Goal: Task Accomplishment & Management: Use online tool/utility

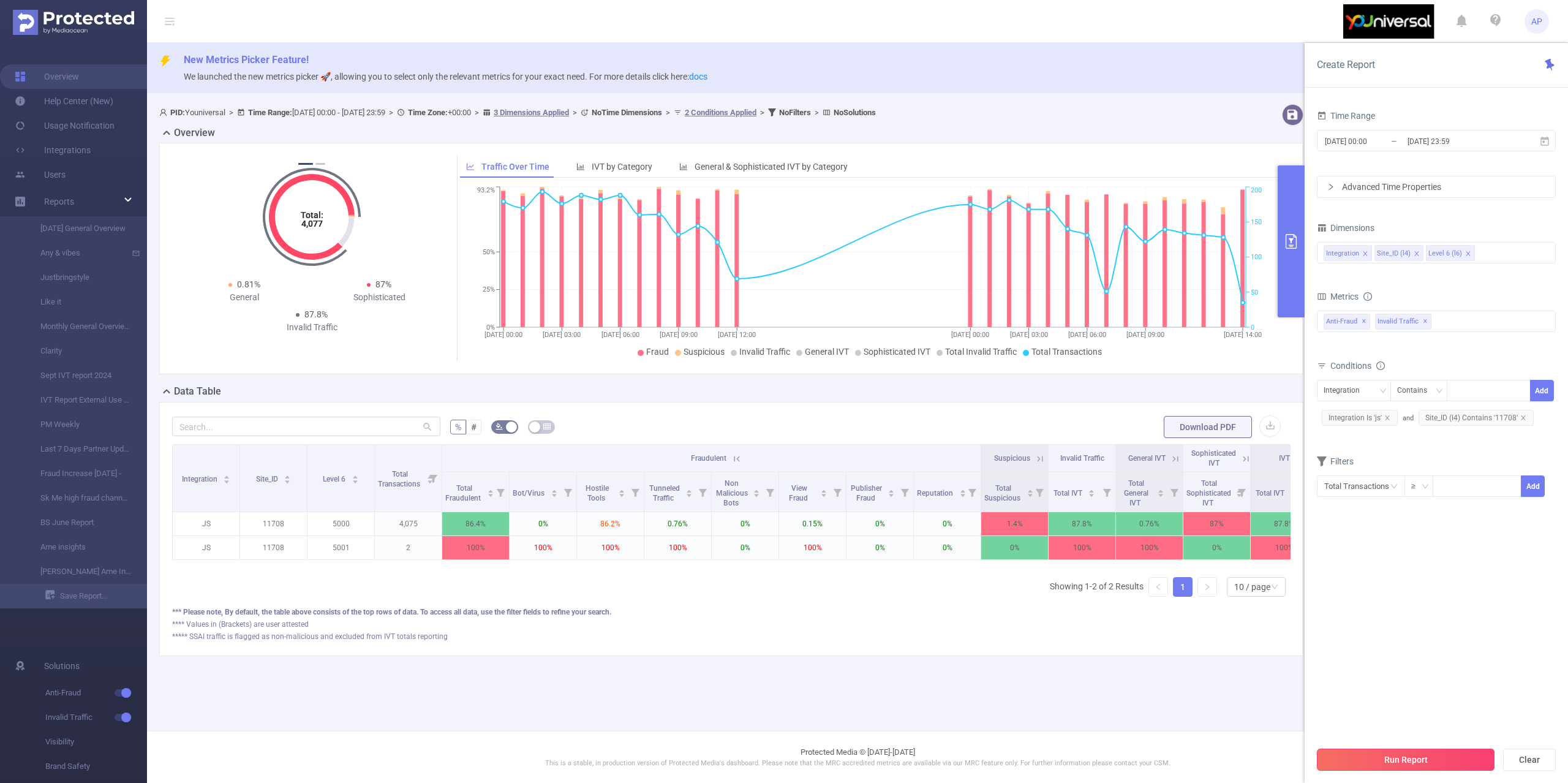
click at [1403, 757] on button "Run Report" at bounding box center [1405, 759] width 178 height 22
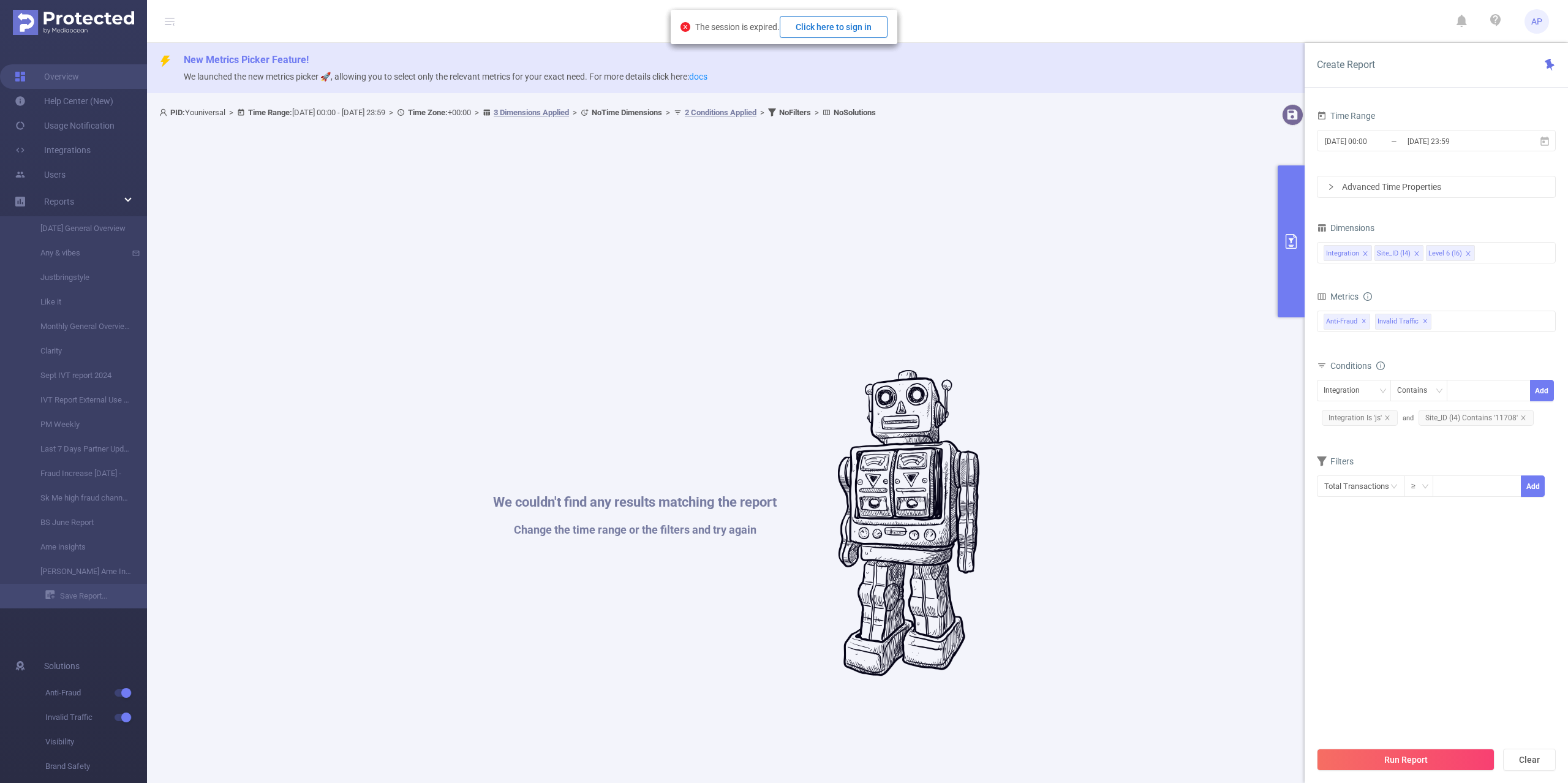
click at [848, 20] on button "Click here to sign in" at bounding box center [834, 27] width 108 height 22
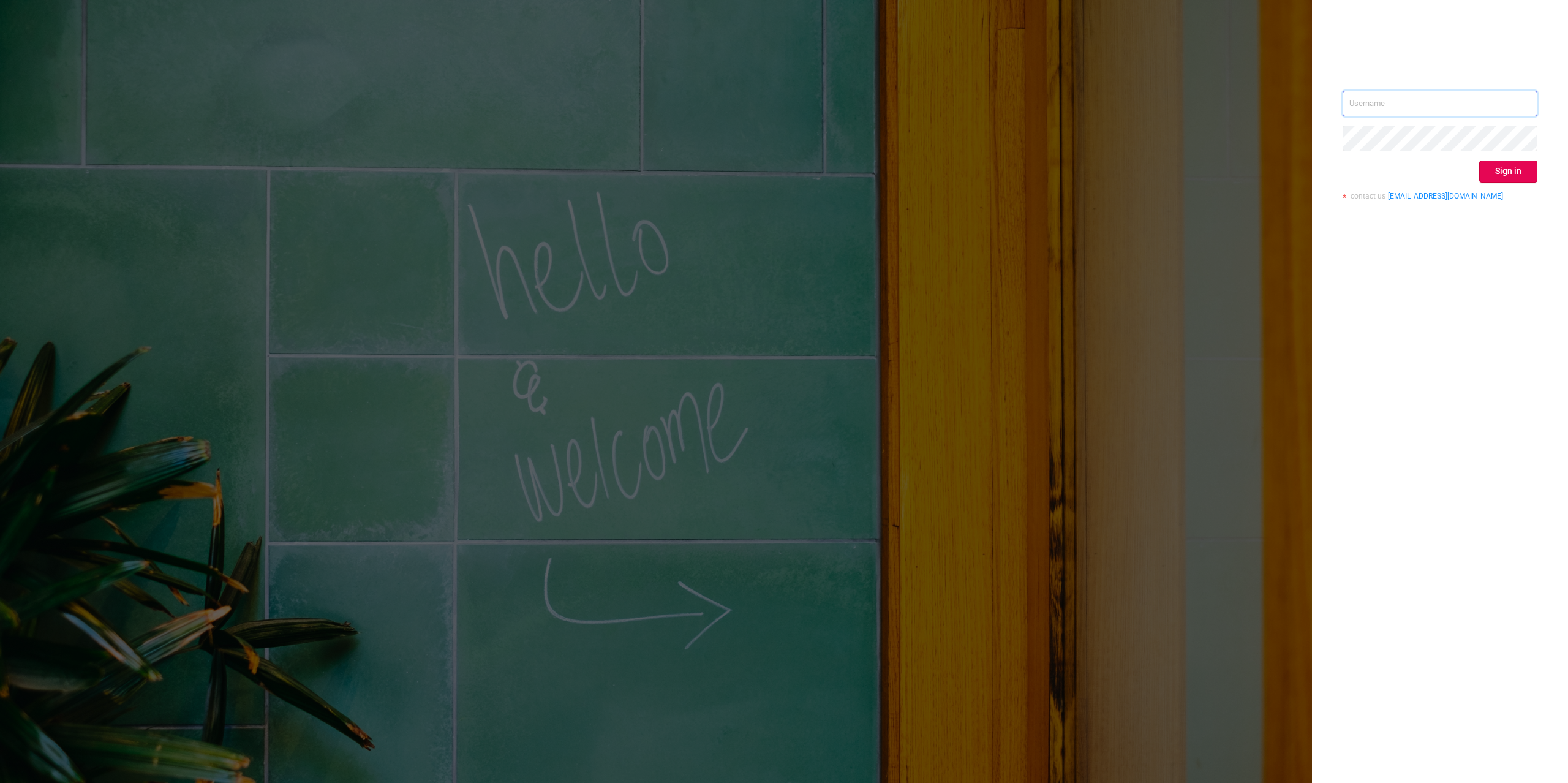
click at [1524, 98] on input "text" at bounding box center [1440, 103] width 194 height 26
click at [1559, 100] on div "Sign in contact us info@protected.media" at bounding box center [1439, 391] width 256 height 783
click at [1531, 98] on input "text" at bounding box center [1440, 103] width 194 height 26
click at [1520, 101] on input "text" at bounding box center [1440, 103] width 194 height 26
click at [1500, 165] on button "Sign in" at bounding box center [1508, 171] width 58 height 22
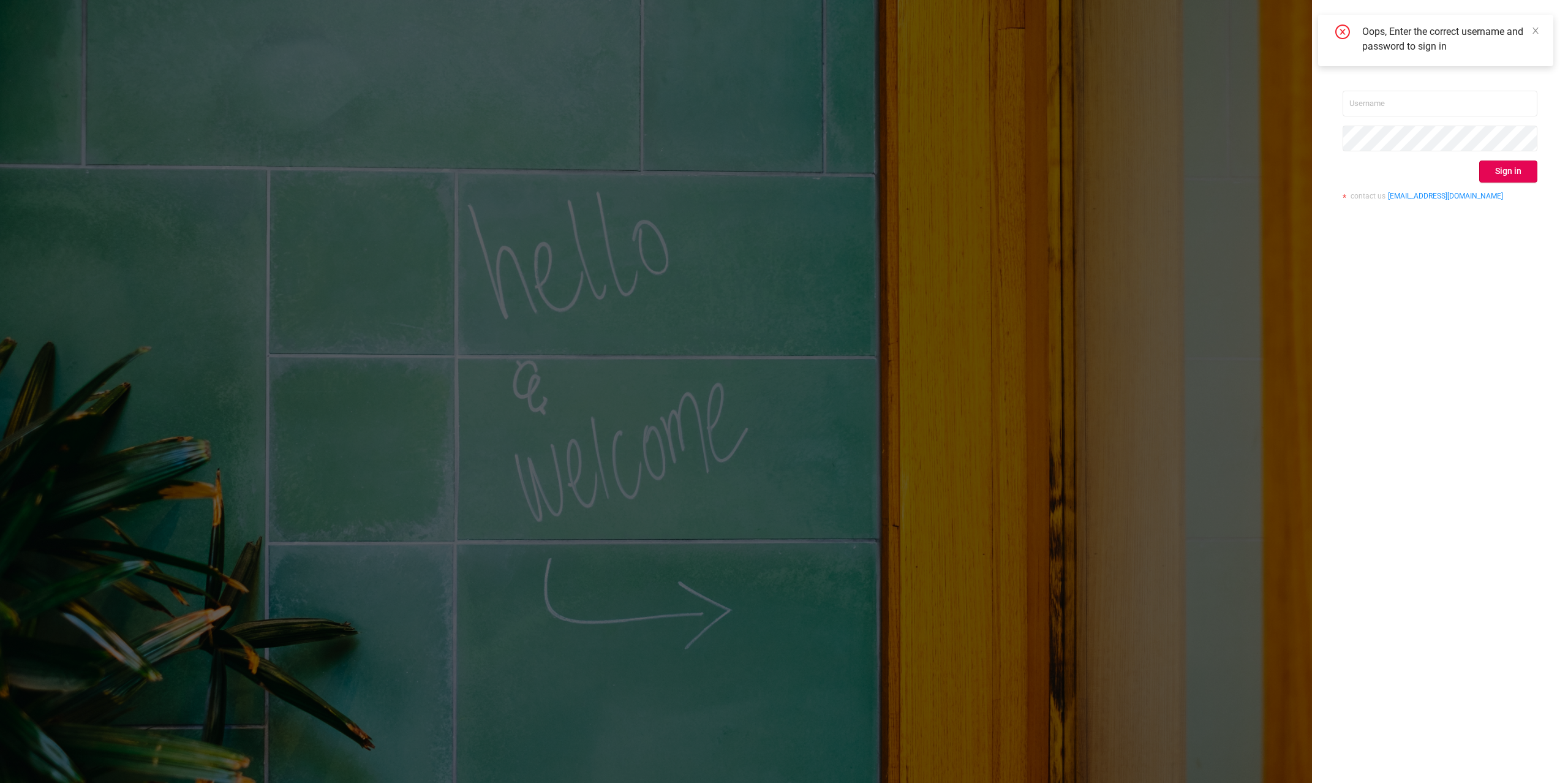
click at [1464, 54] on div "Oops, Enter the correct username and password to sign in" at bounding box center [1436, 40] width 206 height 31
click at [1539, 30] on icon "icon: close" at bounding box center [1536, 30] width 9 height 9
click at [1419, 98] on input "text" at bounding box center [1440, 103] width 194 height 26
type input "f"
click at [1459, 100] on input "text" at bounding box center [1440, 103] width 194 height 26
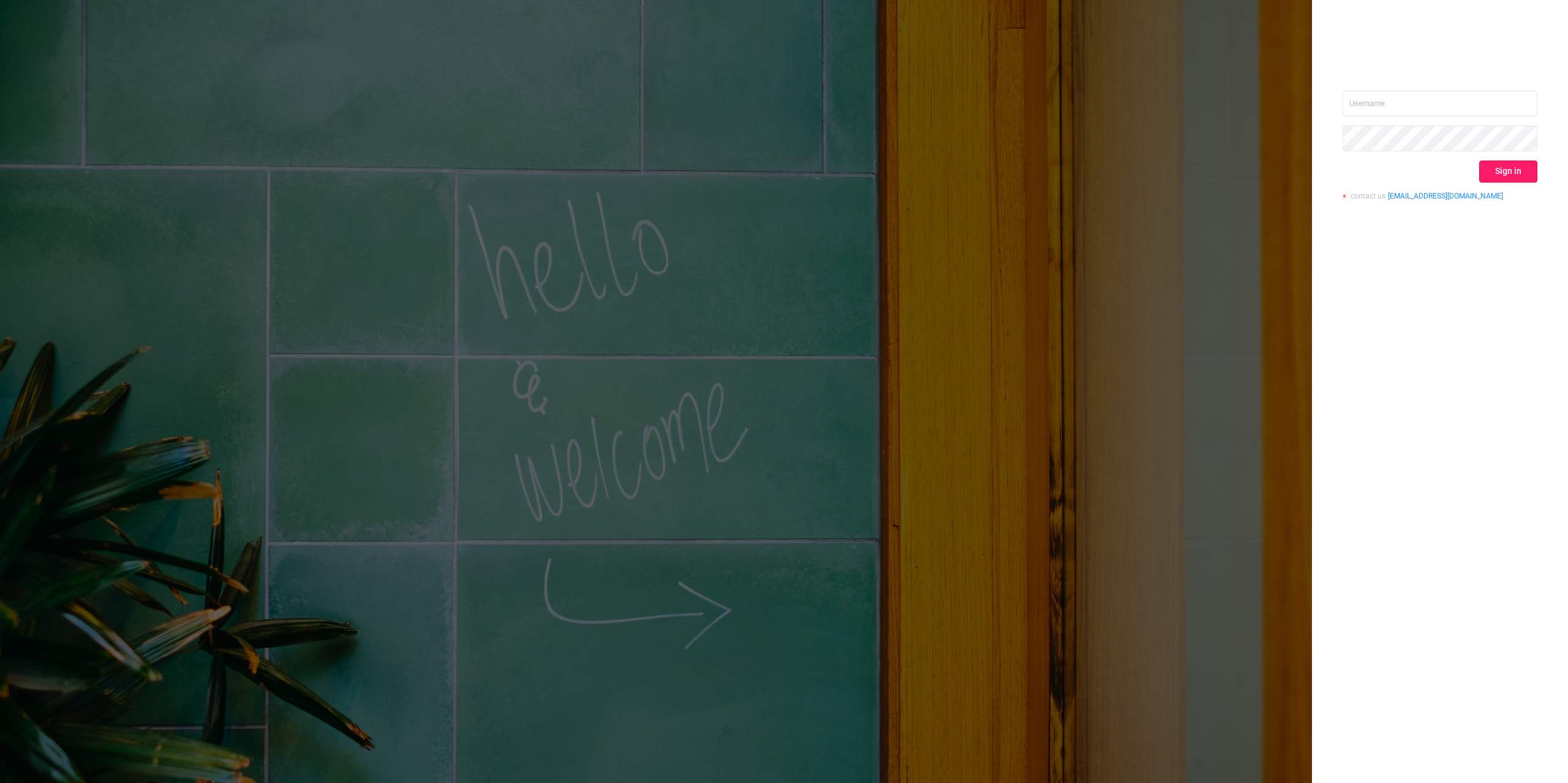
click at [1517, 165] on button "Sign in" at bounding box center [1508, 171] width 58 height 22
click at [1484, 102] on input "text" at bounding box center [1440, 103] width 194 height 26
click at [1495, 107] on input "text" at bounding box center [1440, 103] width 194 height 26
click at [1532, 90] on input "text" at bounding box center [1440, 103] width 194 height 26
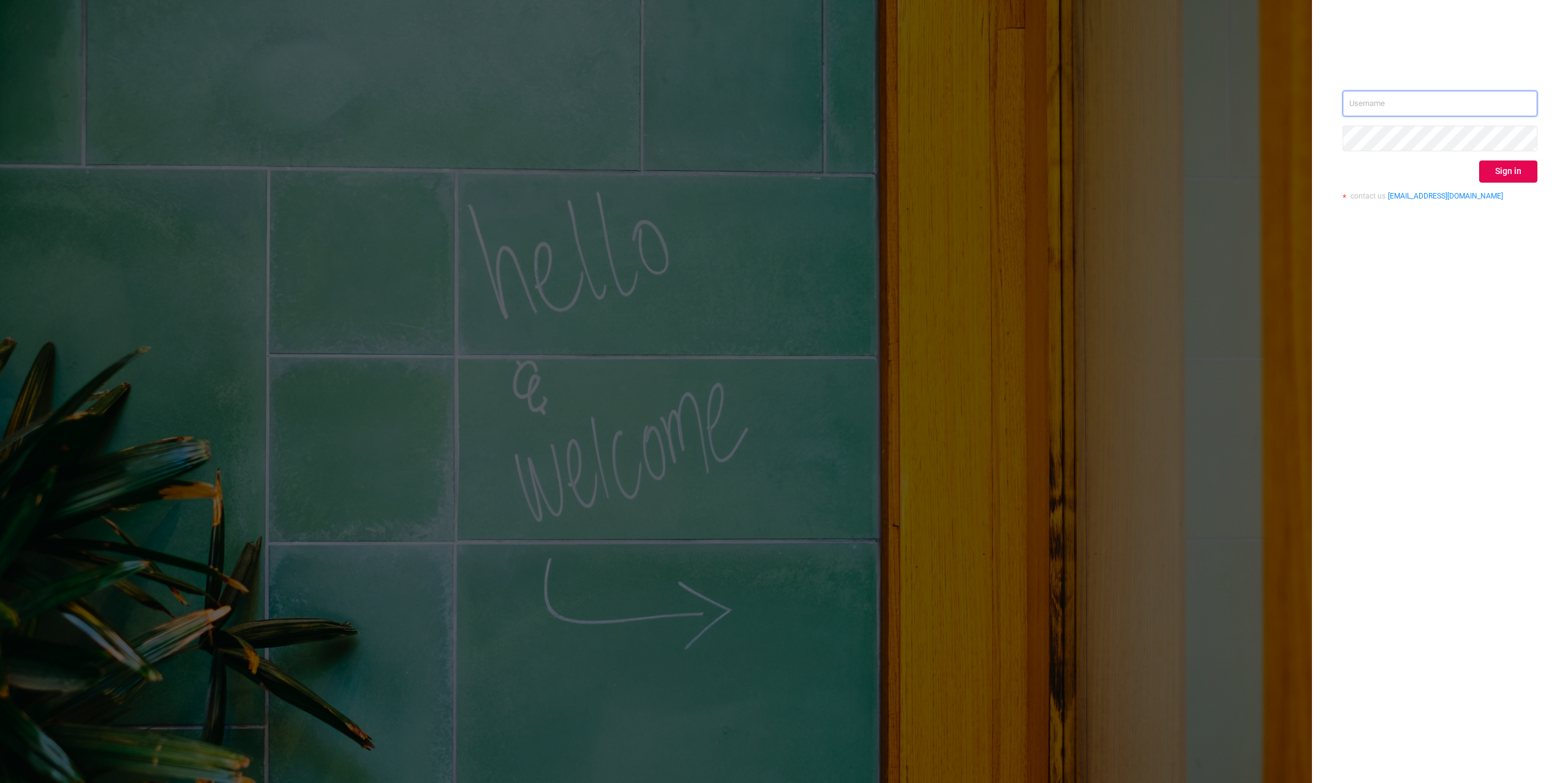
click at [1531, 112] on input "text" at bounding box center [1440, 103] width 194 height 26
click at [1505, 170] on button "Sign in" at bounding box center [1508, 171] width 58 height 22
click at [1532, 118] on div "Sign in contact us info@protected.media" at bounding box center [1440, 149] width 194 height 119
click at [1524, 101] on input "text" at bounding box center [1440, 103] width 194 height 26
click at [1469, 104] on input "text" at bounding box center [1440, 103] width 194 height 26
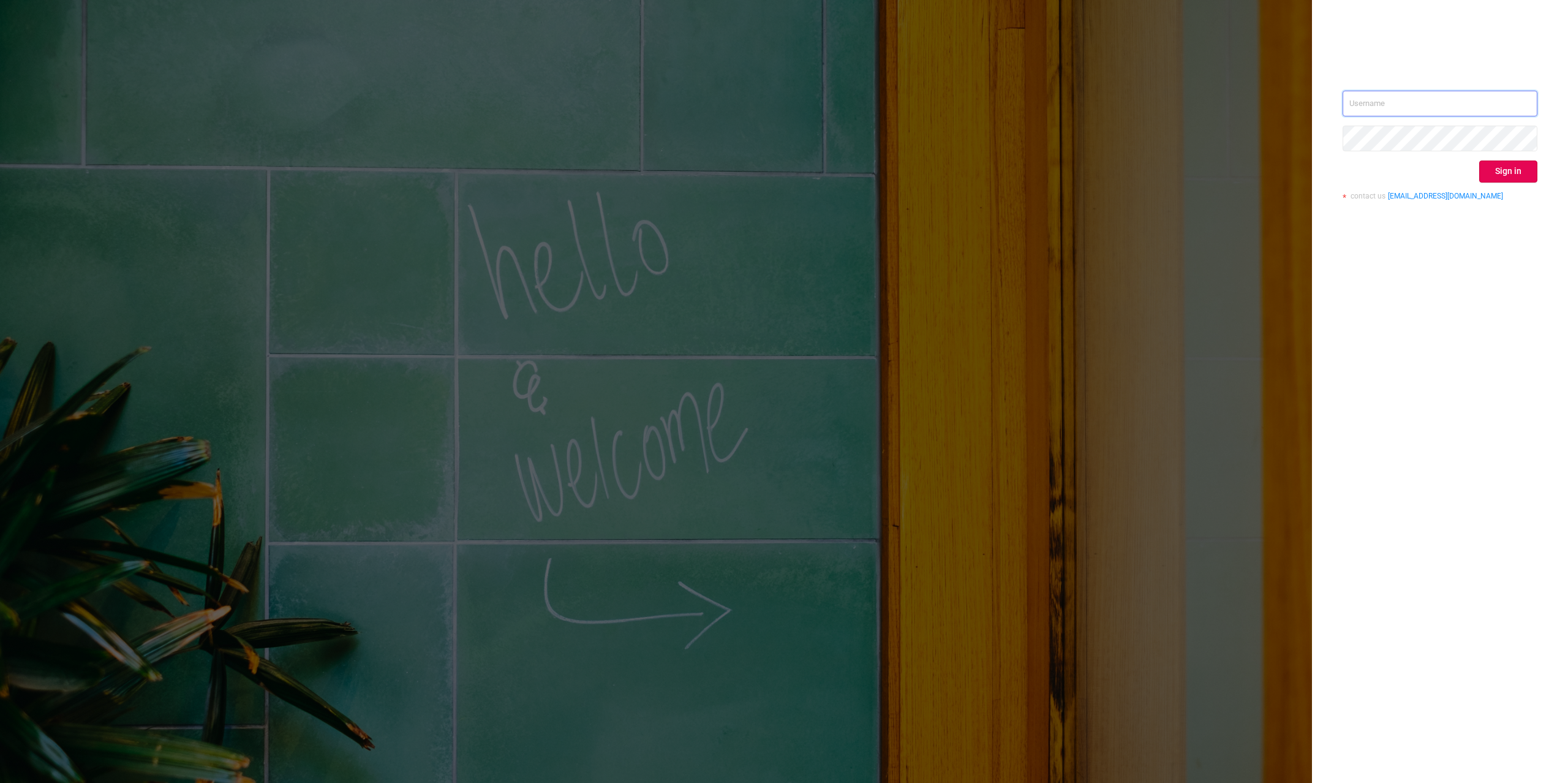
click at [1524, 111] on input "text" at bounding box center [1440, 103] width 194 height 26
type input "[PERSON_NAME][EMAIL_ADDRESS][DOMAIN_NAME]"
click at [1533, 172] on button "Sign in" at bounding box center [1508, 171] width 58 height 22
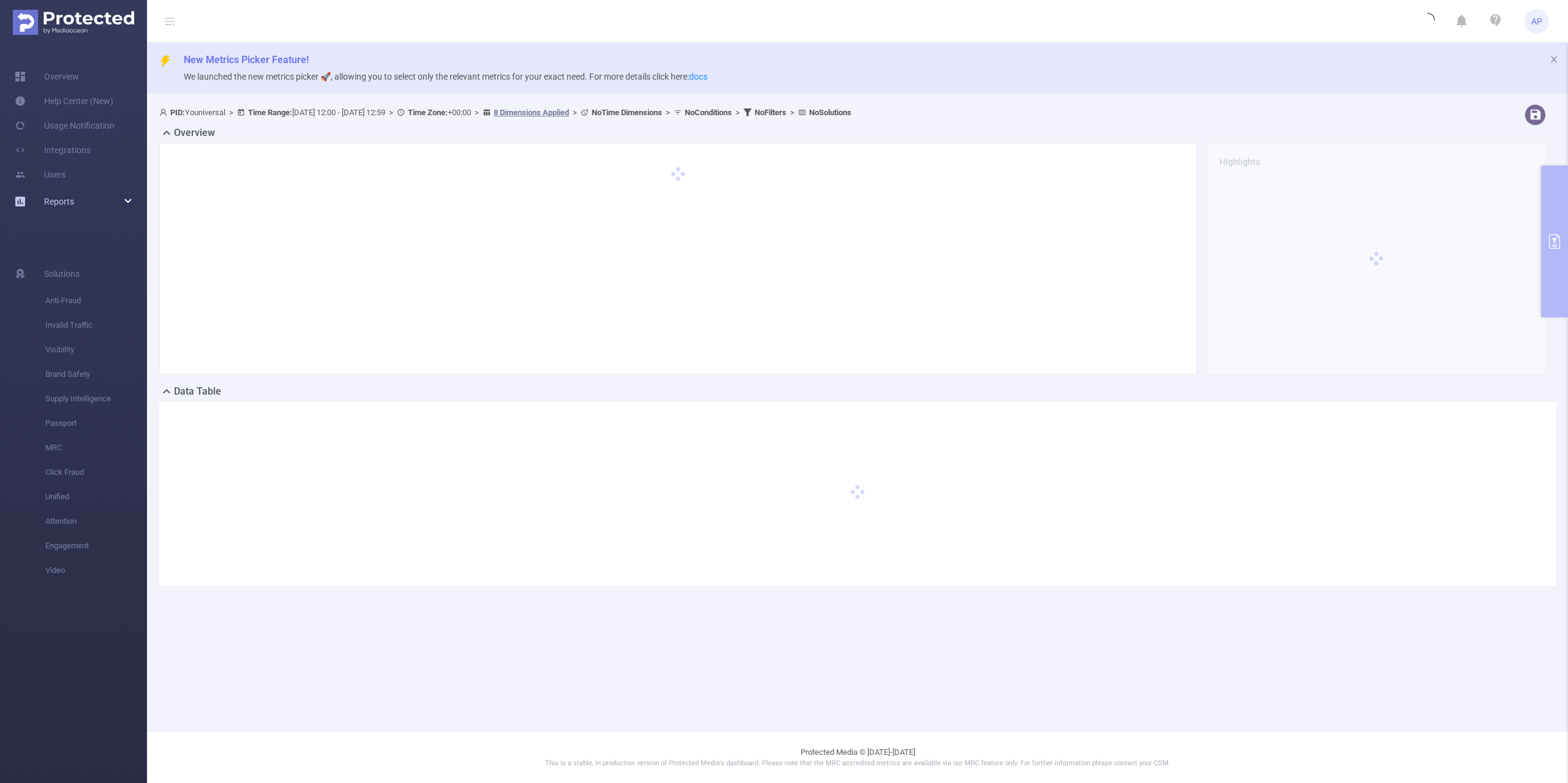
click at [116, 199] on div "Reports" at bounding box center [74, 201] width 147 height 25
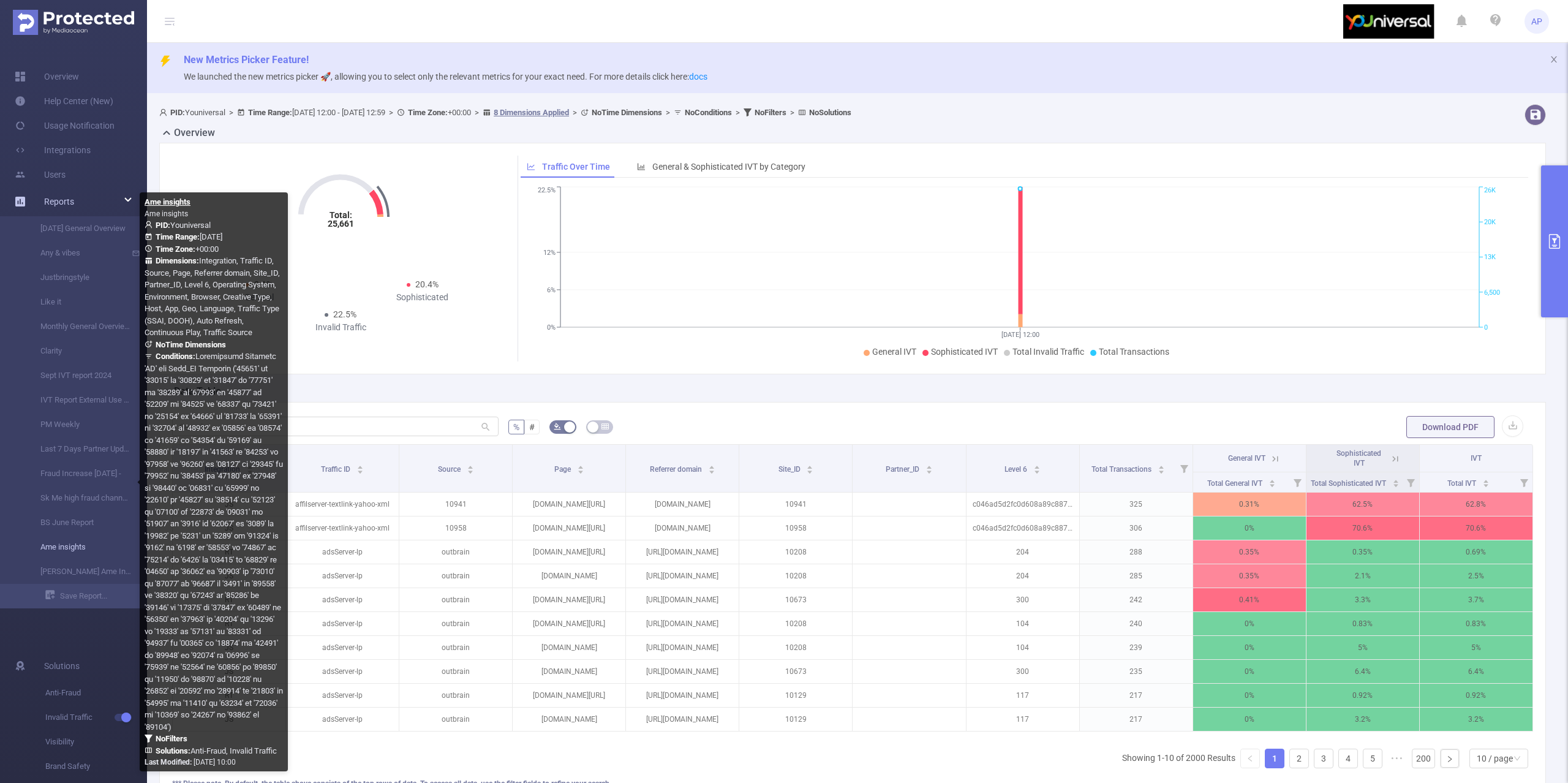
click at [80, 547] on link "Ame insights" at bounding box center [79, 547] width 108 height 25
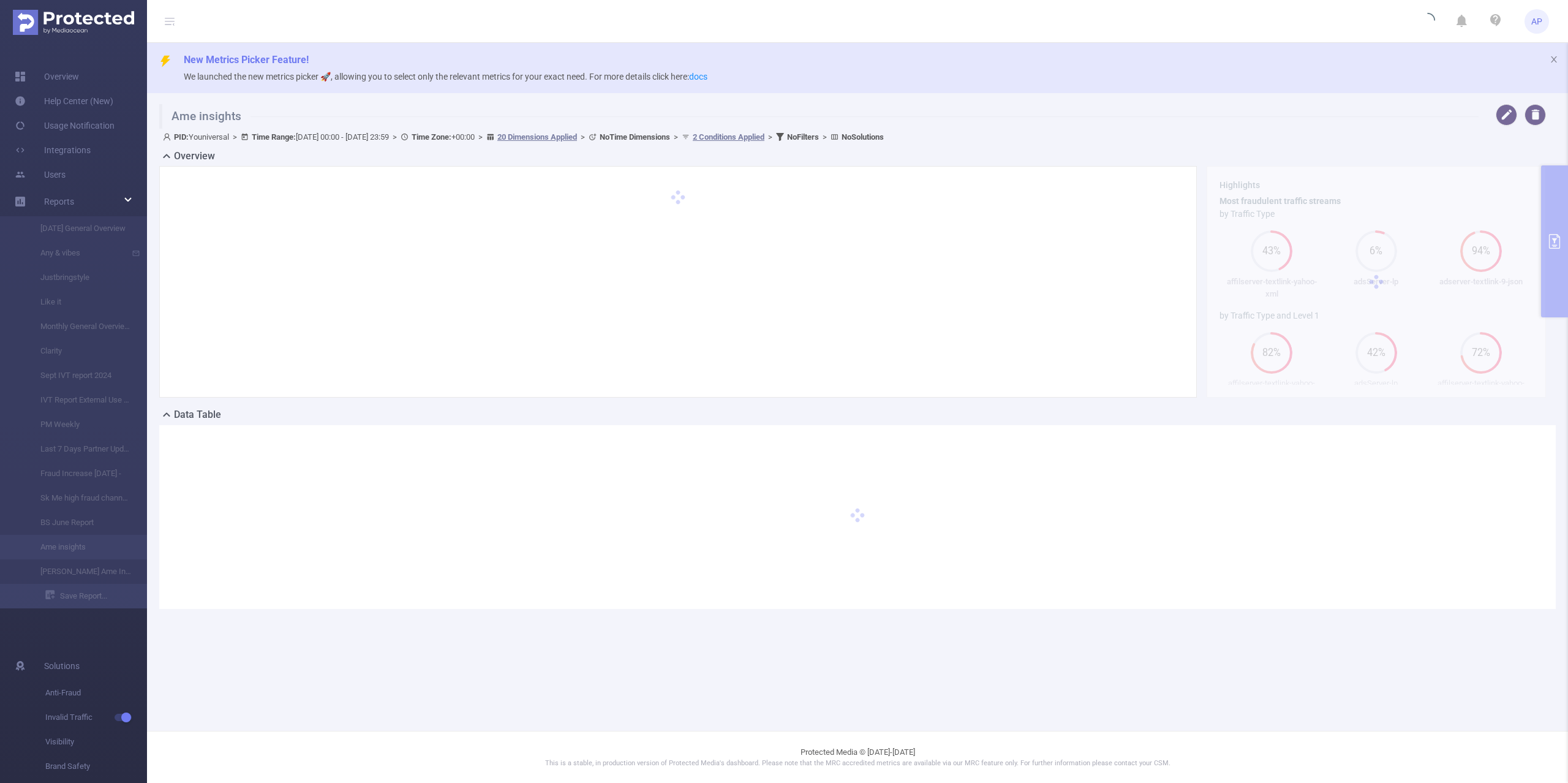
type input "[DATE] 00:00"
type input "[DATE] 23:59"
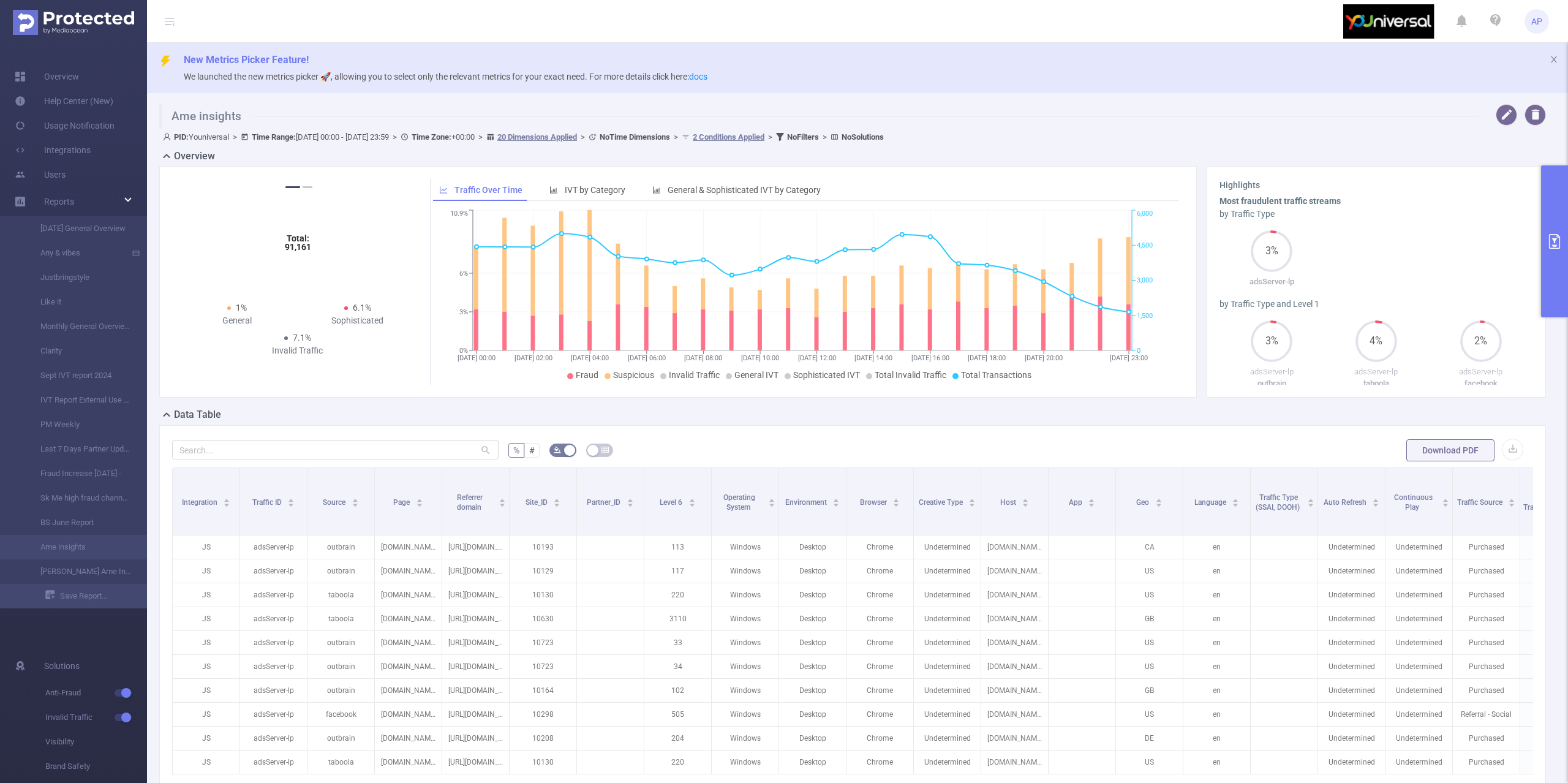
click at [1556, 229] on button "primary" at bounding box center [1554, 241] width 27 height 152
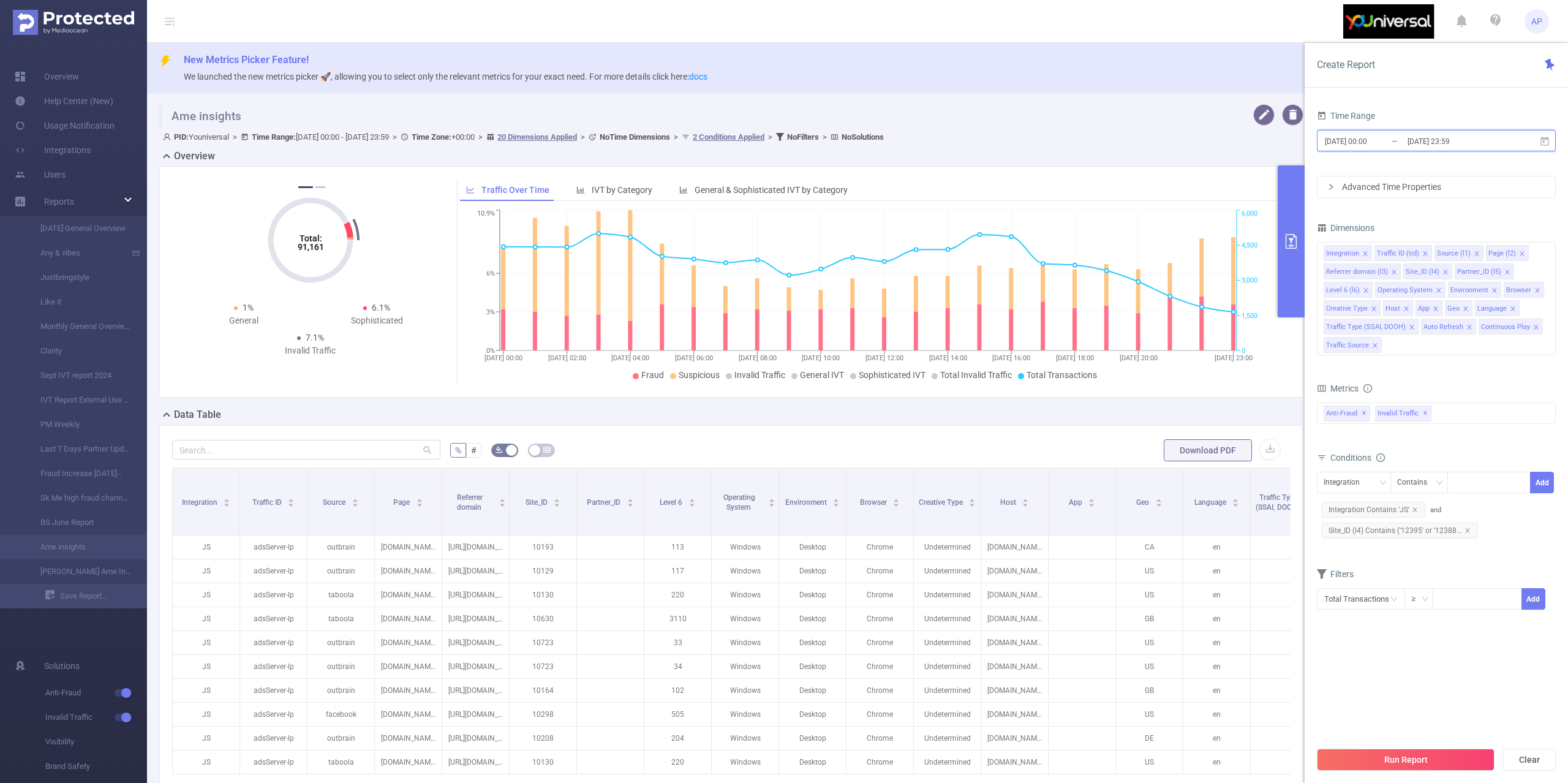
click at [1553, 136] on span "[DATE] 00:00 _ [DATE] 23:59" at bounding box center [1435, 140] width 239 height 22
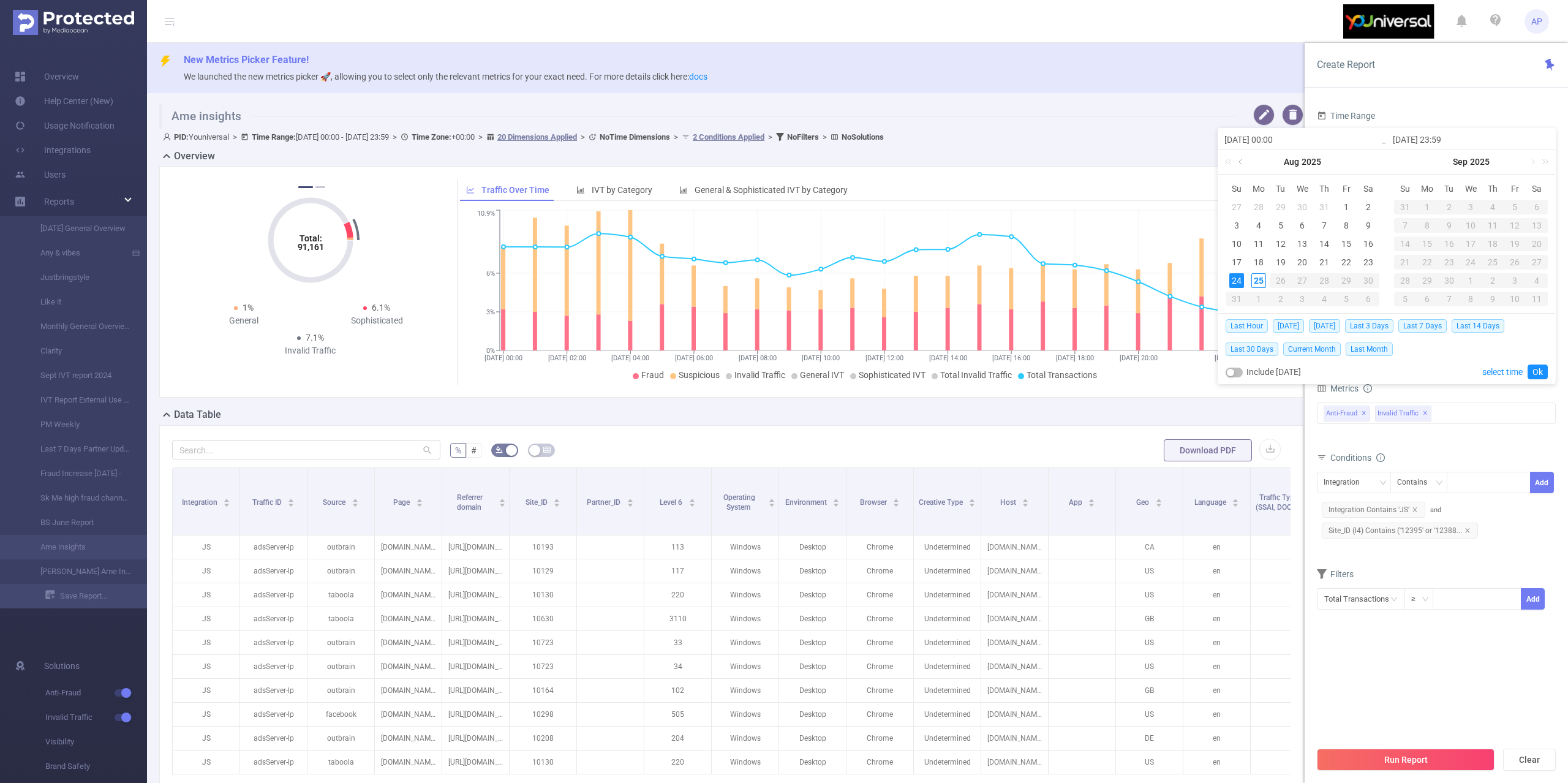
click at [1239, 167] on link at bounding box center [1241, 161] width 11 height 25
click at [1277, 207] on div "1" at bounding box center [1280, 206] width 15 height 15
click at [1326, 285] on div "31" at bounding box center [1324, 280] width 15 height 15
type input "[DATE] 00:00"
type input "[DATE] 23:59"
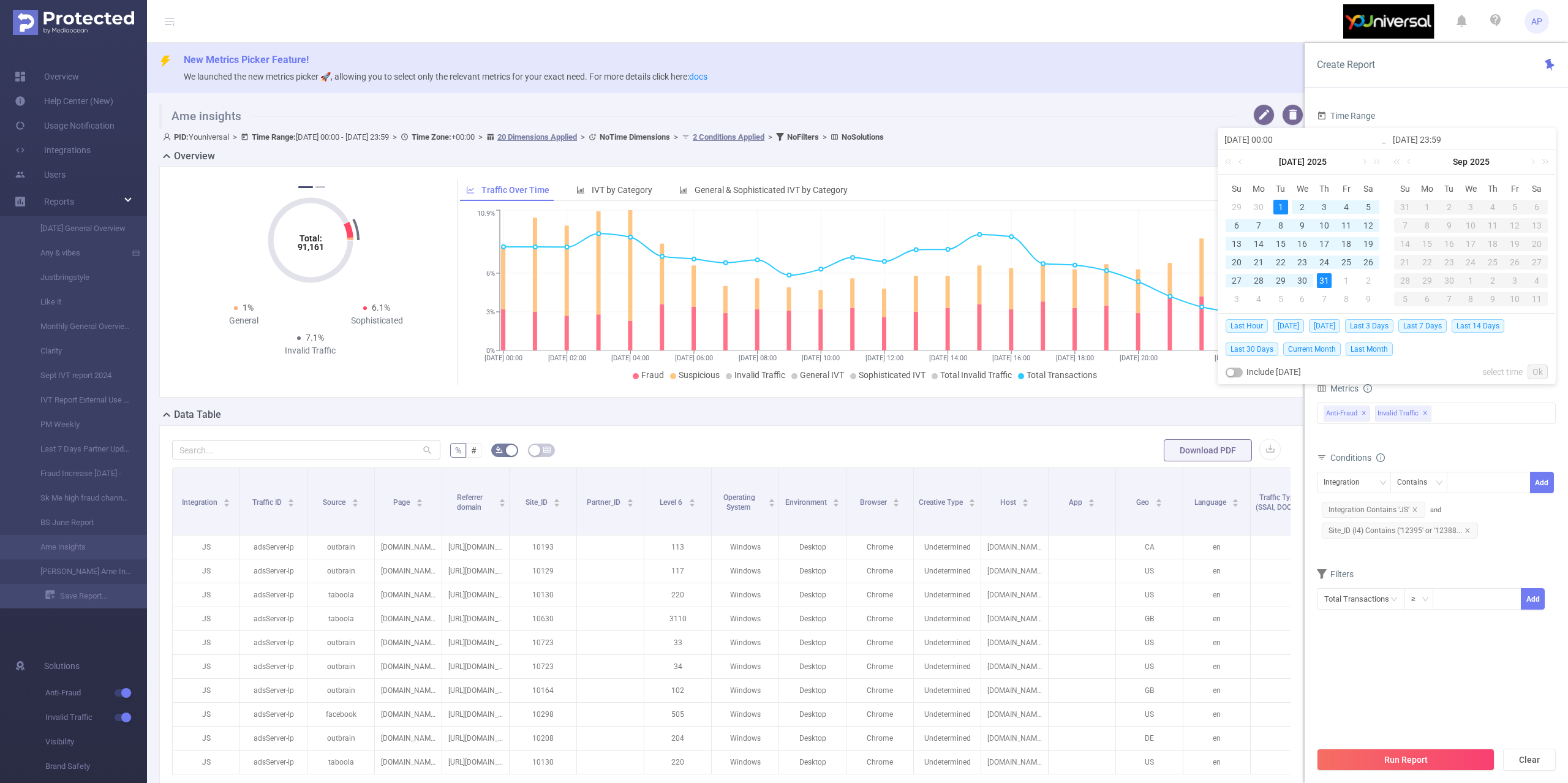
type input "[DATE] 00:00"
type input "[DATE] 23:59"
click at [1538, 375] on link "Ok" at bounding box center [1538, 371] width 21 height 15
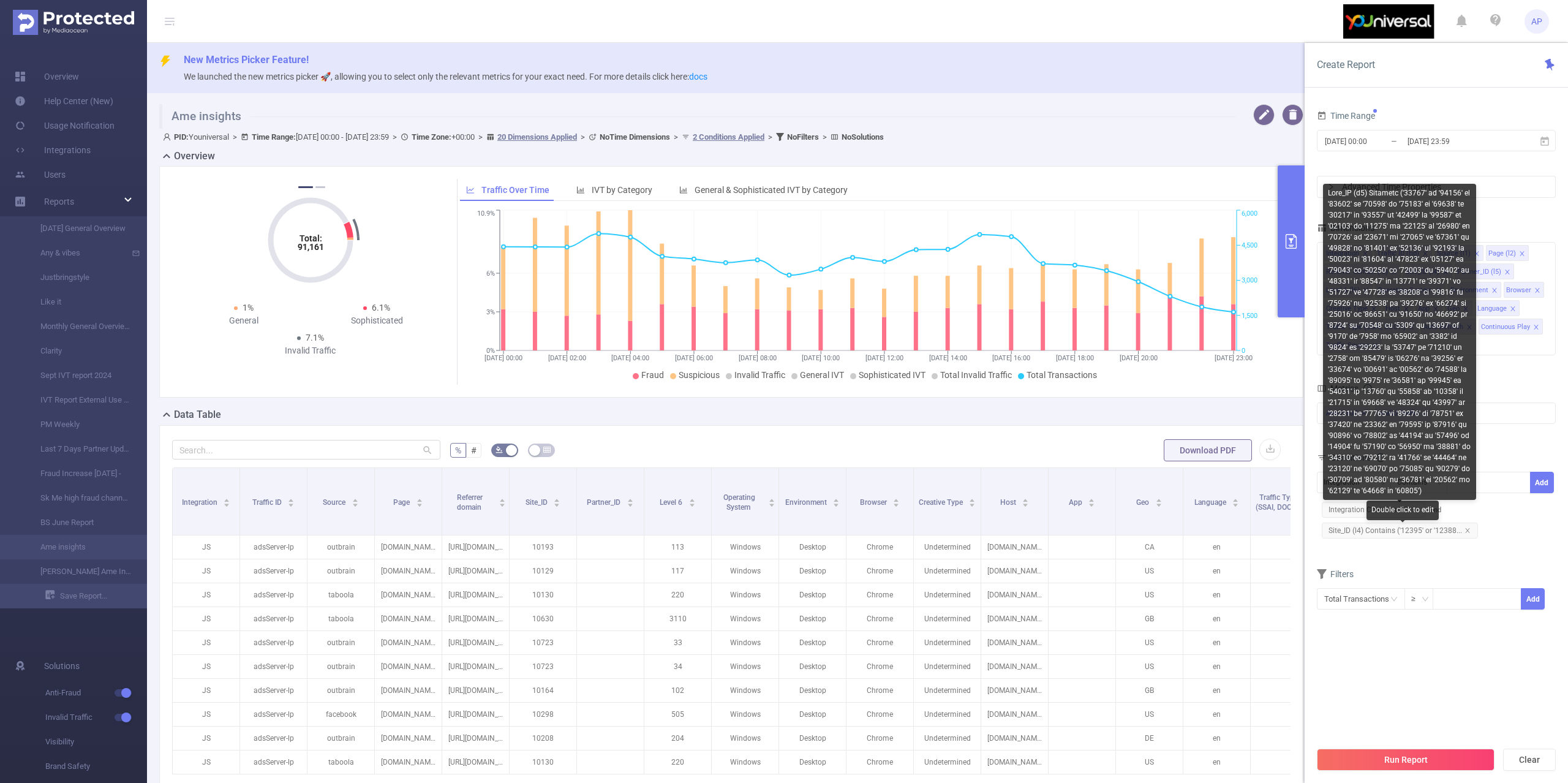
click at [1471, 534] on span "Site_ID (l4) Contains ('12395' or '12388..." at bounding box center [1399, 531] width 156 height 16
click at [1466, 533] on icon "icon: close" at bounding box center [1468, 531] width 6 height 6
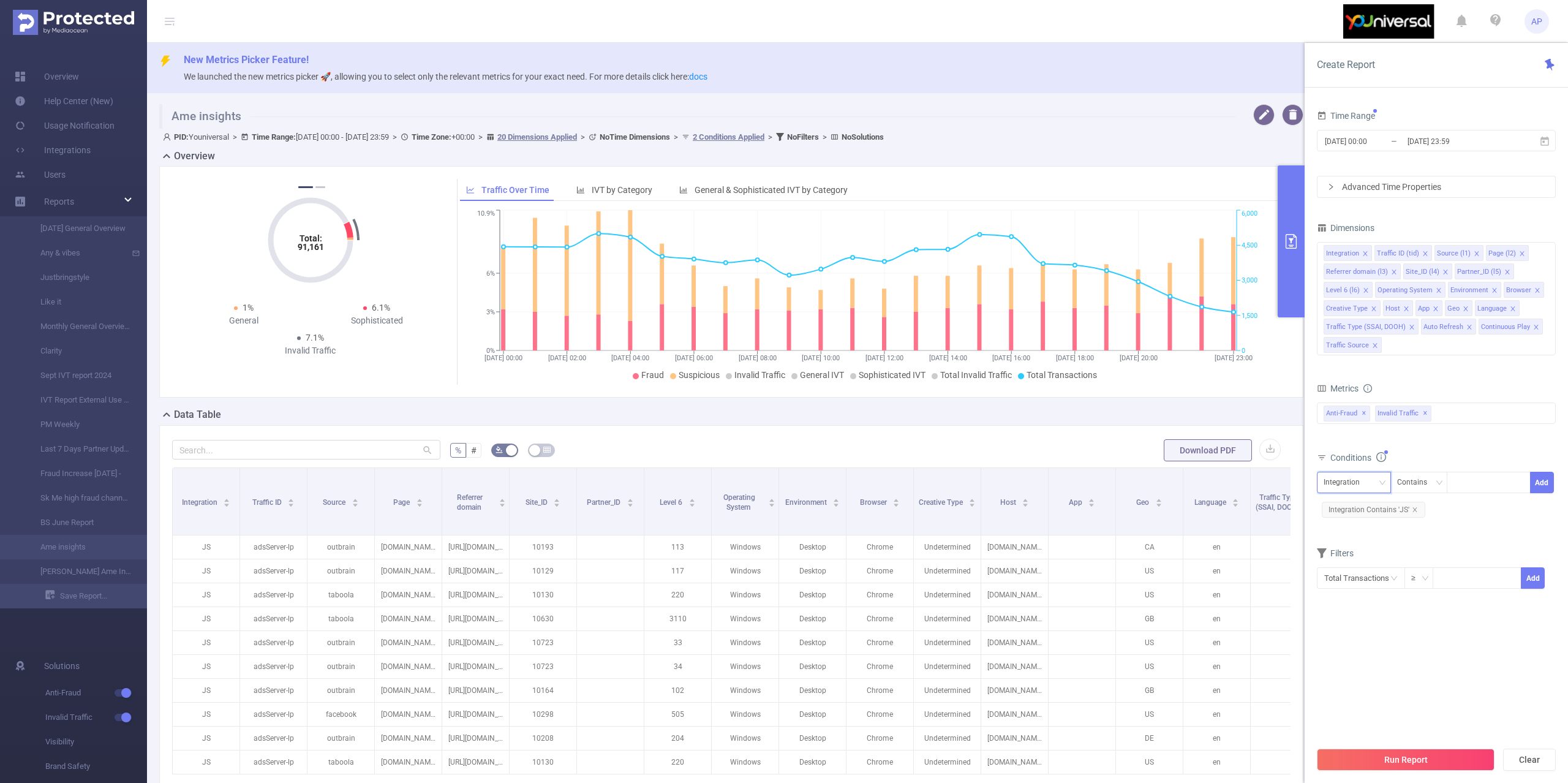
click at [1356, 479] on div "Integration" at bounding box center [1346, 482] width 45 height 21
click at [1350, 612] on li "Site_ID (l4)" at bounding box center [1373, 607] width 112 height 20
click at [1474, 481] on div at bounding box center [1489, 482] width 71 height 21
click at [1464, 478] on div at bounding box center [1489, 482] width 71 height 21
paste input "11474"
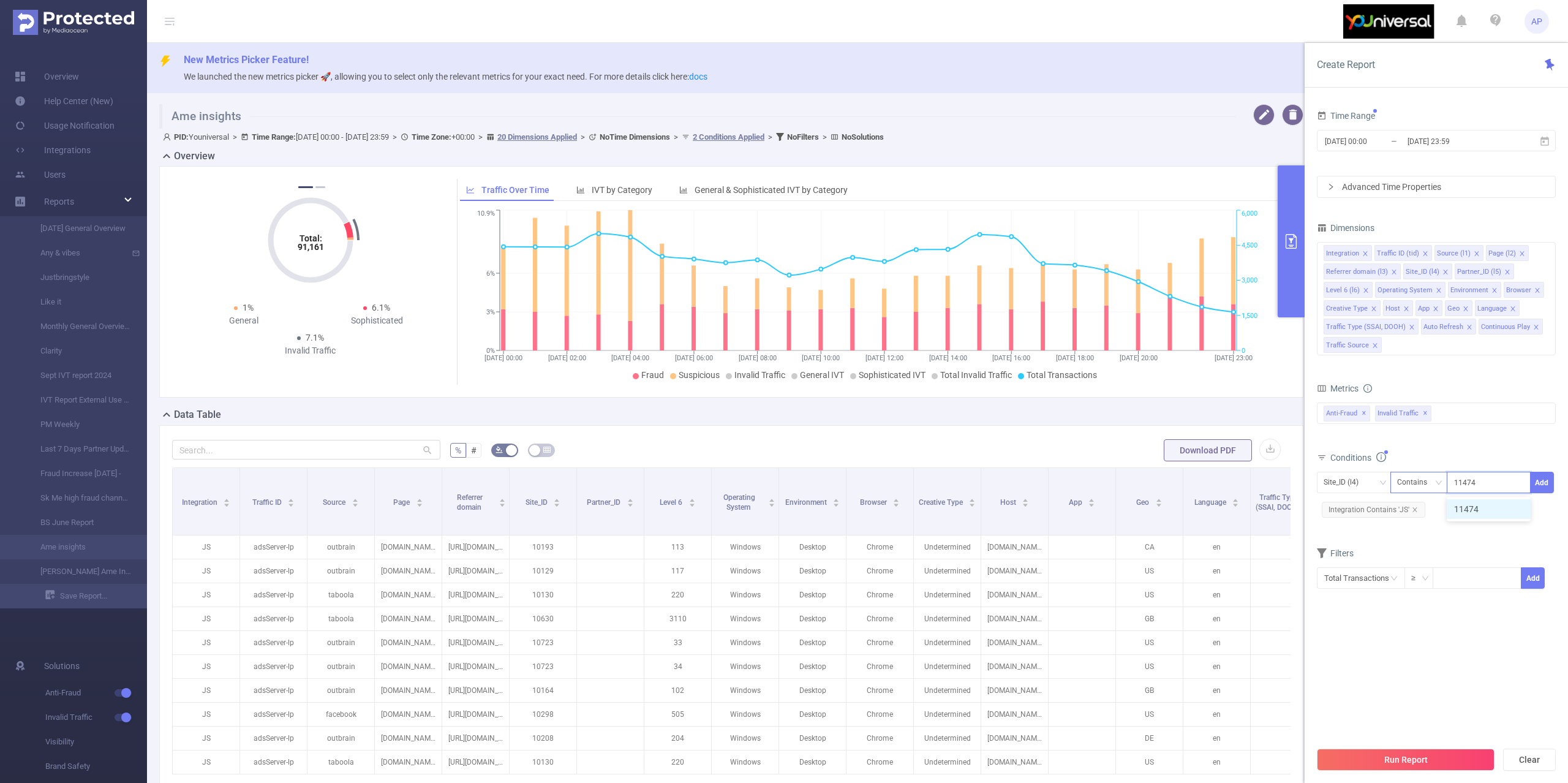
type input "11474"
click at [1427, 481] on div "Contains" at bounding box center [1416, 482] width 38 height 21
click at [1417, 531] on li "Is" at bounding box center [1431, 529] width 81 height 20
click at [1501, 481] on input at bounding box center [1500, 483] width 6 height 16
click at [1503, 479] on div "11474" at bounding box center [1489, 482] width 71 height 21
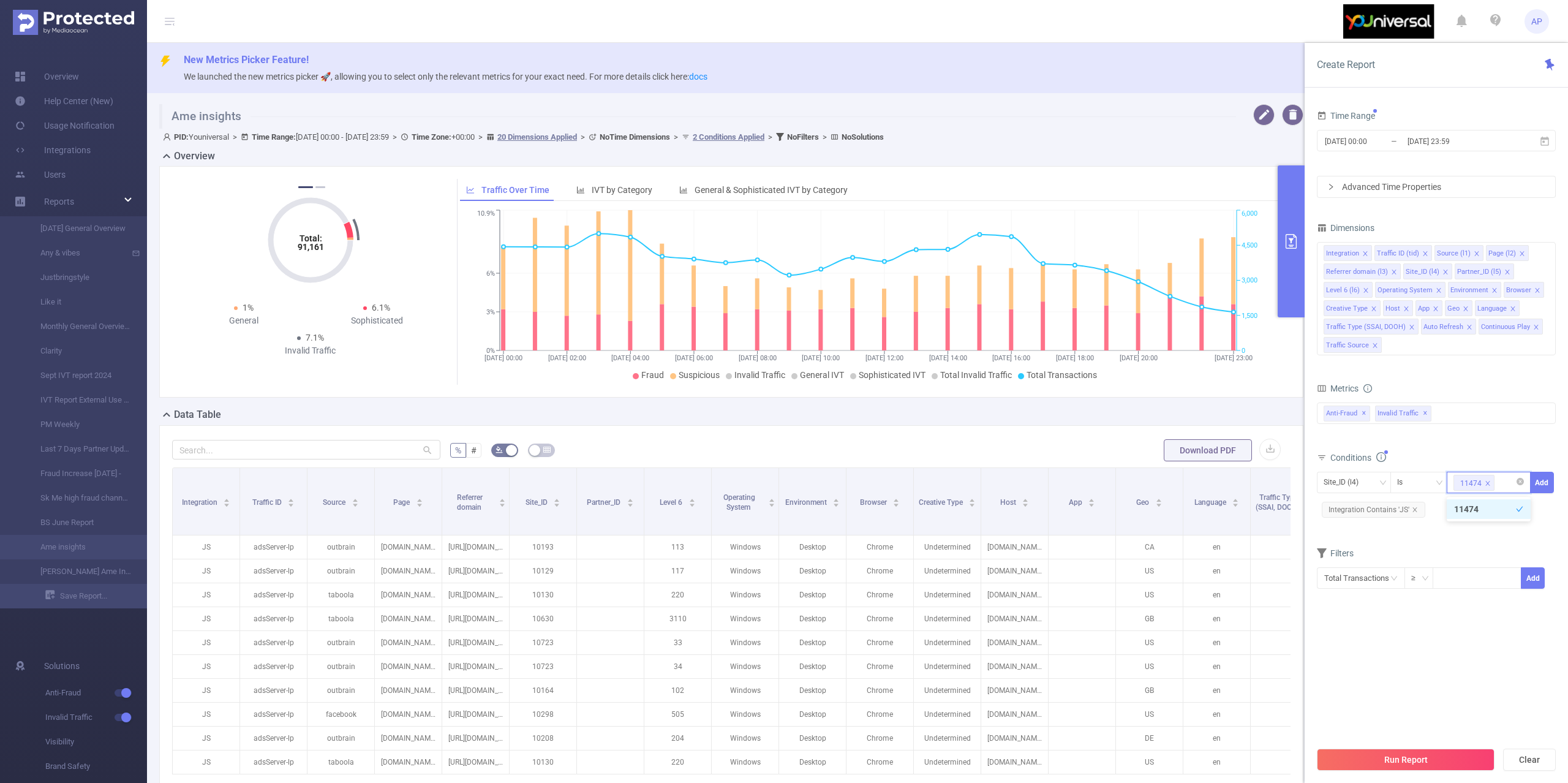
paste input "11451"
type input "11451"
click at [1487, 511] on li "11451" at bounding box center [1488, 509] width 83 height 20
click at [1507, 512] on div "11474 + 1 ..." at bounding box center [1488, 491] width 83 height 40
paste input "11432"
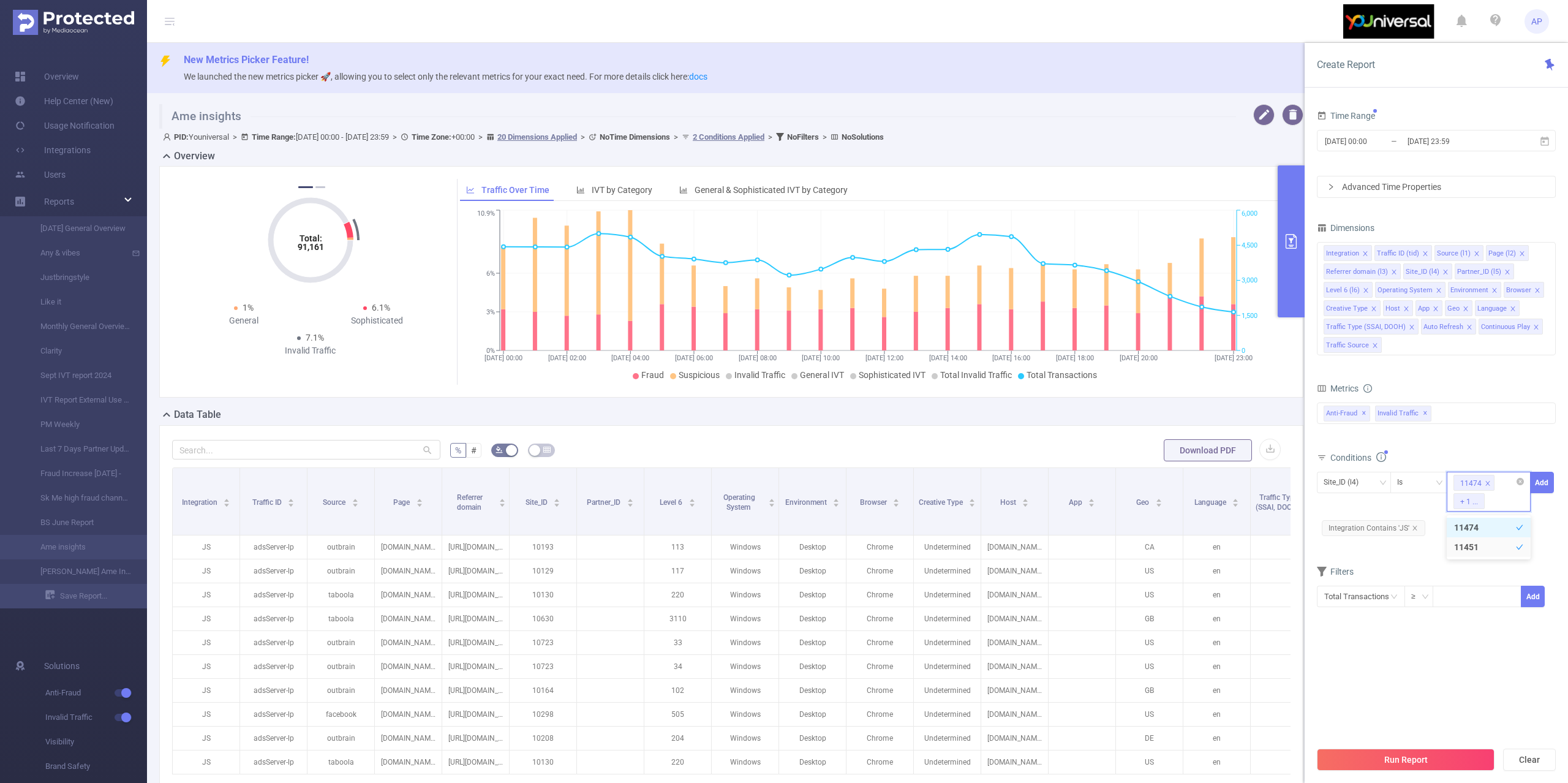
type input "11432"
click at [1481, 537] on li "11432" at bounding box center [1488, 528] width 83 height 20
click at [1493, 500] on div "11474 + 2 ..." at bounding box center [1488, 491] width 83 height 40
paste input "9865"
type input "9865"
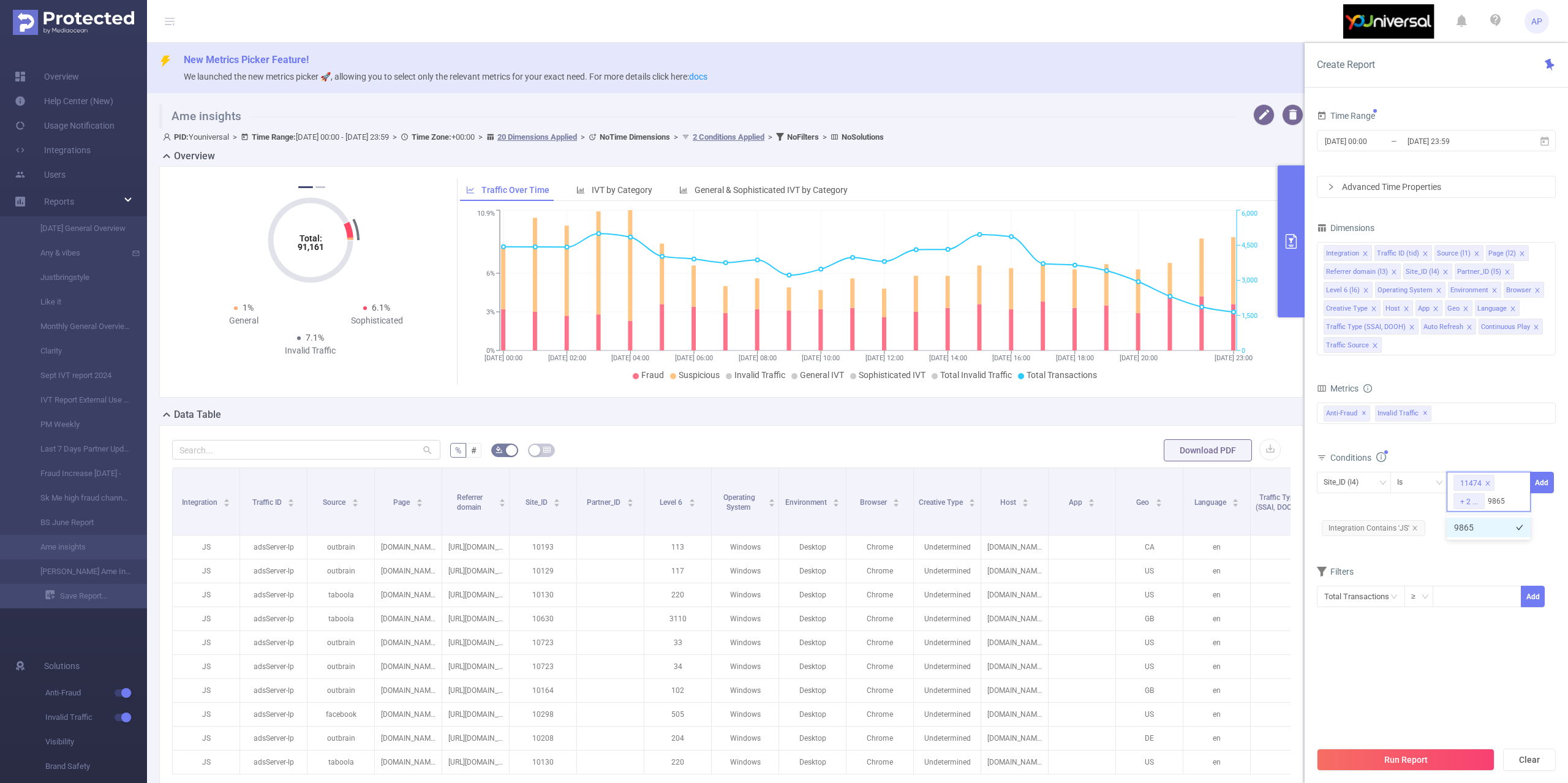
click at [1488, 532] on li "9865" at bounding box center [1488, 528] width 83 height 20
drag, startPoint x: 1495, startPoint y: 498, endPoint x: 1502, endPoint y: 514, distance: 17.5
click at [1495, 498] on div "11474 + 3 ..." at bounding box center [1488, 491] width 83 height 40
paste input "10298"
type input "10298"
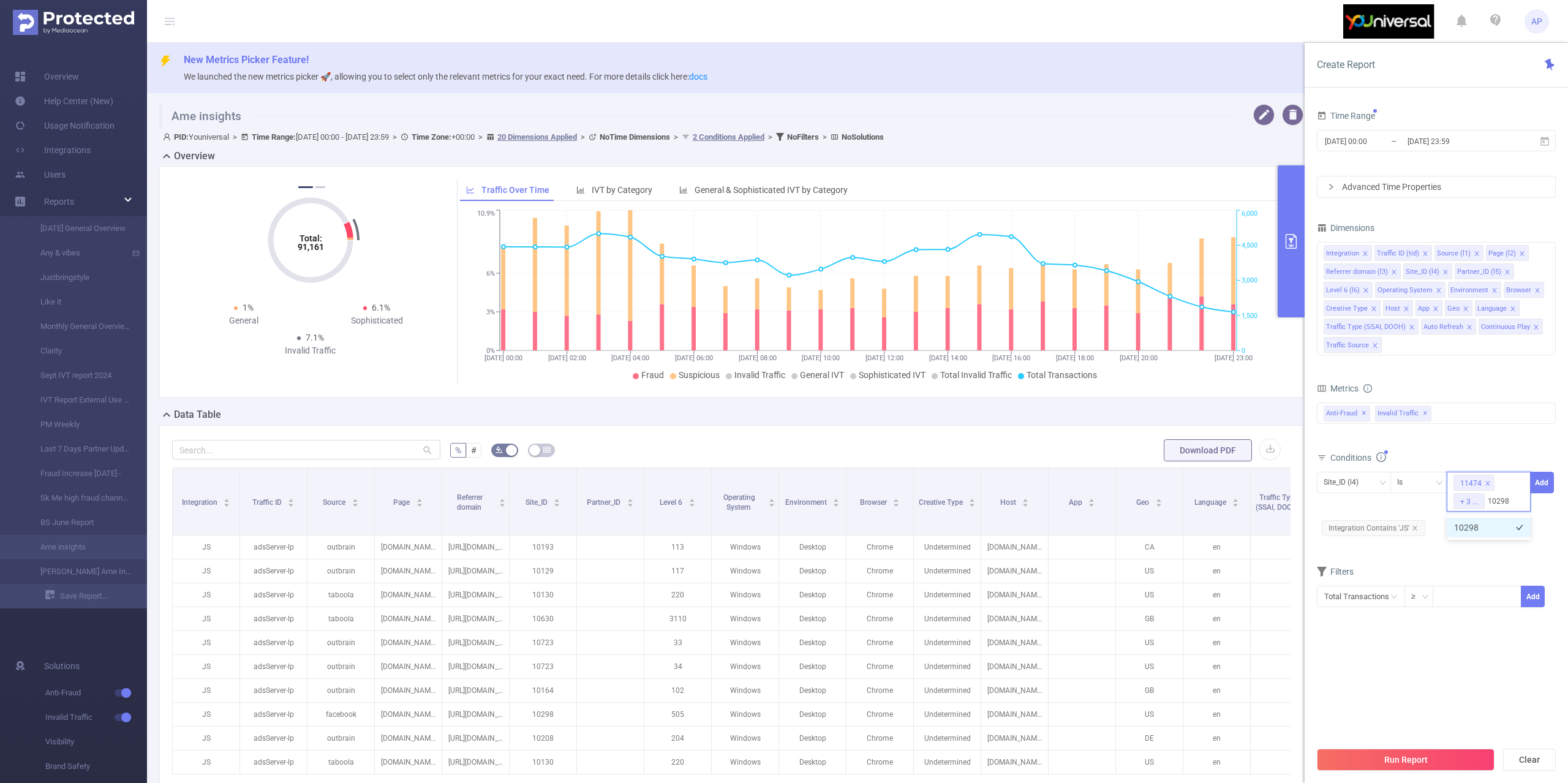
click at [1471, 532] on li "10298" at bounding box center [1488, 528] width 83 height 20
click at [1544, 484] on button "Add" at bounding box center [1542, 482] width 24 height 22
click at [1388, 763] on button "Run Report" at bounding box center [1405, 759] width 178 height 22
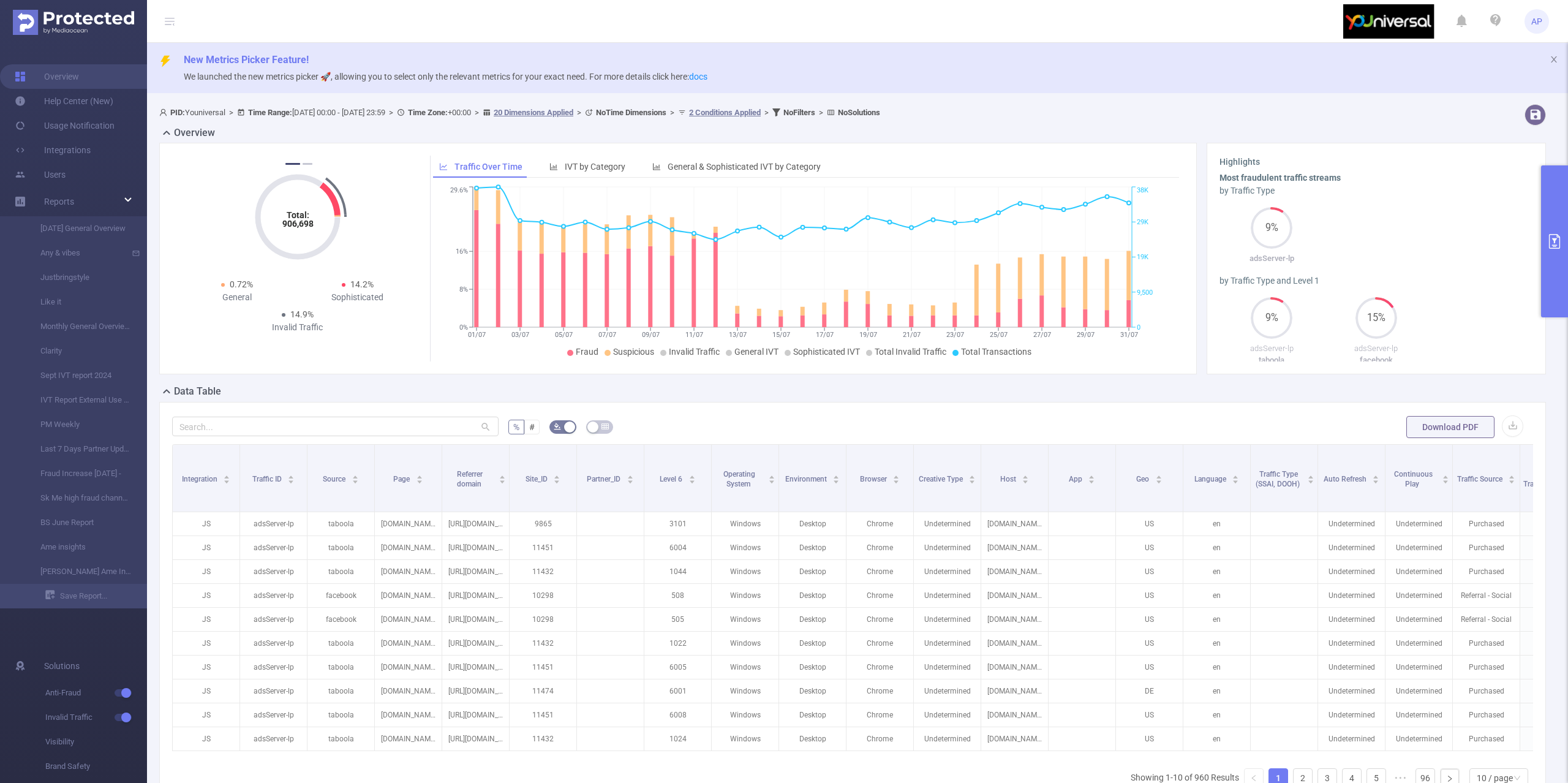
click at [1558, 197] on button "primary" at bounding box center [1554, 241] width 27 height 152
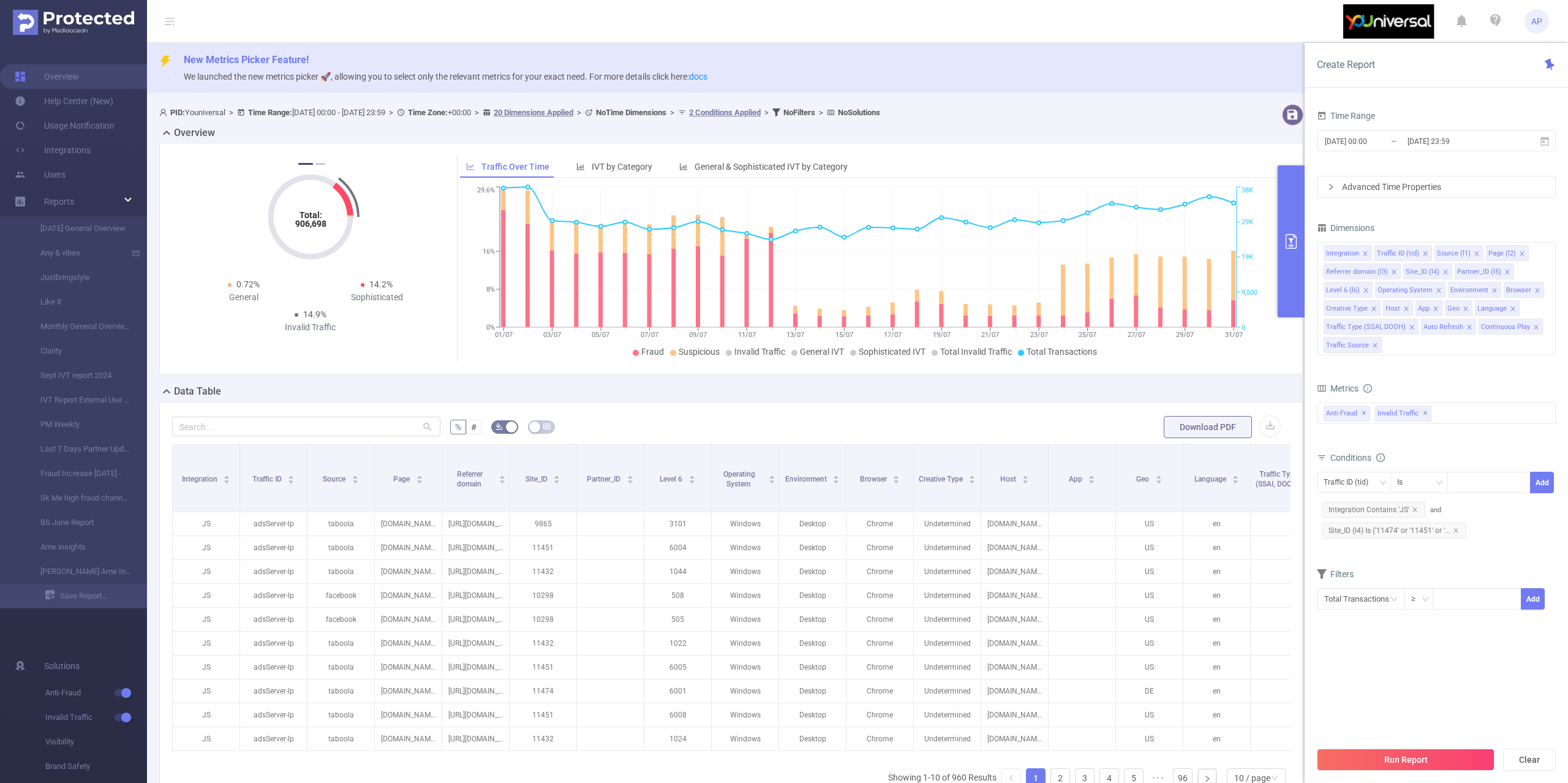
click at [1260, 394] on div "Data Table" at bounding box center [735, 392] width 1154 height 17
click at [1260, 424] on button "button" at bounding box center [1271, 426] width 22 height 22
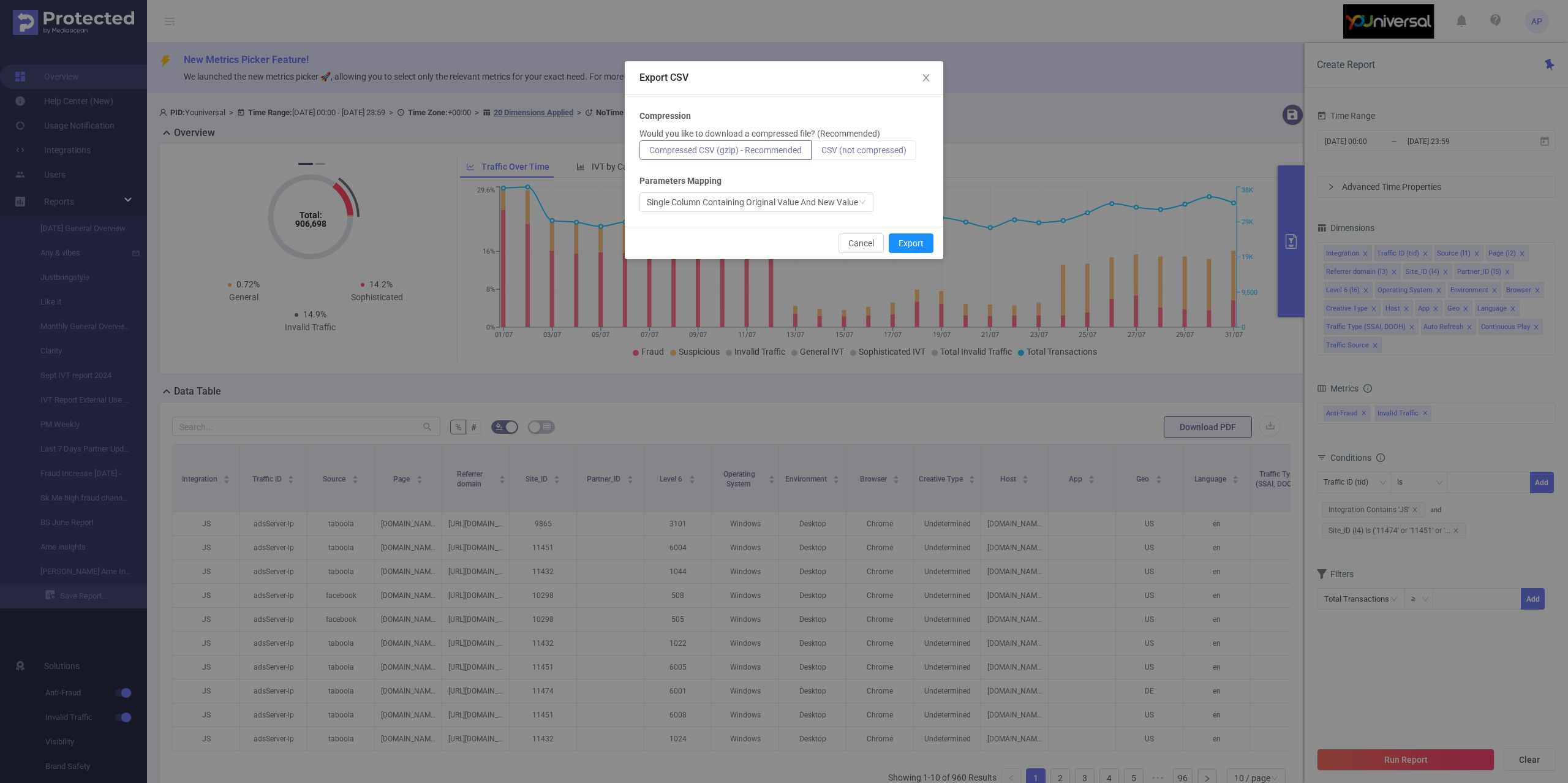
click at [849, 155] on label "CSV (not compressed)" at bounding box center [864, 150] width 105 height 20
click at [822, 153] on input "CSV (not compressed)" at bounding box center [822, 153] width 0 height 0
click at [870, 152] on span "CSV (not compressed)" at bounding box center [864, 150] width 85 height 10
click at [822, 153] on input "CSV (not compressed)" at bounding box center [822, 153] width 0 height 0
click at [911, 244] on button "Export" at bounding box center [911, 244] width 45 height 20
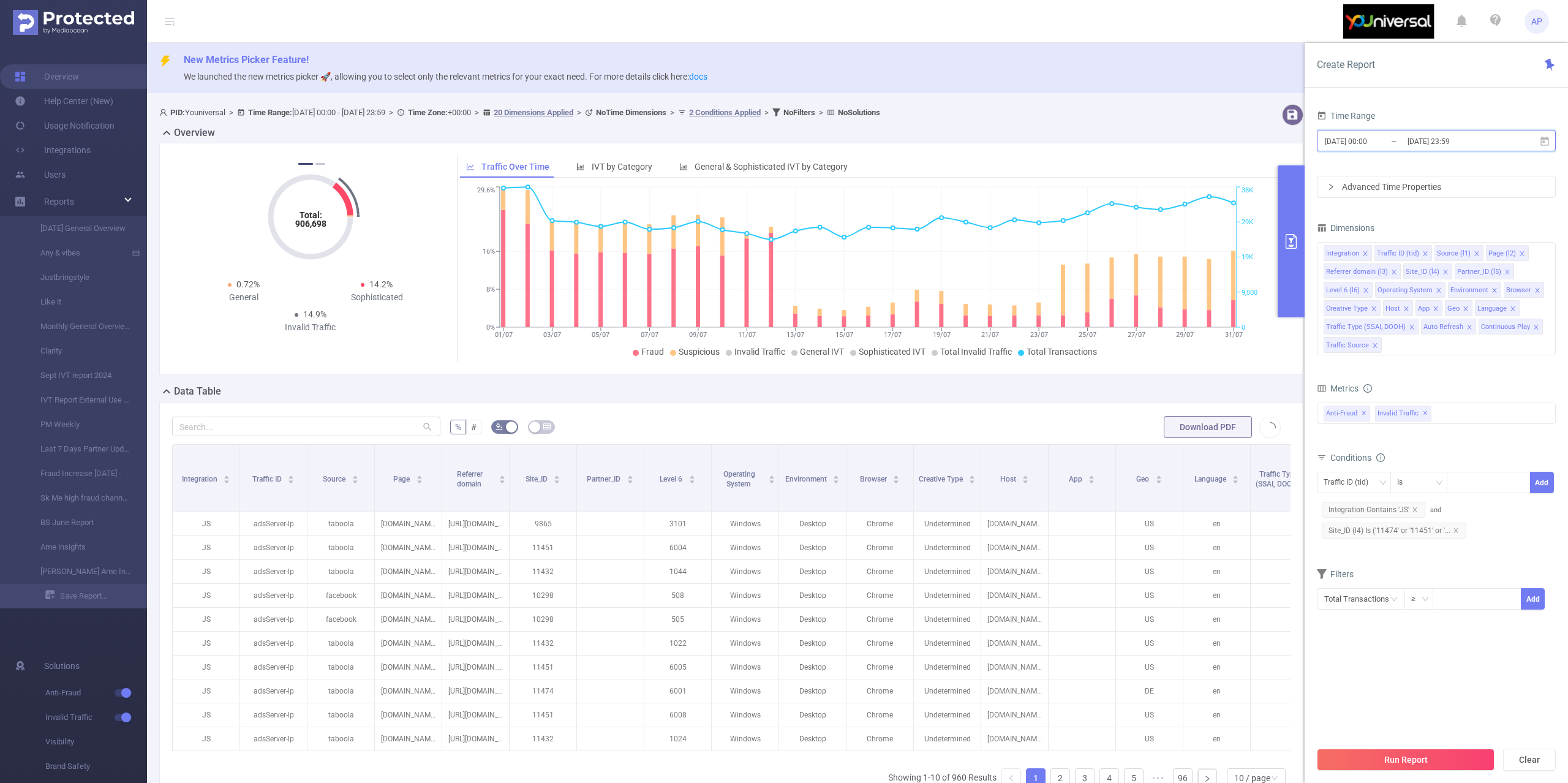
click at [1544, 140] on icon at bounding box center [1544, 141] width 11 height 11
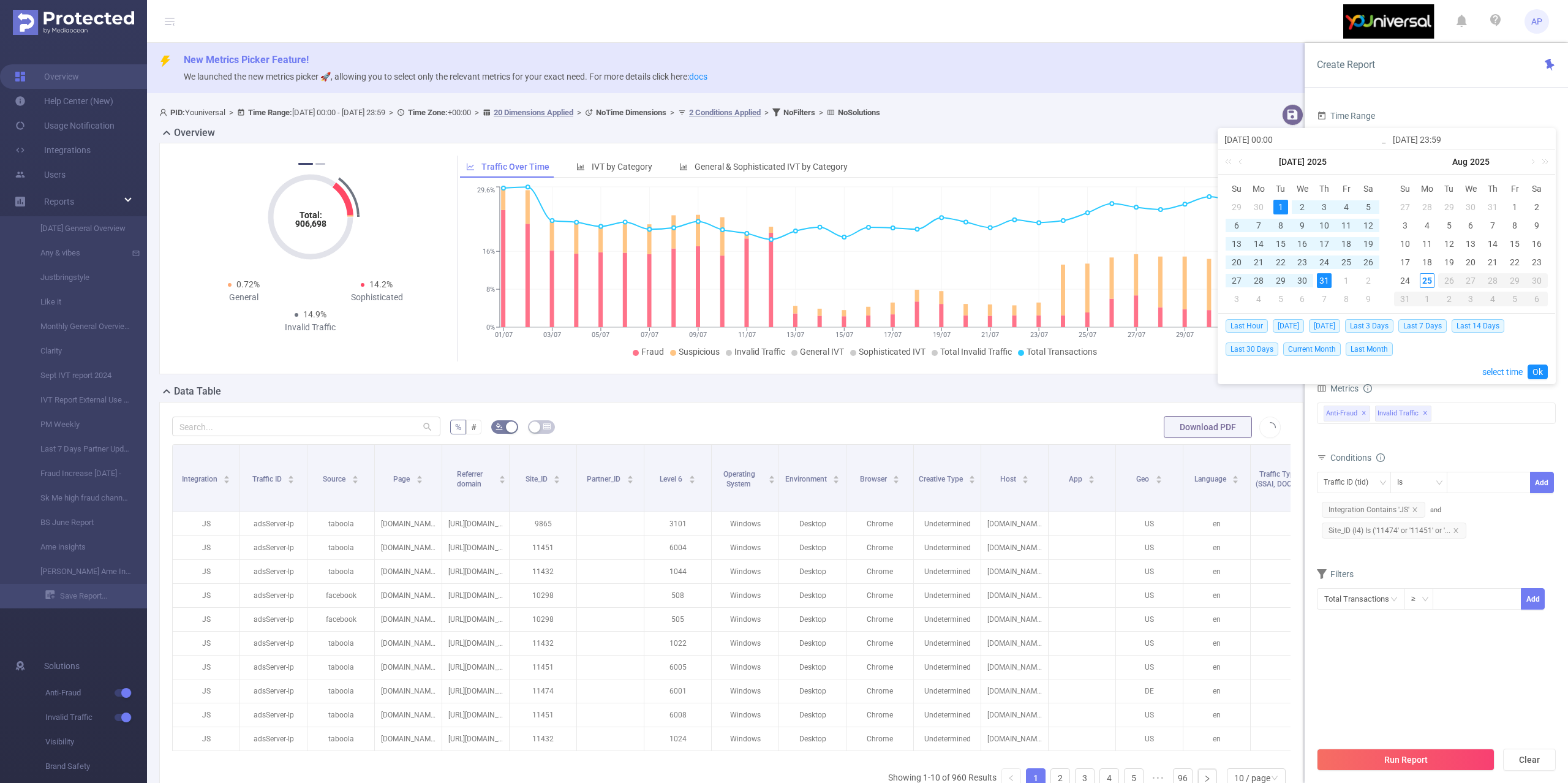
click at [1282, 206] on div "1" at bounding box center [1280, 206] width 15 height 15
click at [1373, 228] on div "12" at bounding box center [1368, 225] width 15 height 15
type input "[DATE] 23:59"
click at [1541, 375] on link "Ok" at bounding box center [1538, 371] width 21 height 15
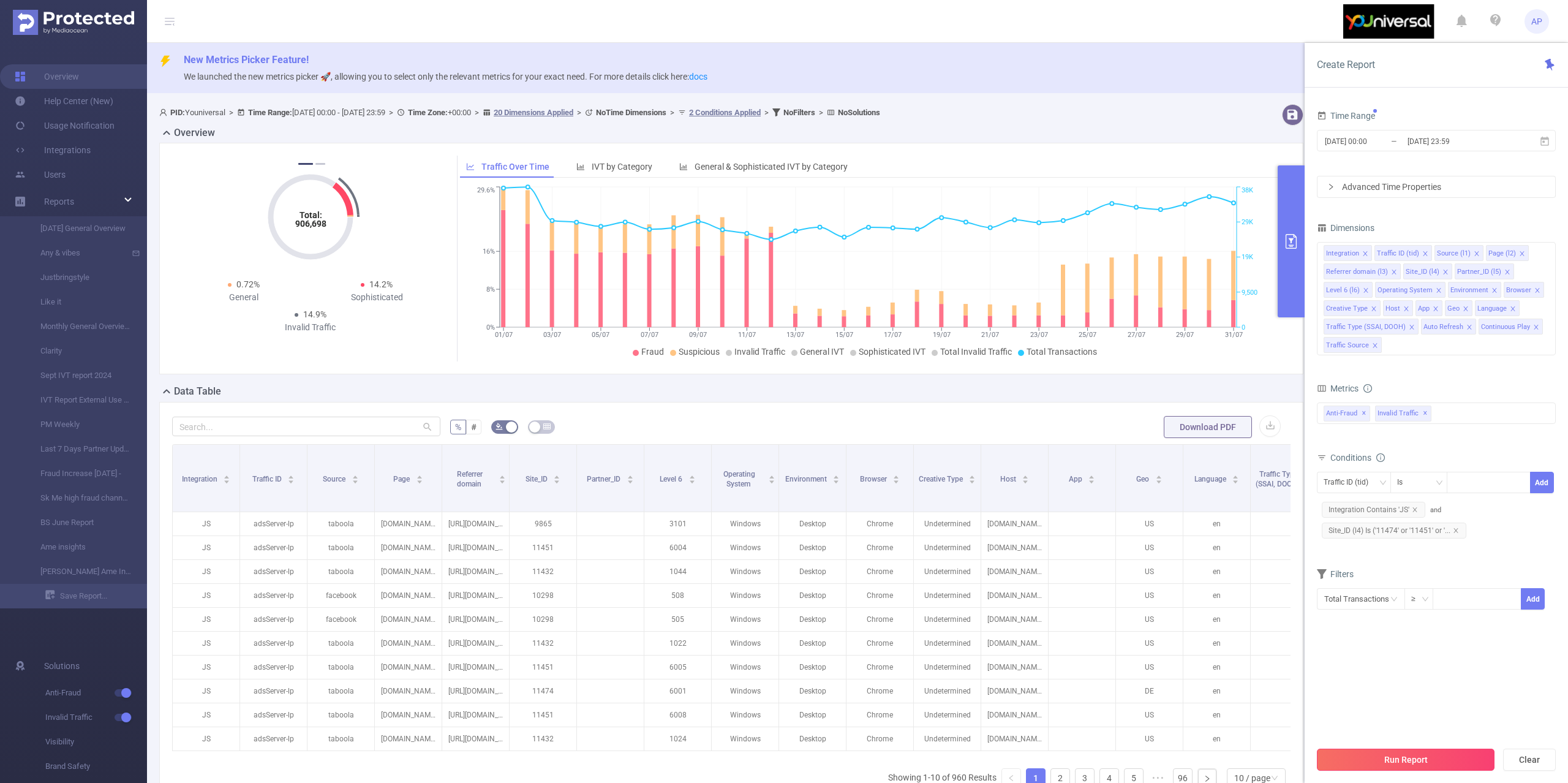
click at [1384, 762] on button "Run Report" at bounding box center [1405, 759] width 178 height 22
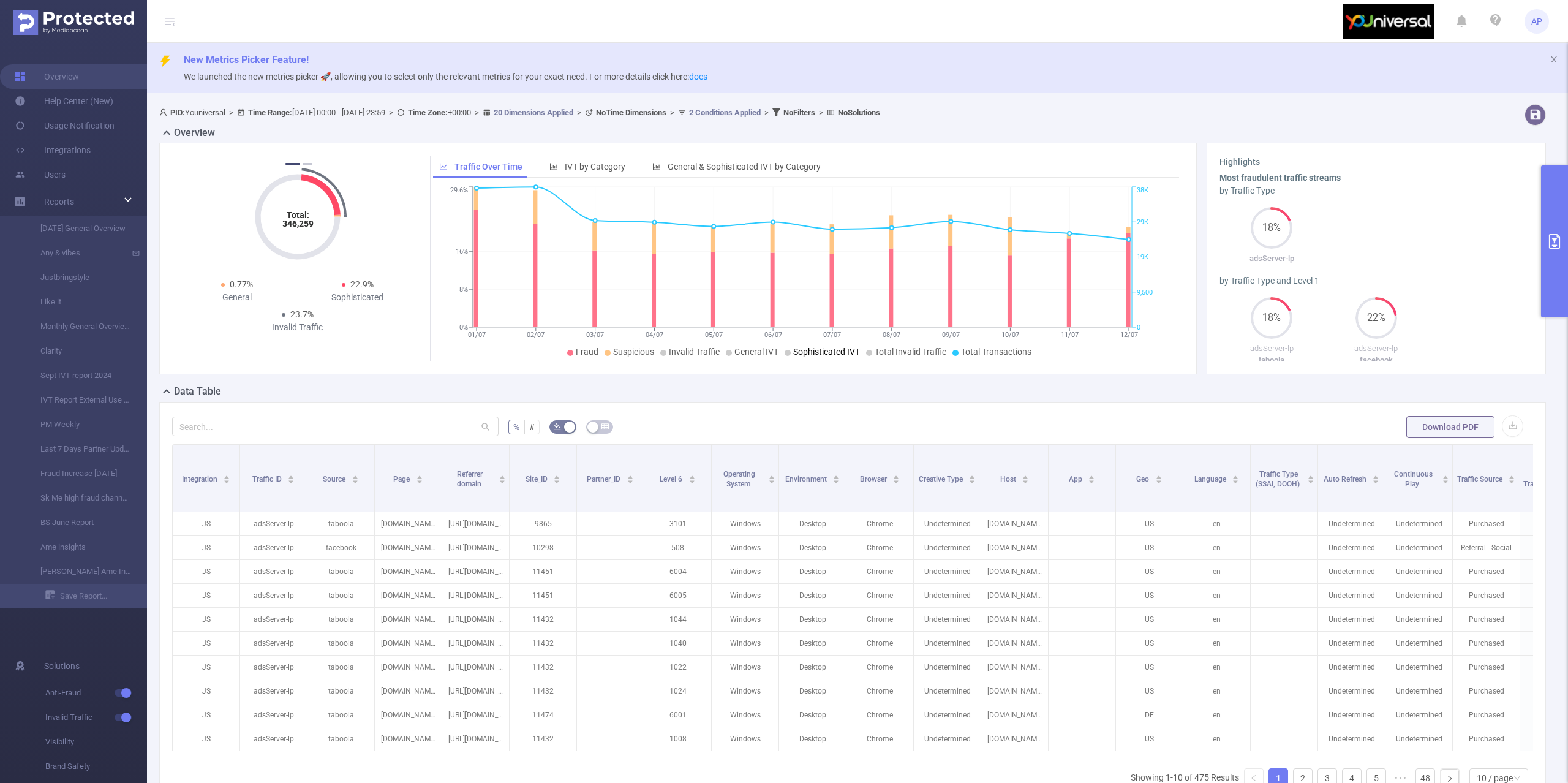
click at [1561, 199] on button "primary" at bounding box center [1554, 241] width 27 height 152
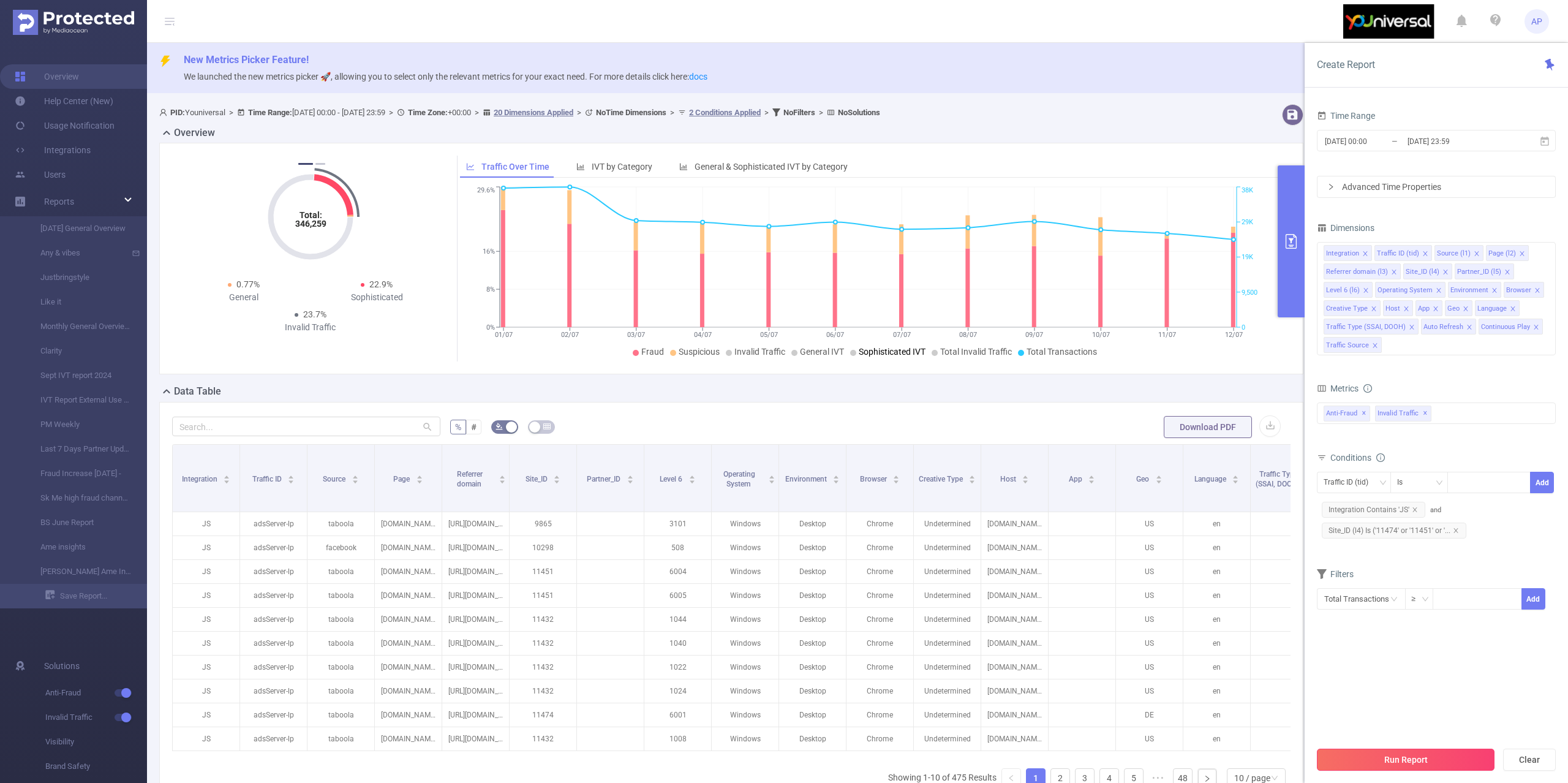
click at [1378, 762] on button "Run Report" at bounding box center [1405, 759] width 178 height 22
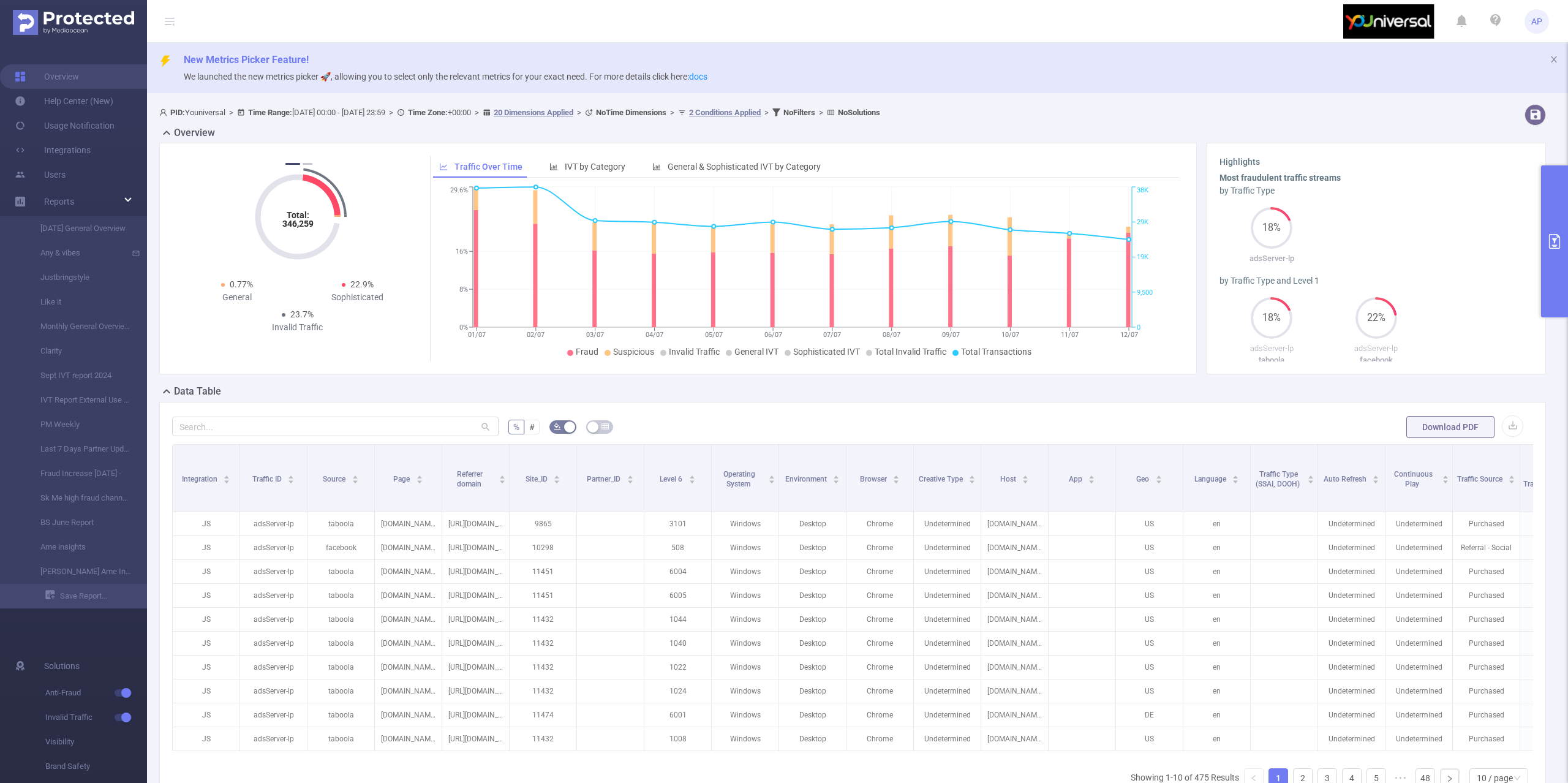
click at [1555, 198] on button "primary" at bounding box center [1554, 241] width 27 height 152
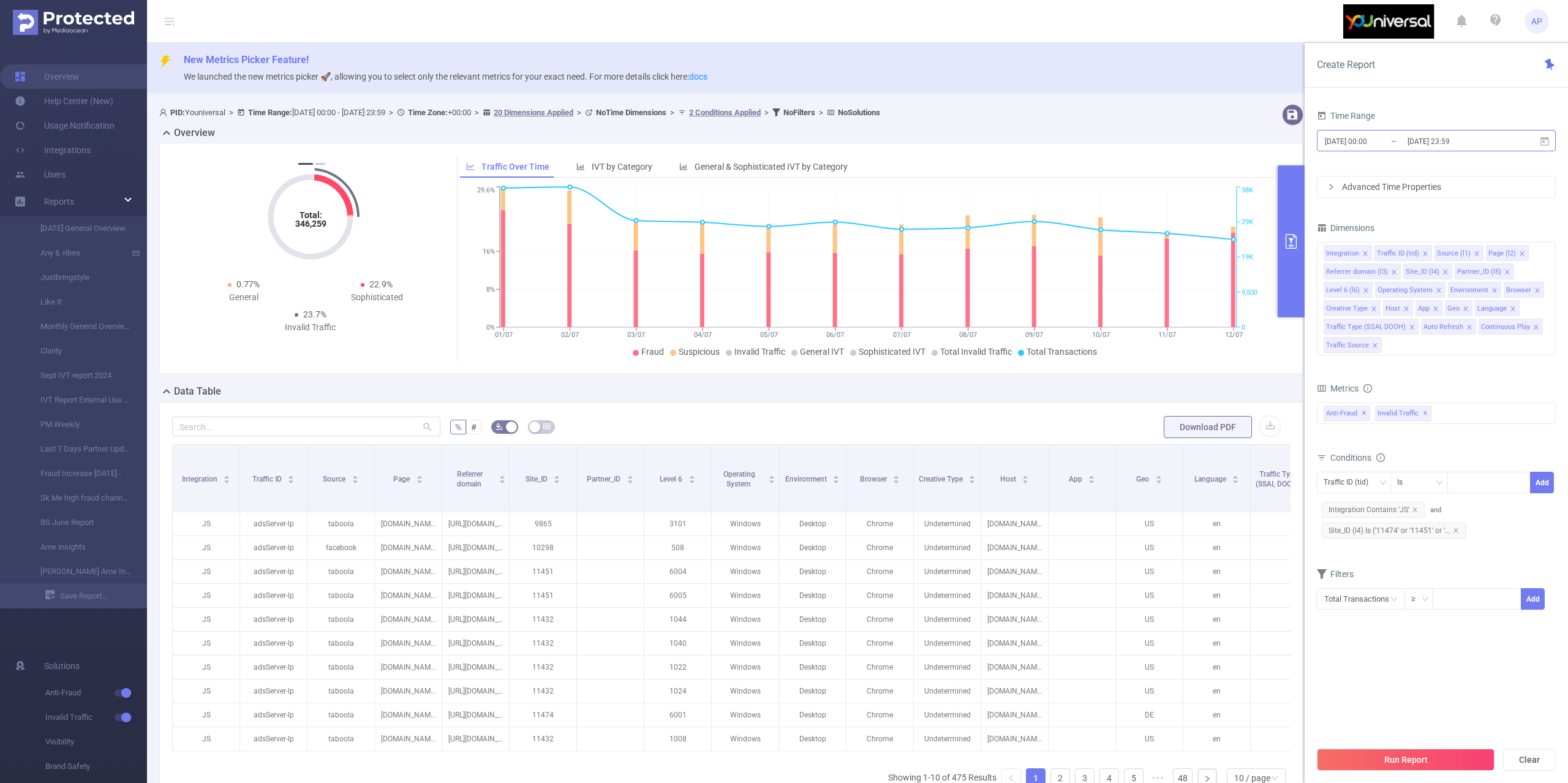
click at [1493, 134] on input "[DATE] 23:59" at bounding box center [1456, 140] width 99 height 17
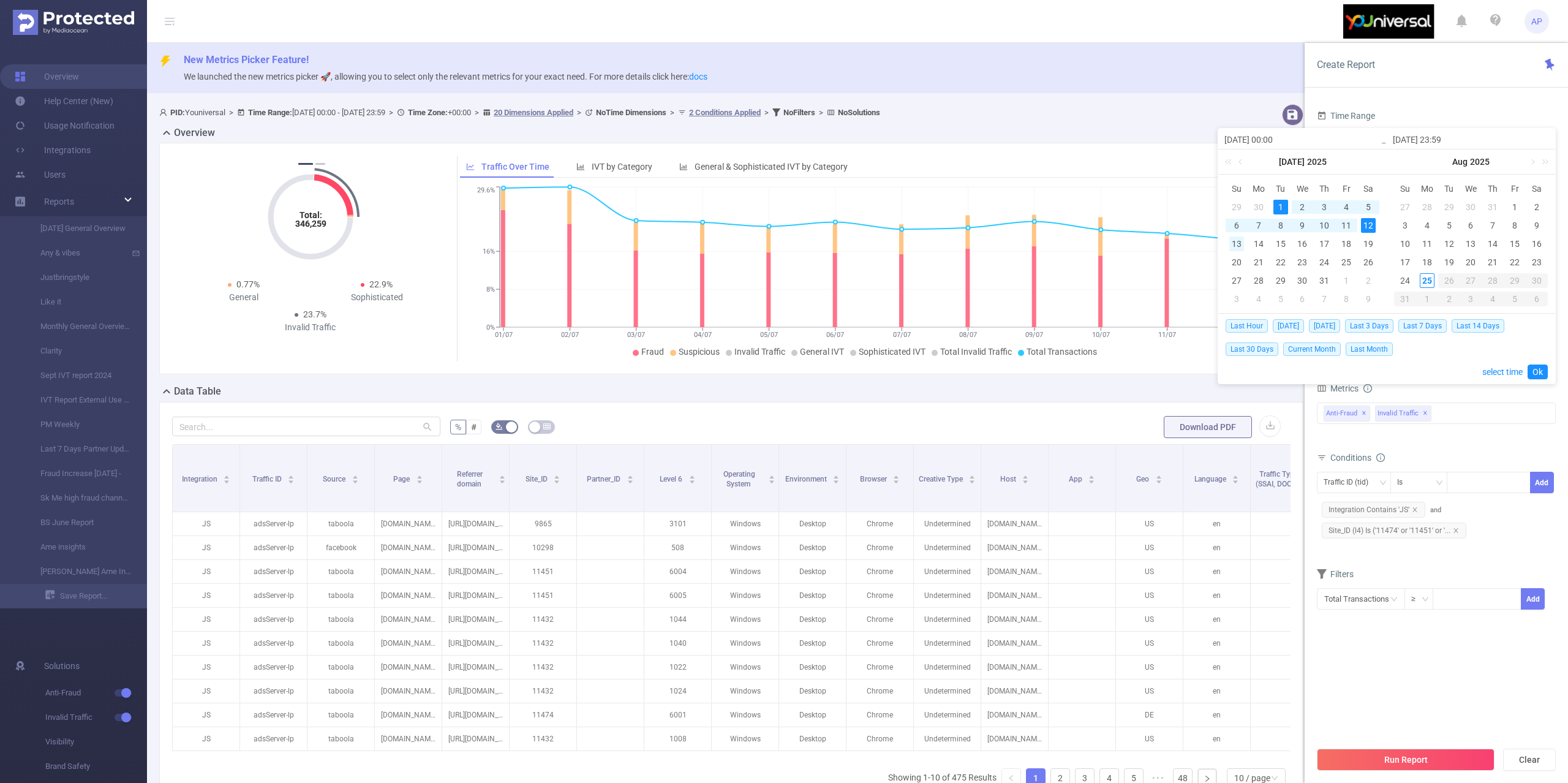
click at [1235, 242] on div "13" at bounding box center [1236, 244] width 15 height 15
click at [1324, 277] on div "31" at bounding box center [1324, 280] width 15 height 15
type input "[DATE] 00:00"
type input "[DATE] 23:59"
type input "[DATE] 00:00"
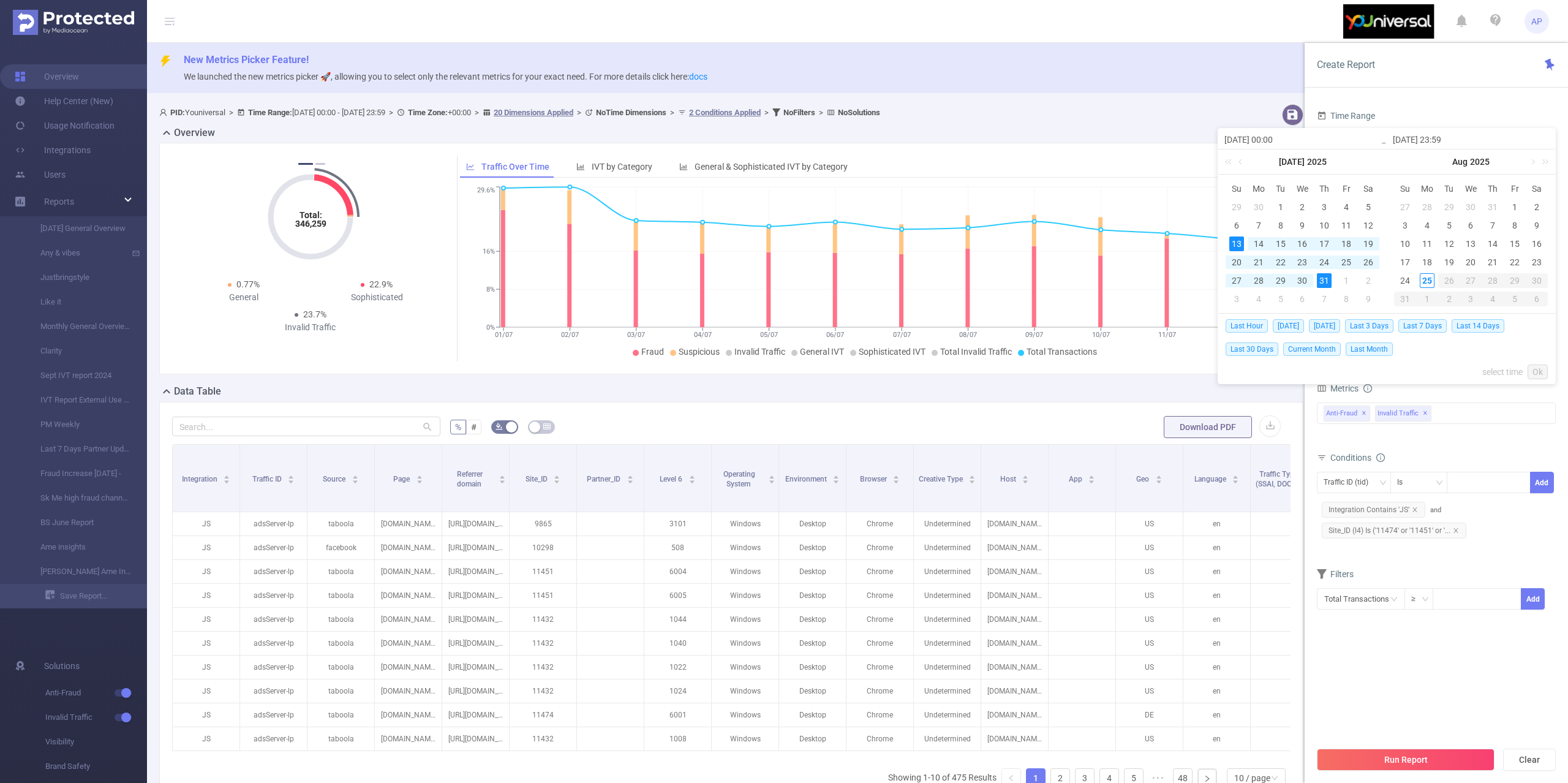
type input "[DATE] 23:59"
click at [1541, 371] on link "Ok" at bounding box center [1538, 371] width 21 height 15
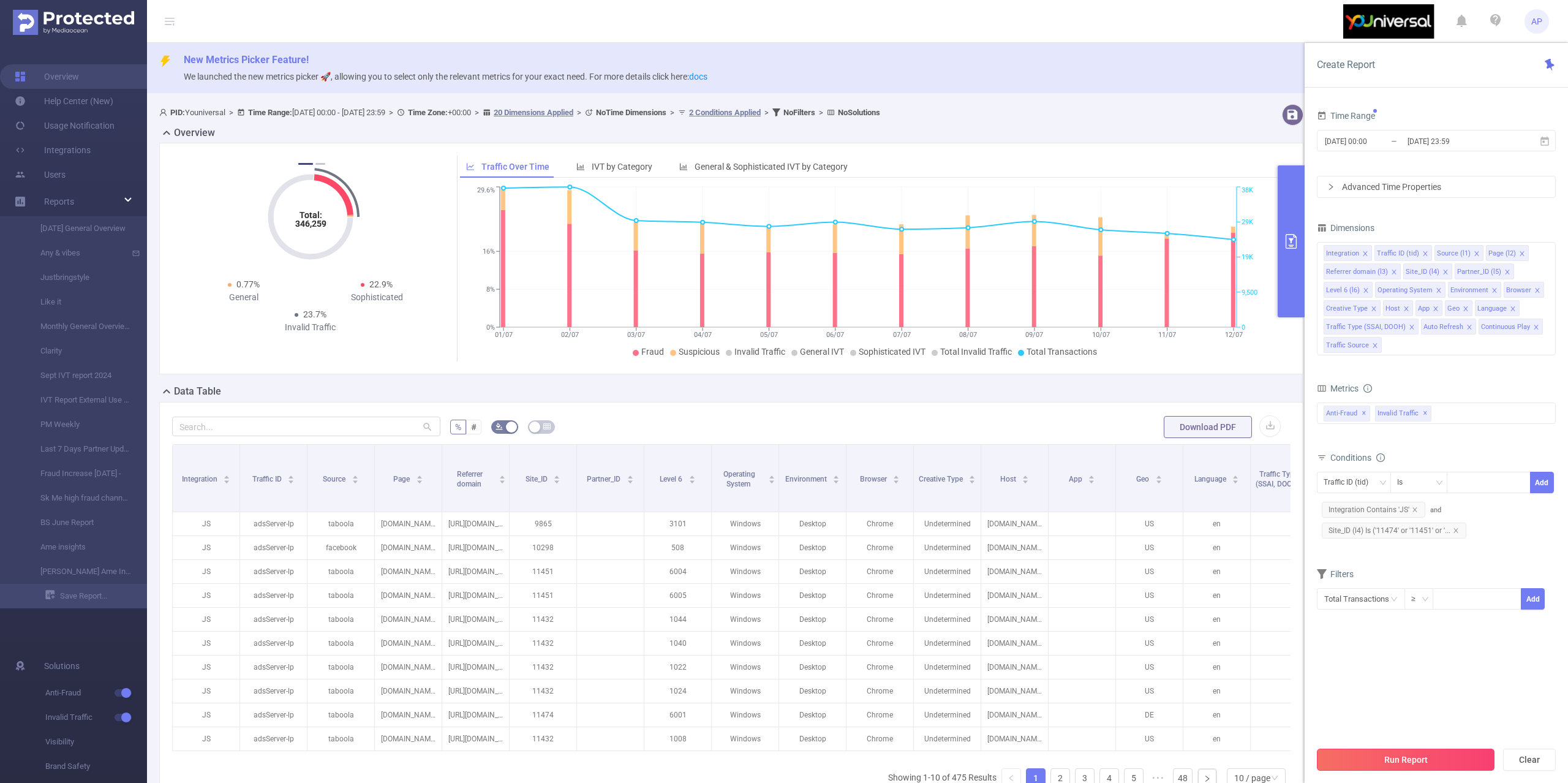
click at [1366, 754] on button "Run Report" at bounding box center [1405, 759] width 178 height 22
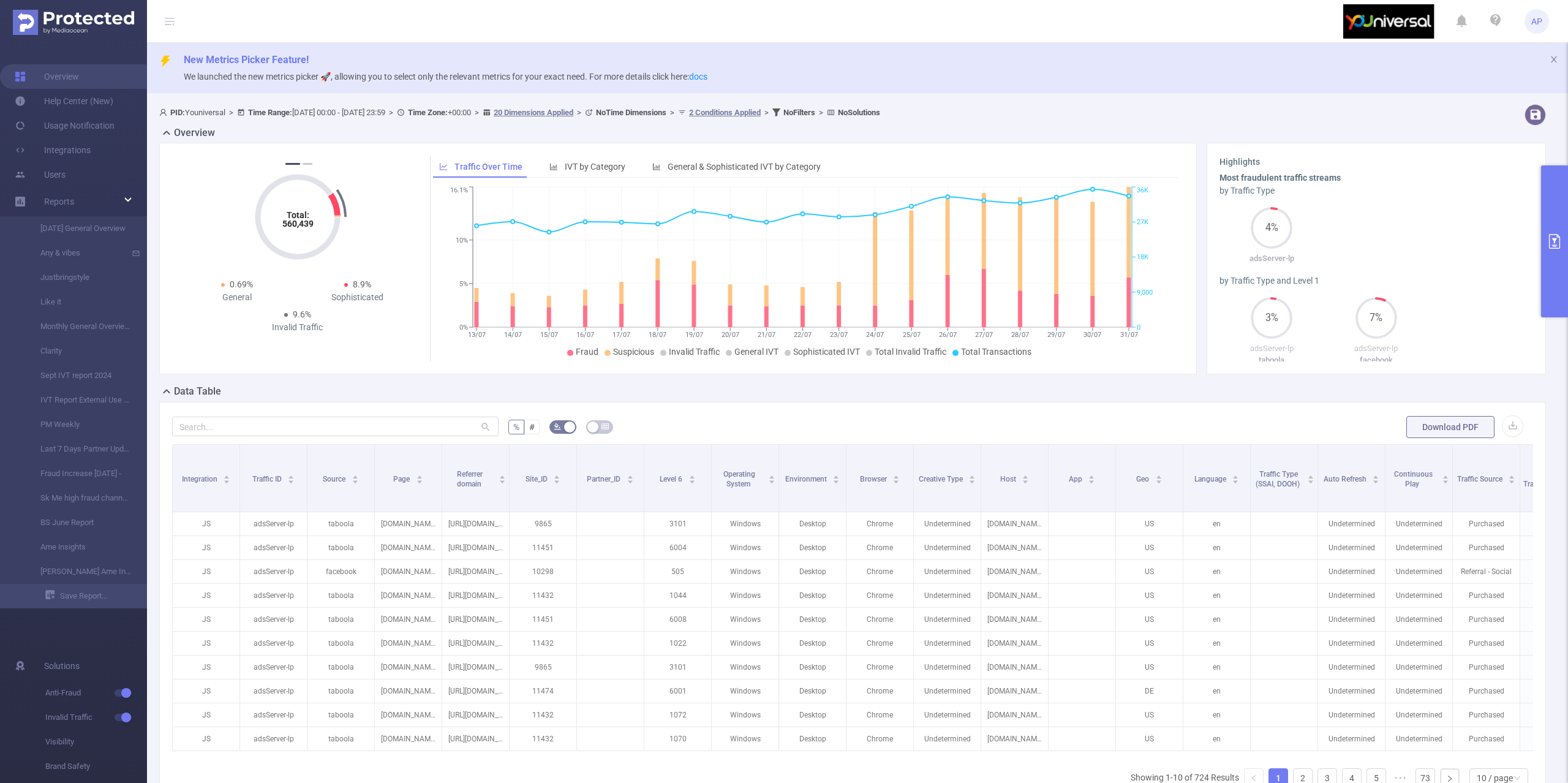
click at [1550, 192] on button "primary" at bounding box center [1554, 241] width 27 height 152
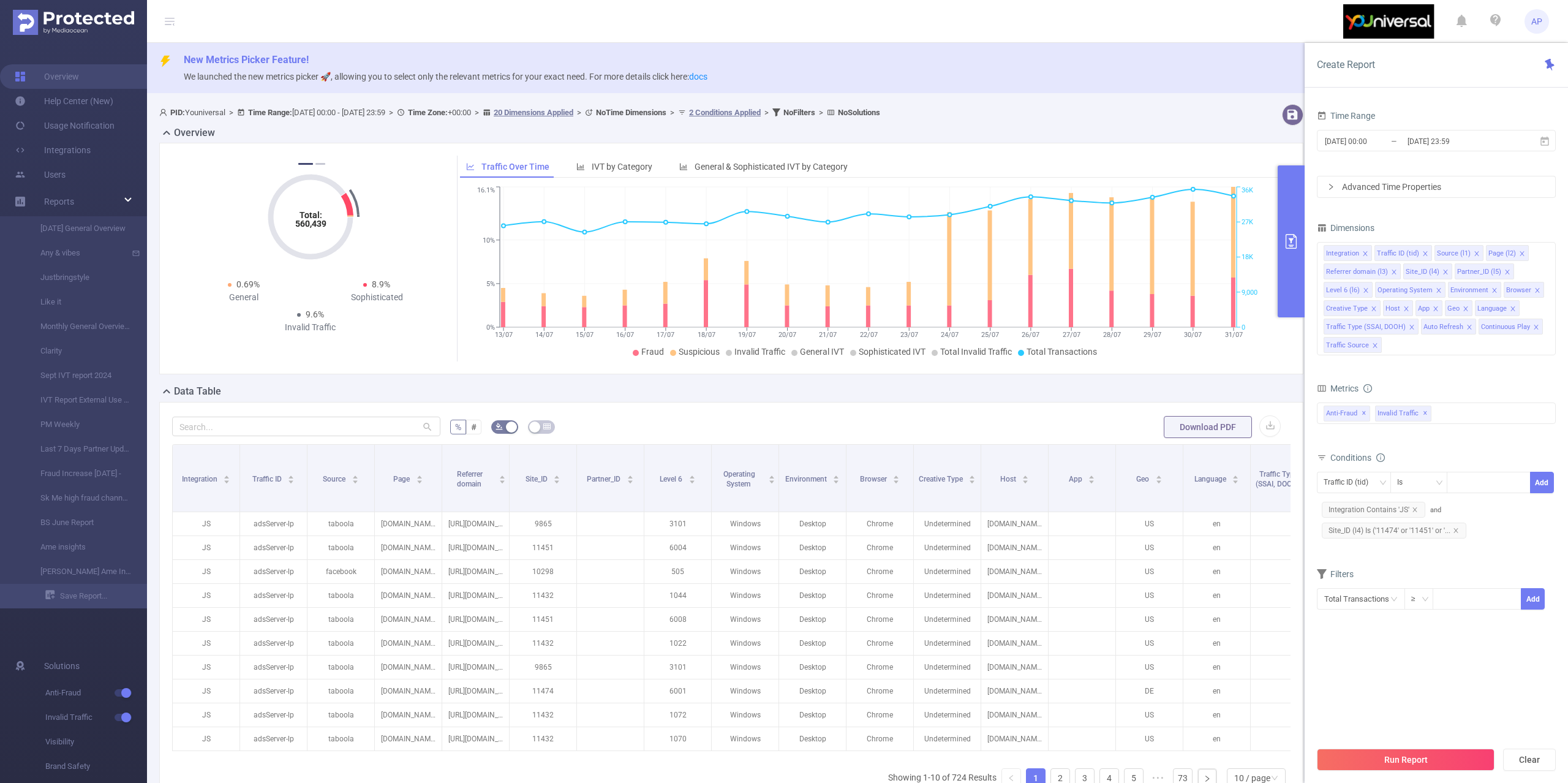
click at [1394, 755] on button "Run Report" at bounding box center [1405, 759] width 178 height 22
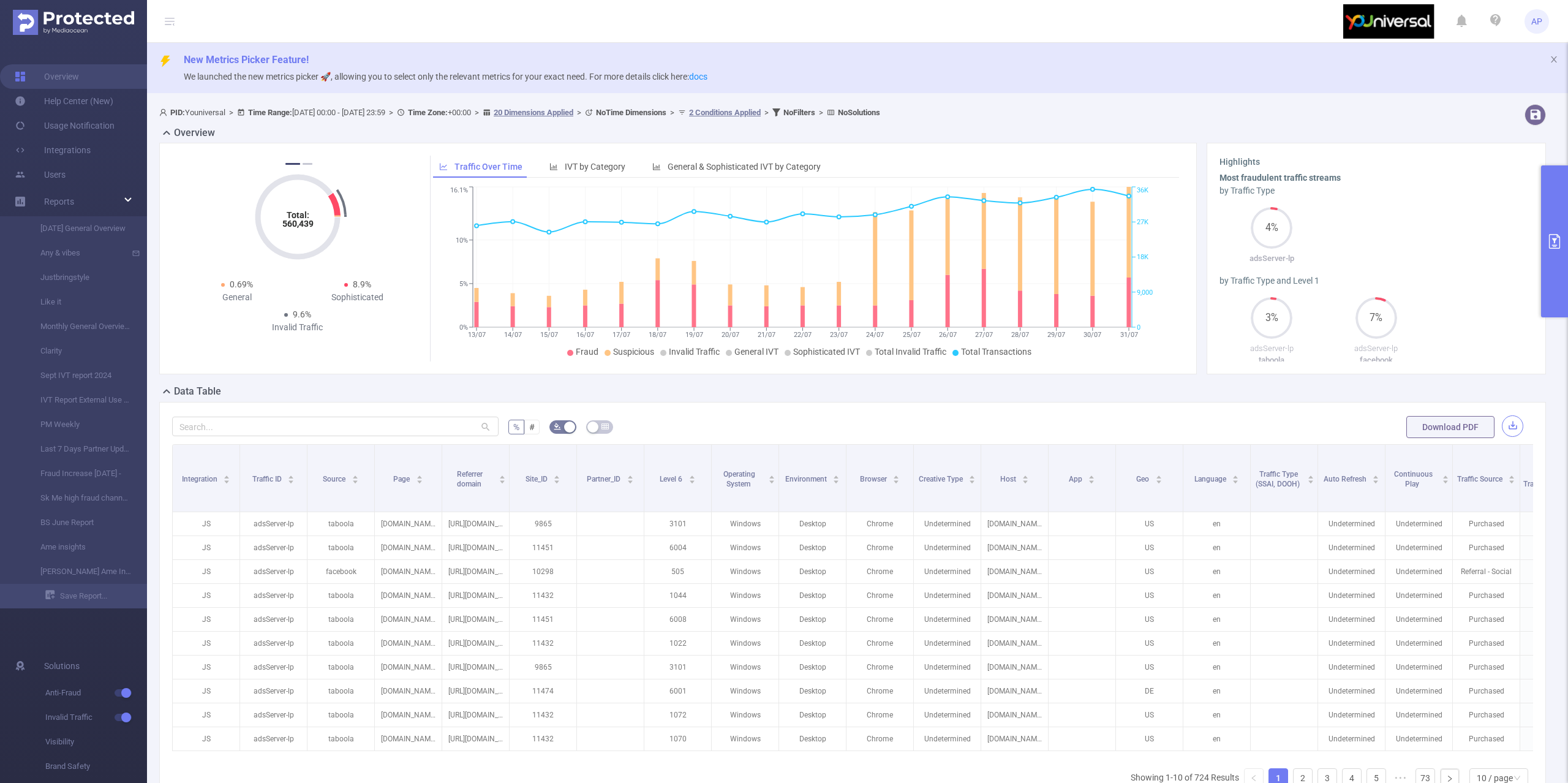
click at [1507, 427] on button "button" at bounding box center [1513, 426] width 22 height 22
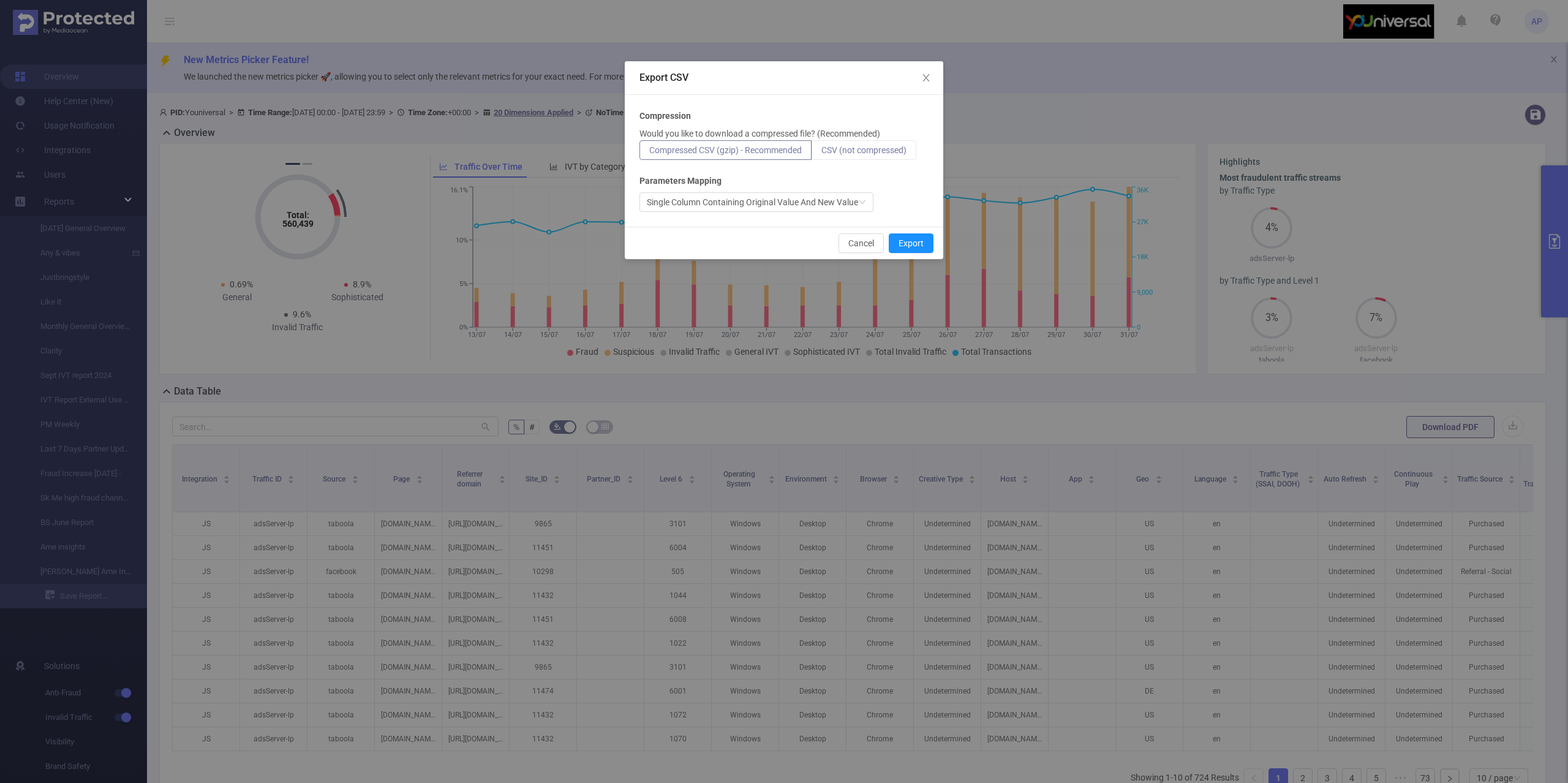
click at [857, 145] on span "CSV (not compressed)" at bounding box center [864, 150] width 85 height 10
click at [822, 153] on input "CSV (not compressed)" at bounding box center [822, 153] width 0 height 0
click at [906, 246] on button "Export" at bounding box center [911, 244] width 45 height 20
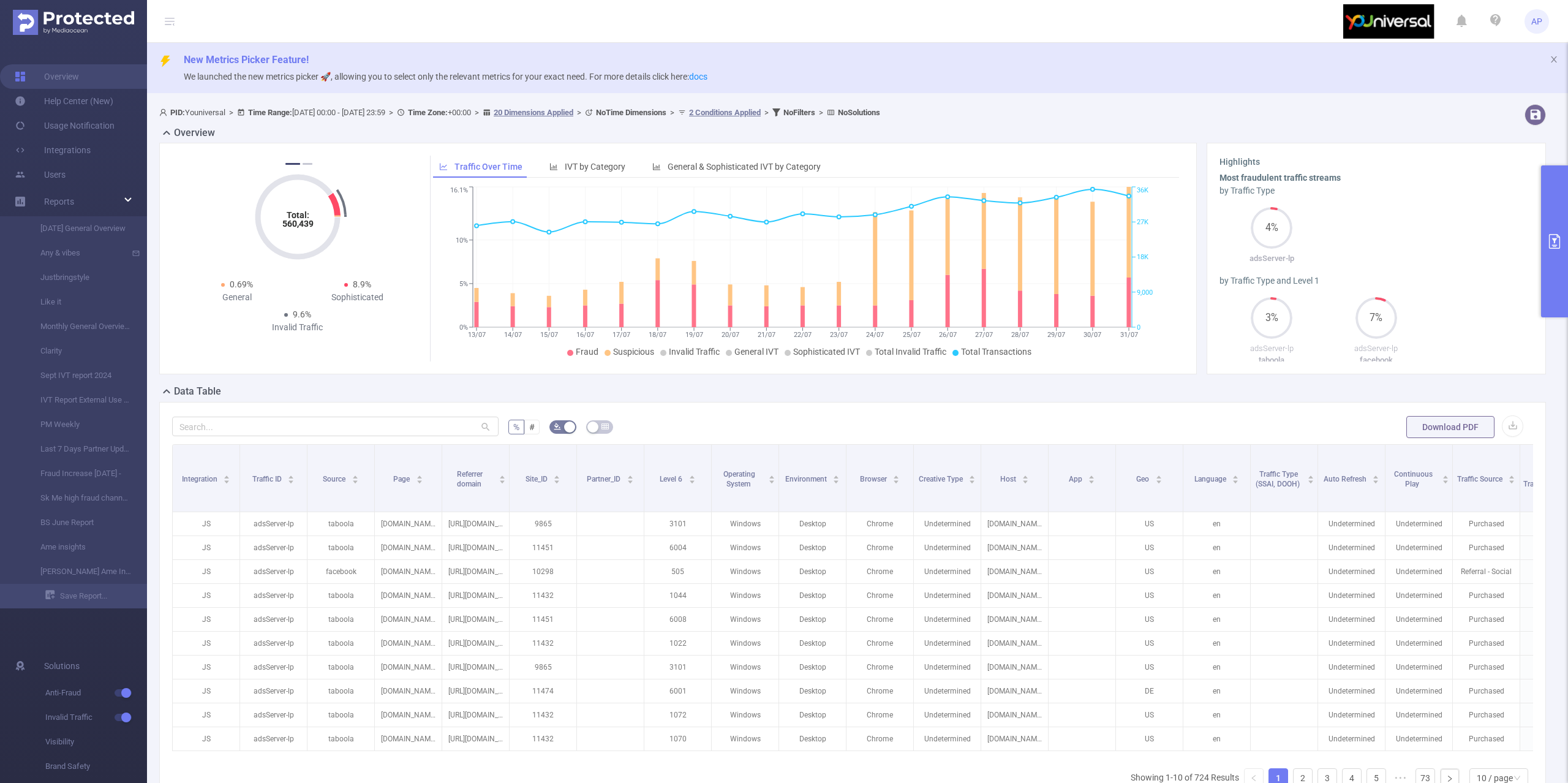
click at [1545, 207] on button "primary" at bounding box center [1554, 241] width 27 height 152
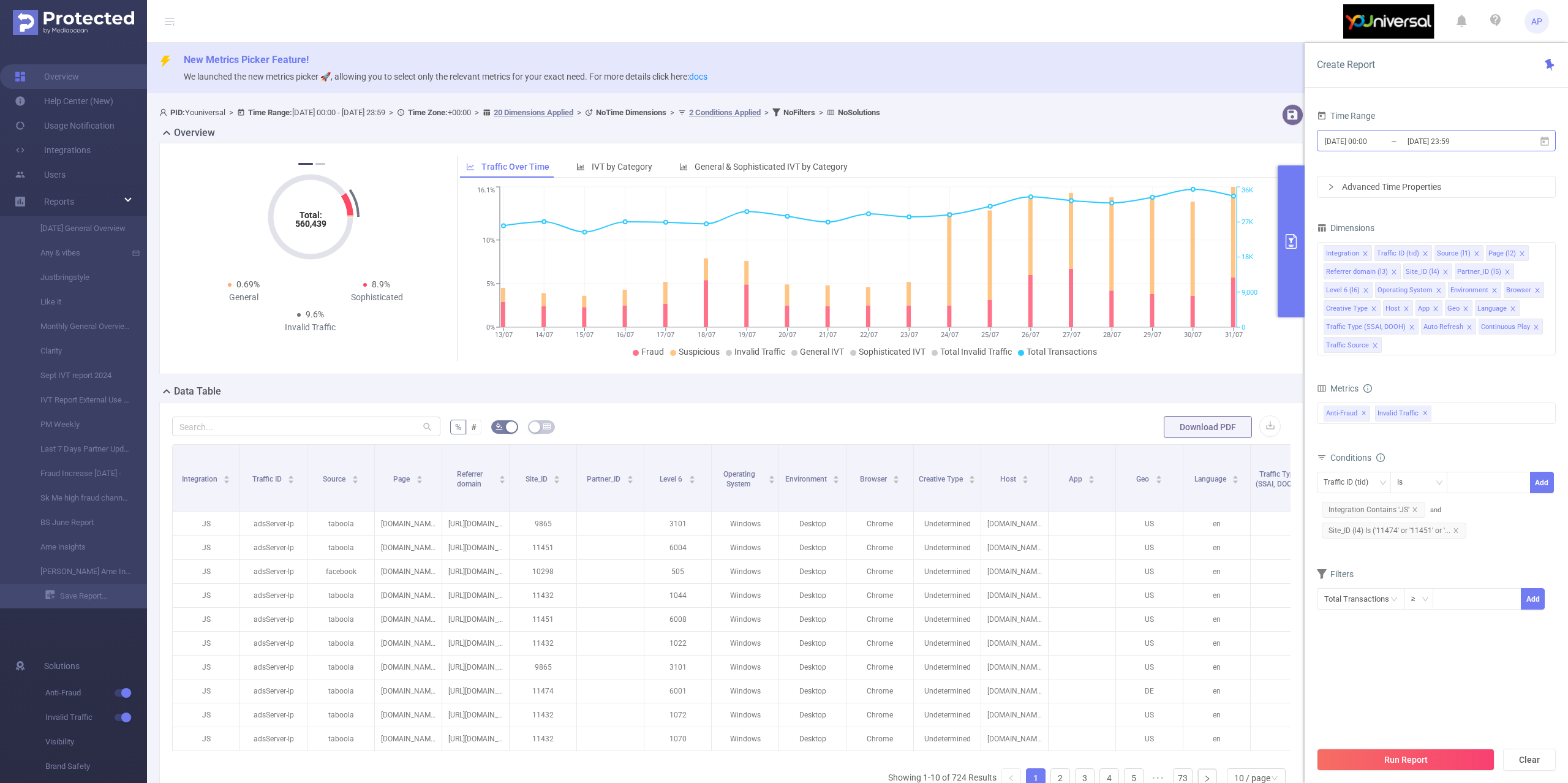
click at [1491, 136] on input "[DATE] 23:59" at bounding box center [1456, 140] width 99 height 17
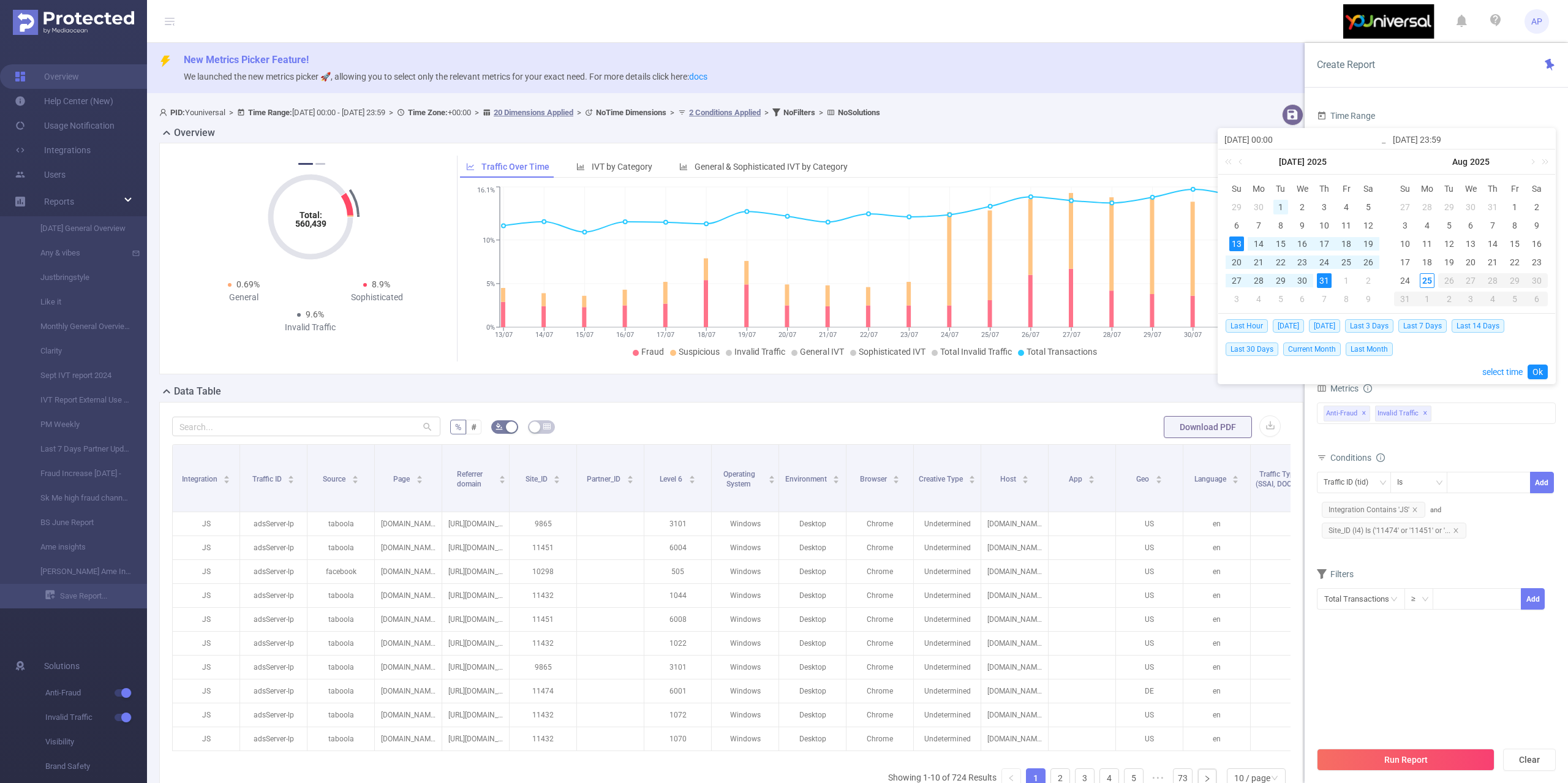
click at [1282, 201] on div "1" at bounding box center [1280, 206] width 15 height 15
click at [1328, 281] on div "31" at bounding box center [1324, 280] width 15 height 15
type input "[DATE] 00:00"
click at [1541, 375] on link "Ok" at bounding box center [1538, 371] width 21 height 15
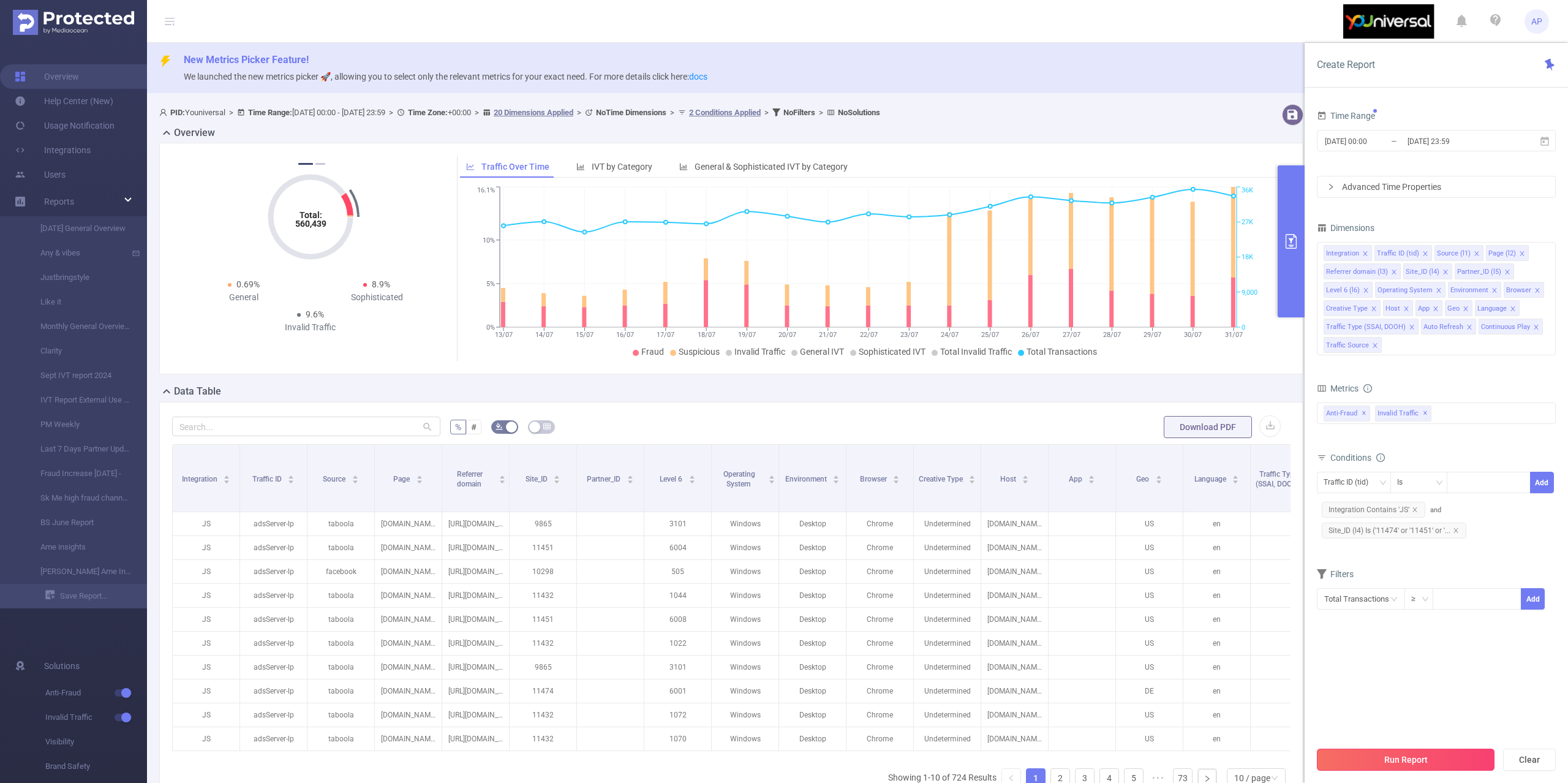
click at [1354, 763] on button "Run Report" at bounding box center [1405, 759] width 178 height 22
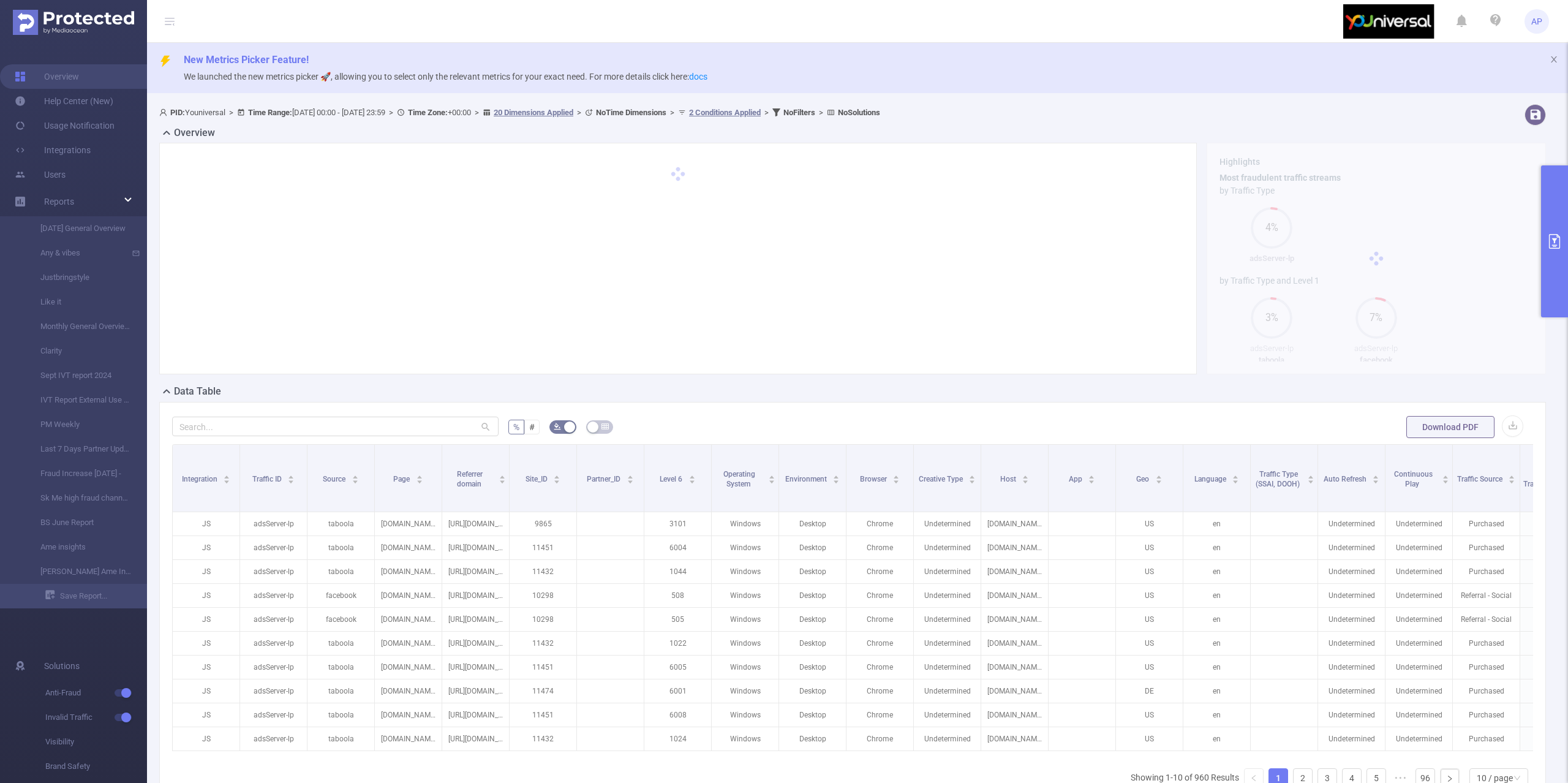
click at [1551, 211] on button "primary" at bounding box center [1554, 241] width 27 height 152
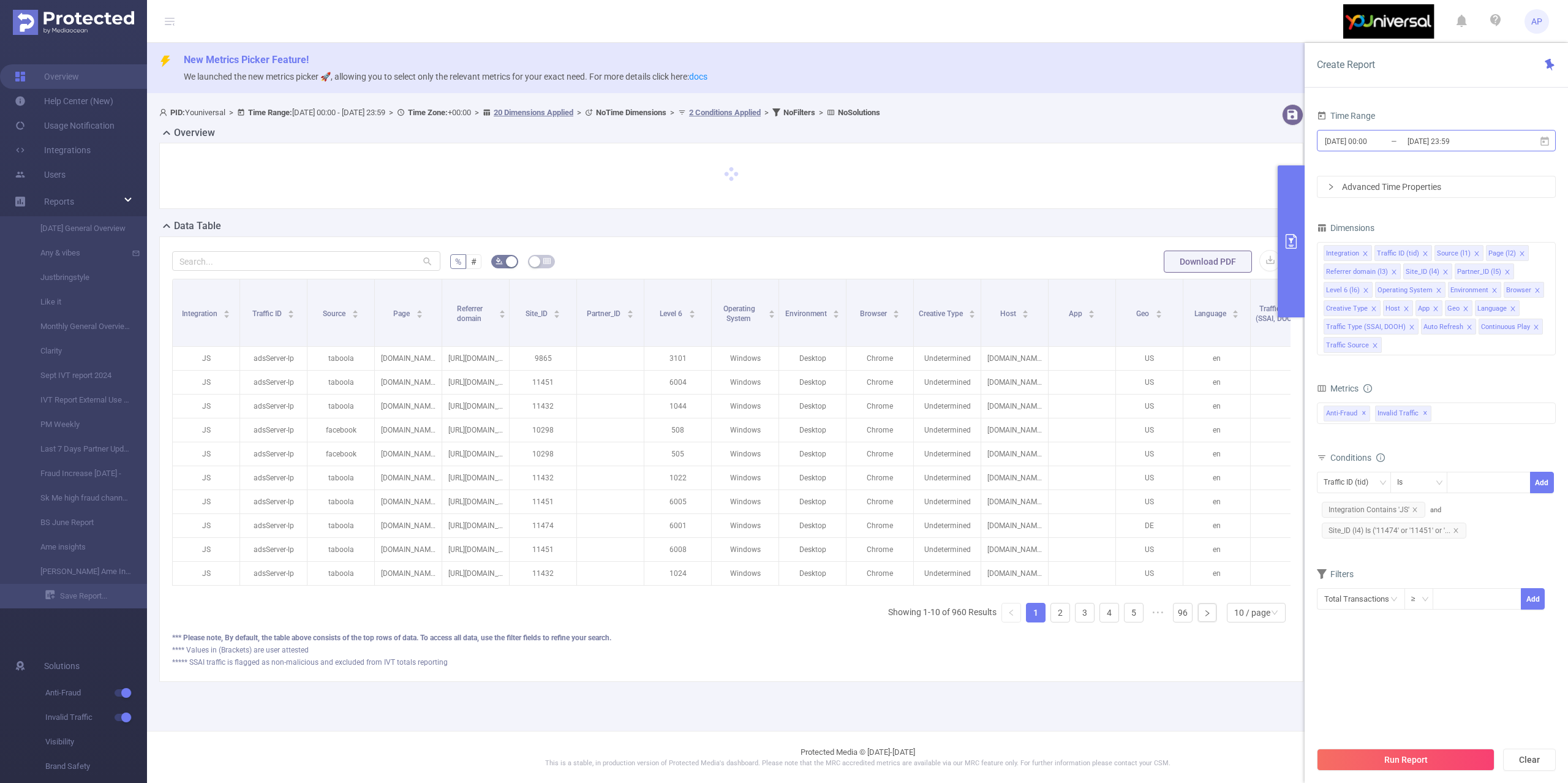
click at [1478, 140] on input "[DATE] 23:59" at bounding box center [1456, 140] width 99 height 17
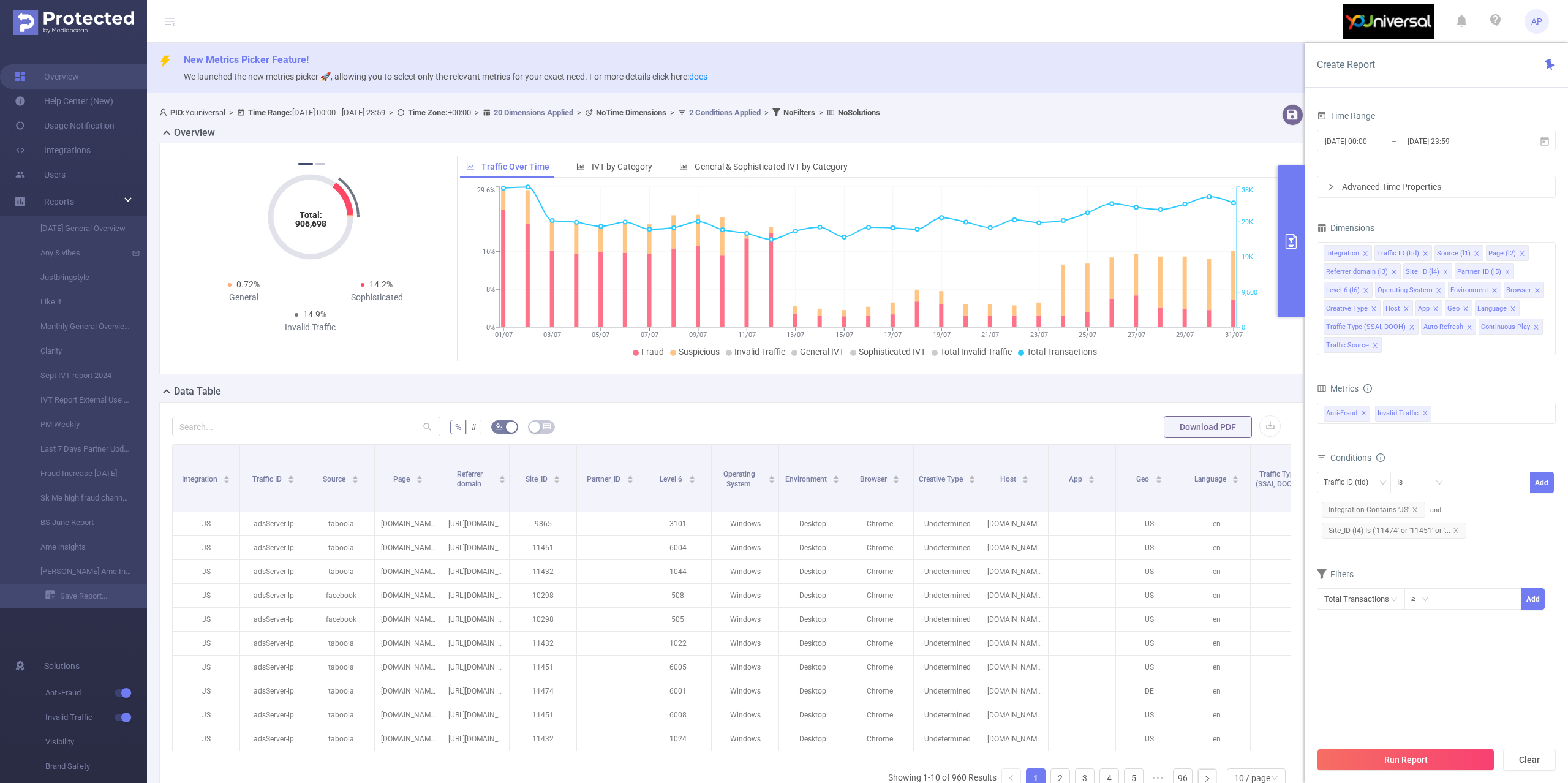
click at [1478, 117] on div "Time Range" at bounding box center [1435, 117] width 239 height 21
click at [1481, 145] on input "[DATE] 23:59" at bounding box center [1456, 140] width 99 height 17
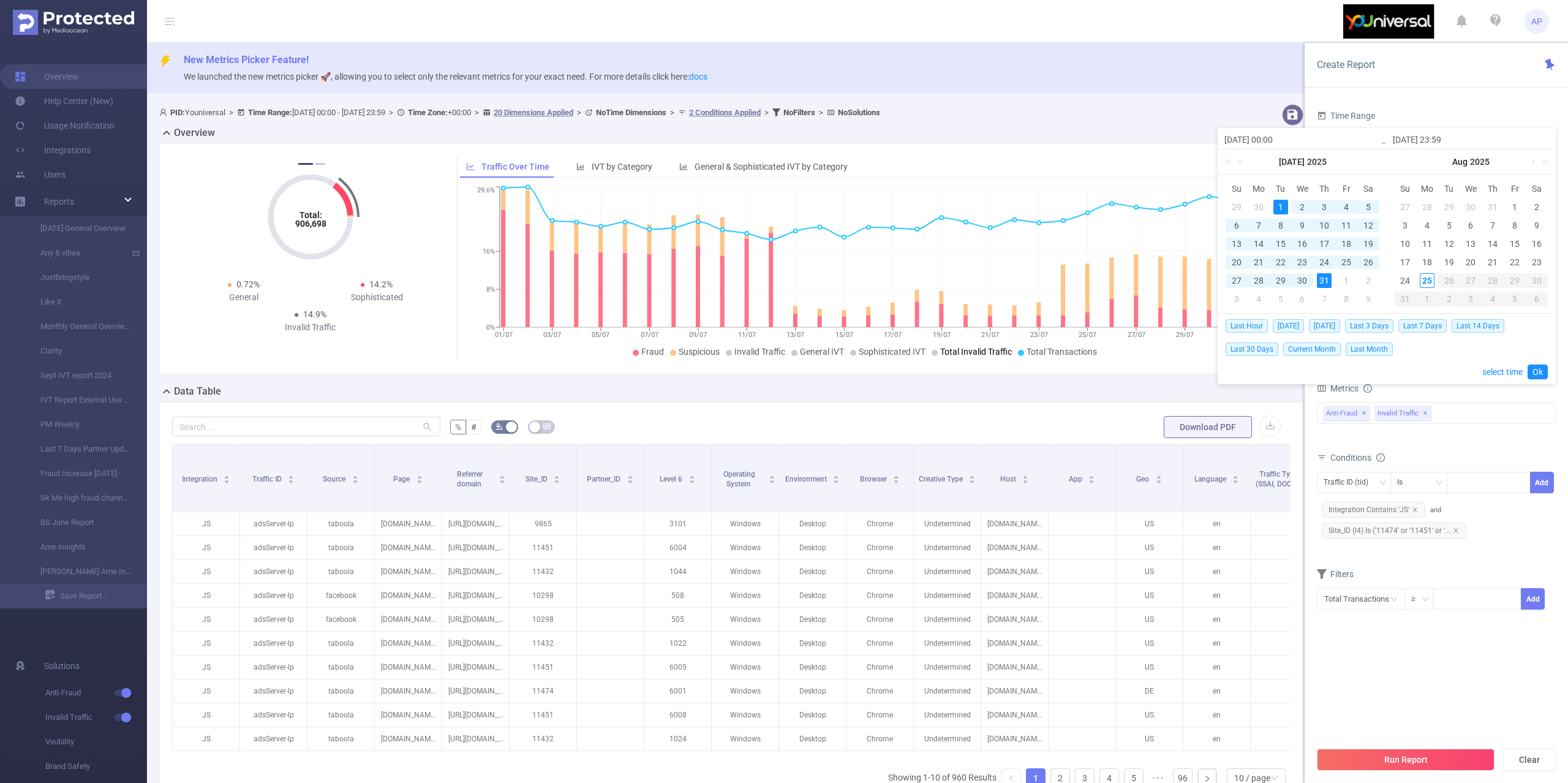
click at [1284, 208] on div "1" at bounding box center [1280, 206] width 15 height 15
click at [1324, 280] on div "31" at bounding box center [1324, 280] width 15 height 15
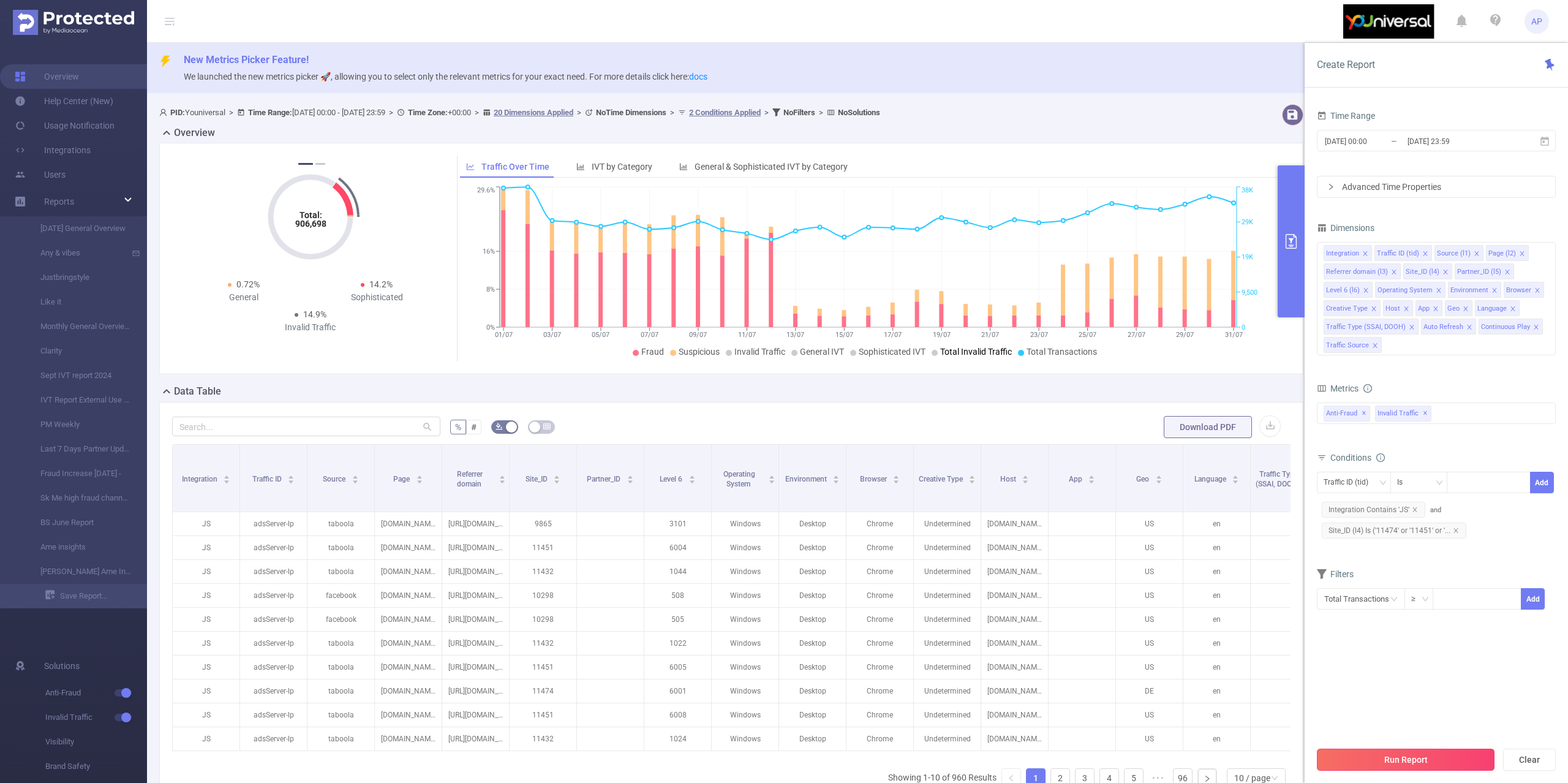
click at [1368, 751] on button "Run Report" at bounding box center [1405, 759] width 178 height 22
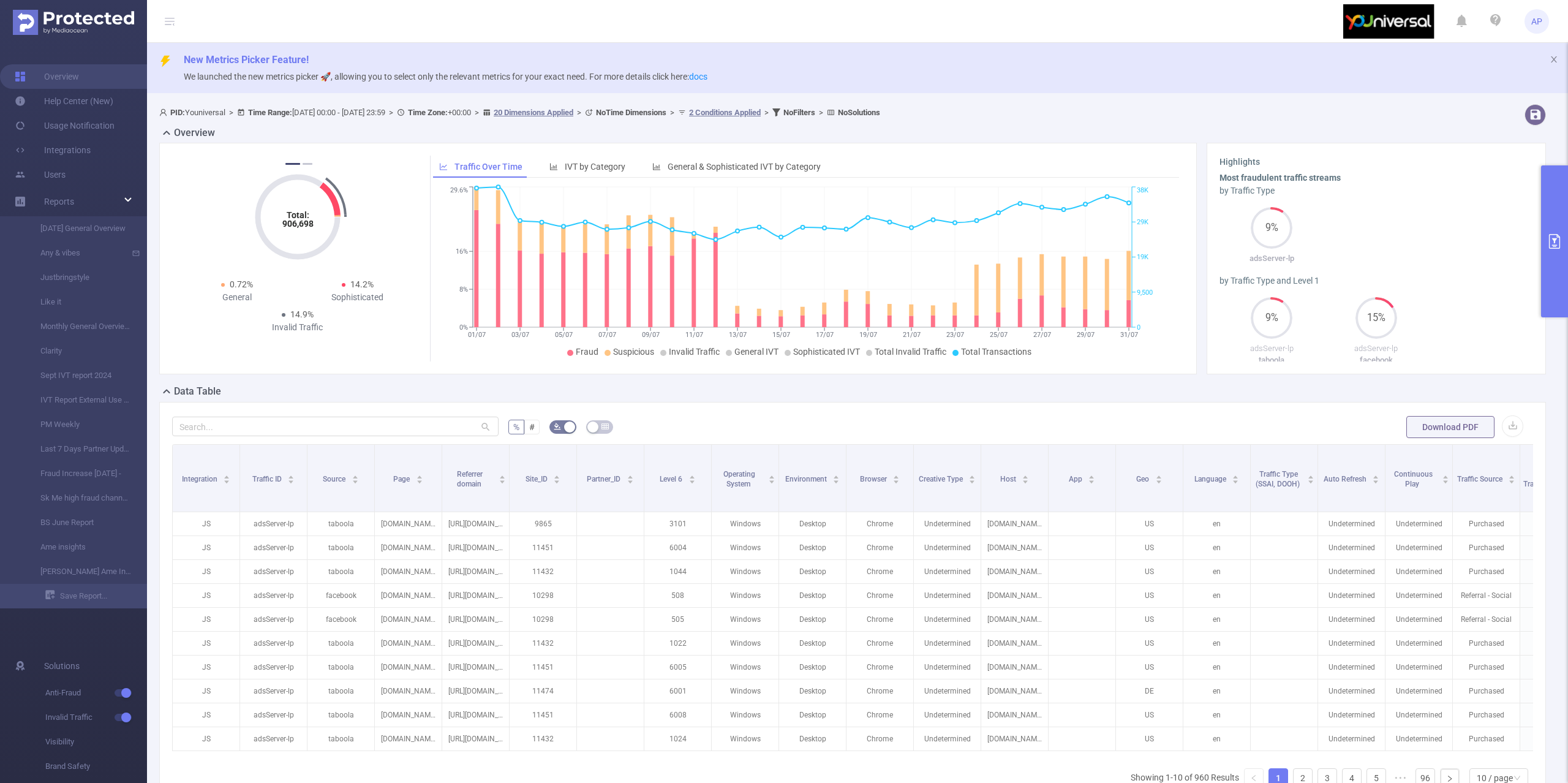
click at [1552, 223] on button "primary" at bounding box center [1554, 241] width 27 height 152
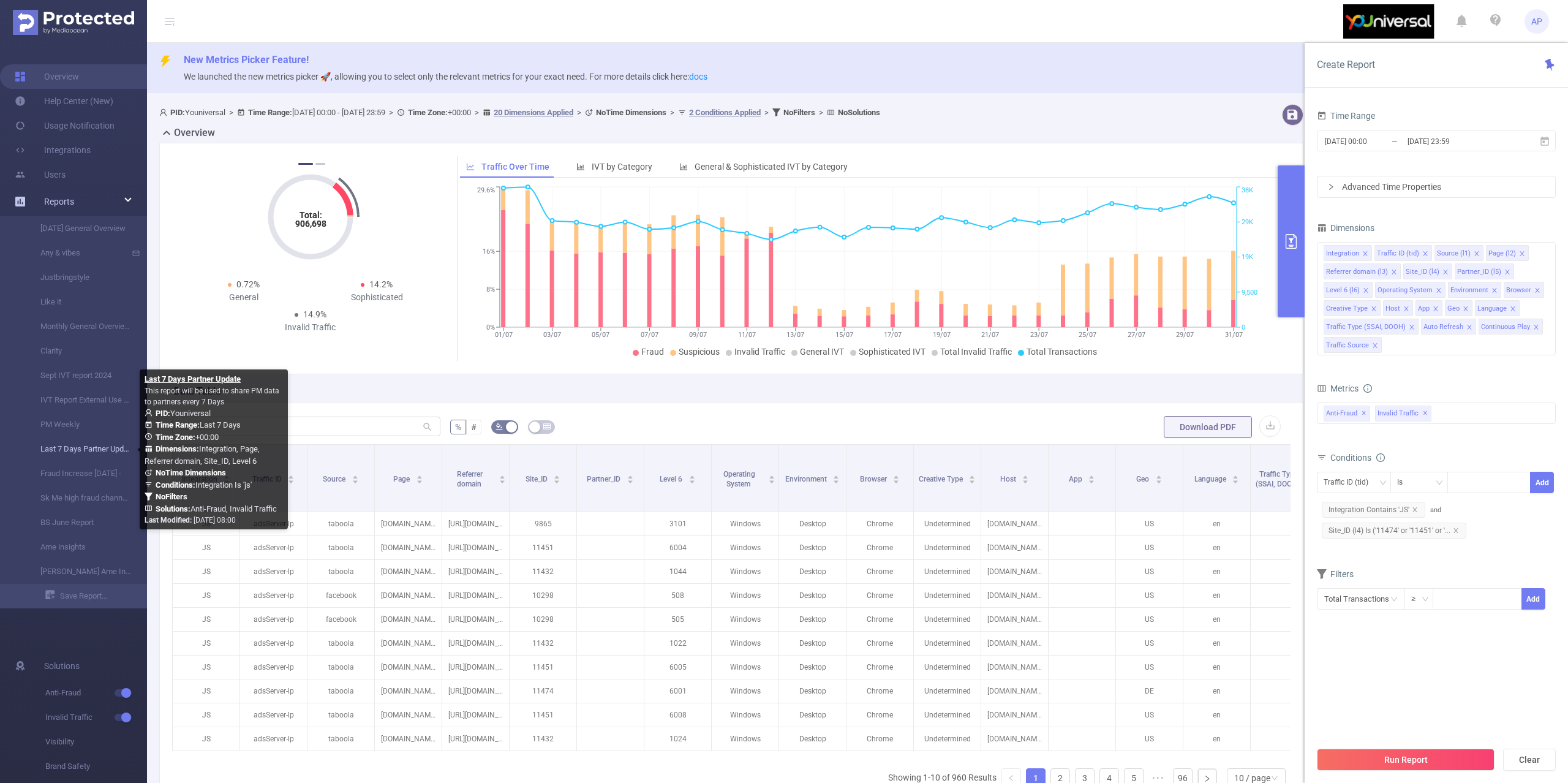
click at [66, 442] on link "Last 7 Days Partner Update" at bounding box center [79, 449] width 108 height 25
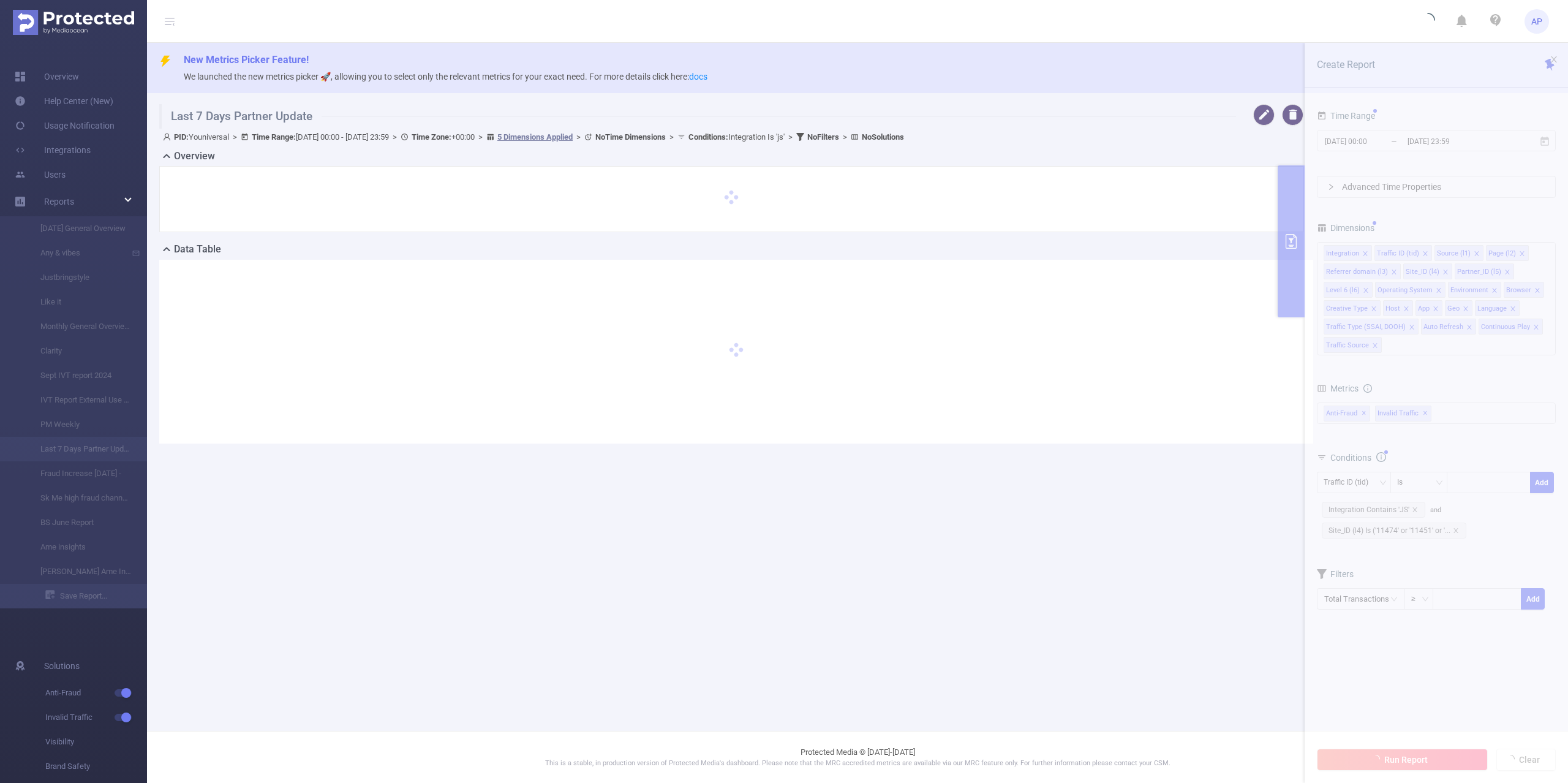
type input "[DATE] 00:00"
type input "[DATE] 23:59"
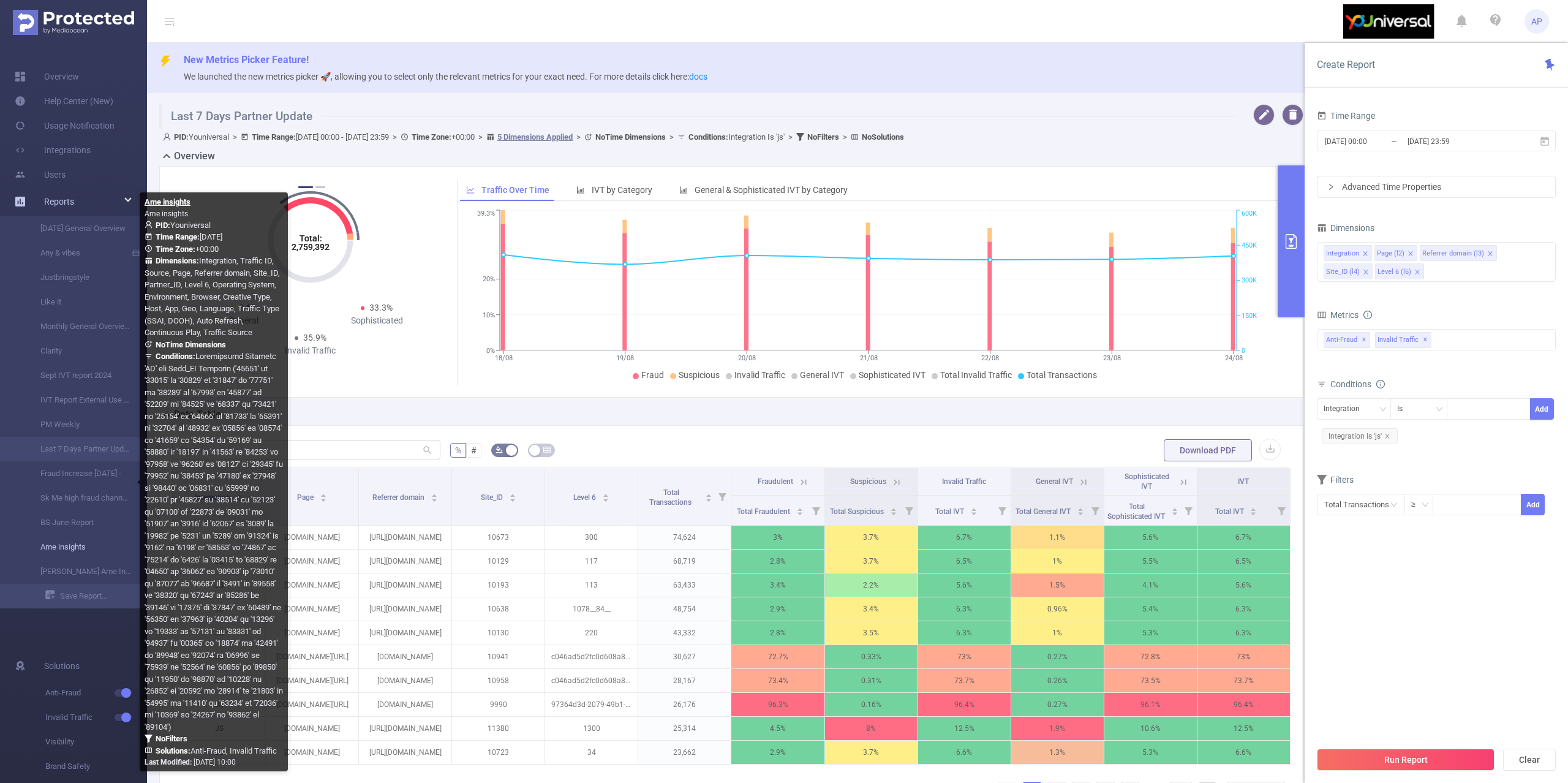
click at [74, 557] on link "Ame insights" at bounding box center [79, 547] width 108 height 25
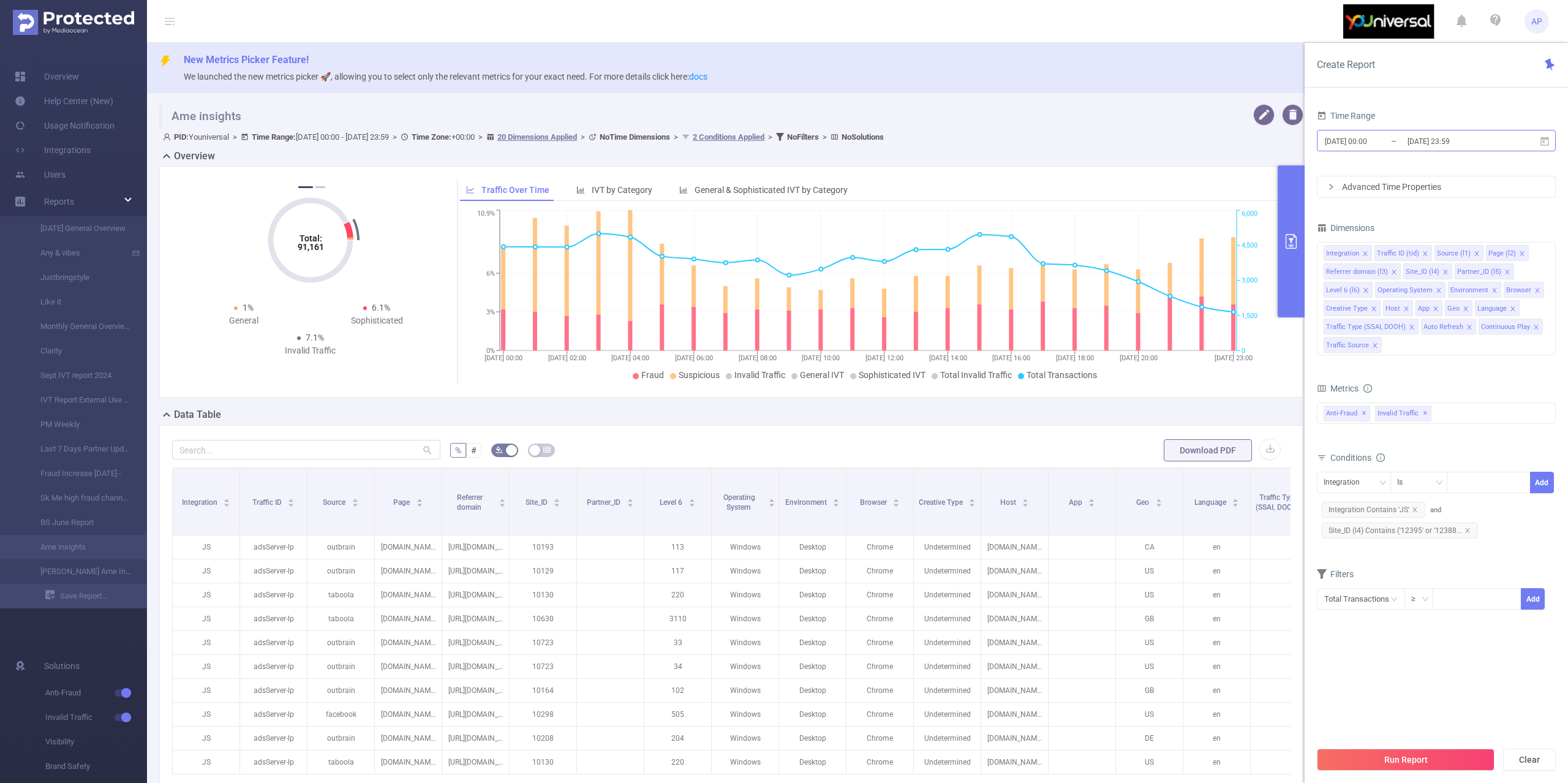
click at [1462, 138] on input "[DATE] 23:59" at bounding box center [1456, 140] width 99 height 17
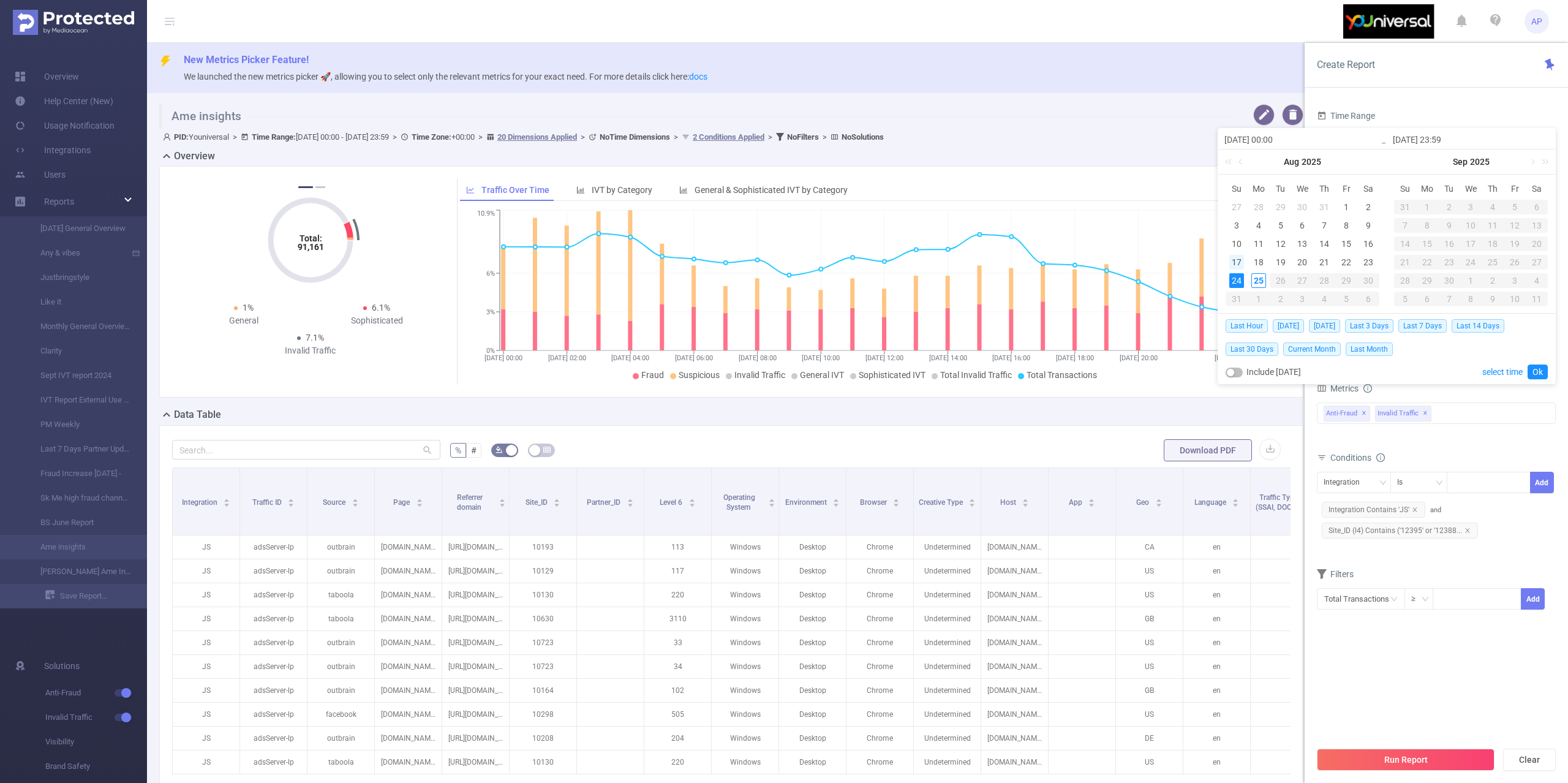
click at [1238, 267] on div "17" at bounding box center [1236, 262] width 15 height 15
click at [1255, 267] on div "18" at bounding box center [1259, 262] width 15 height 15
type input "[DATE] 00:00"
type input "[DATE] 23:59"
type input "[DATE] 00:00"
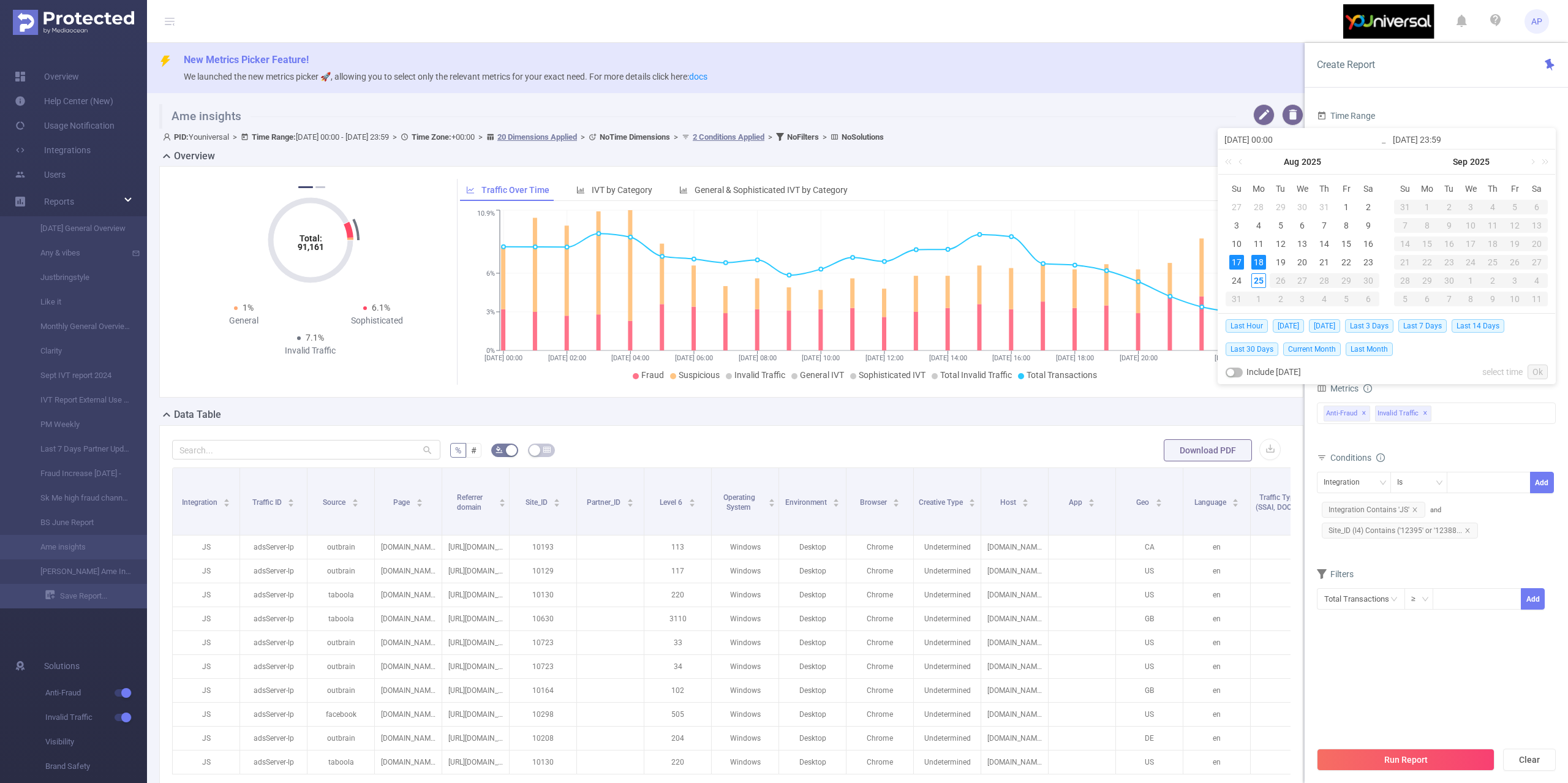
type input "[DATE] 23:59"
click at [1254, 263] on div "18" at bounding box center [1259, 262] width 15 height 15
click at [1243, 273] on div "24" at bounding box center [1236, 280] width 15 height 15
type input "[DATE] 00:00"
type input "[DATE] 23:59"
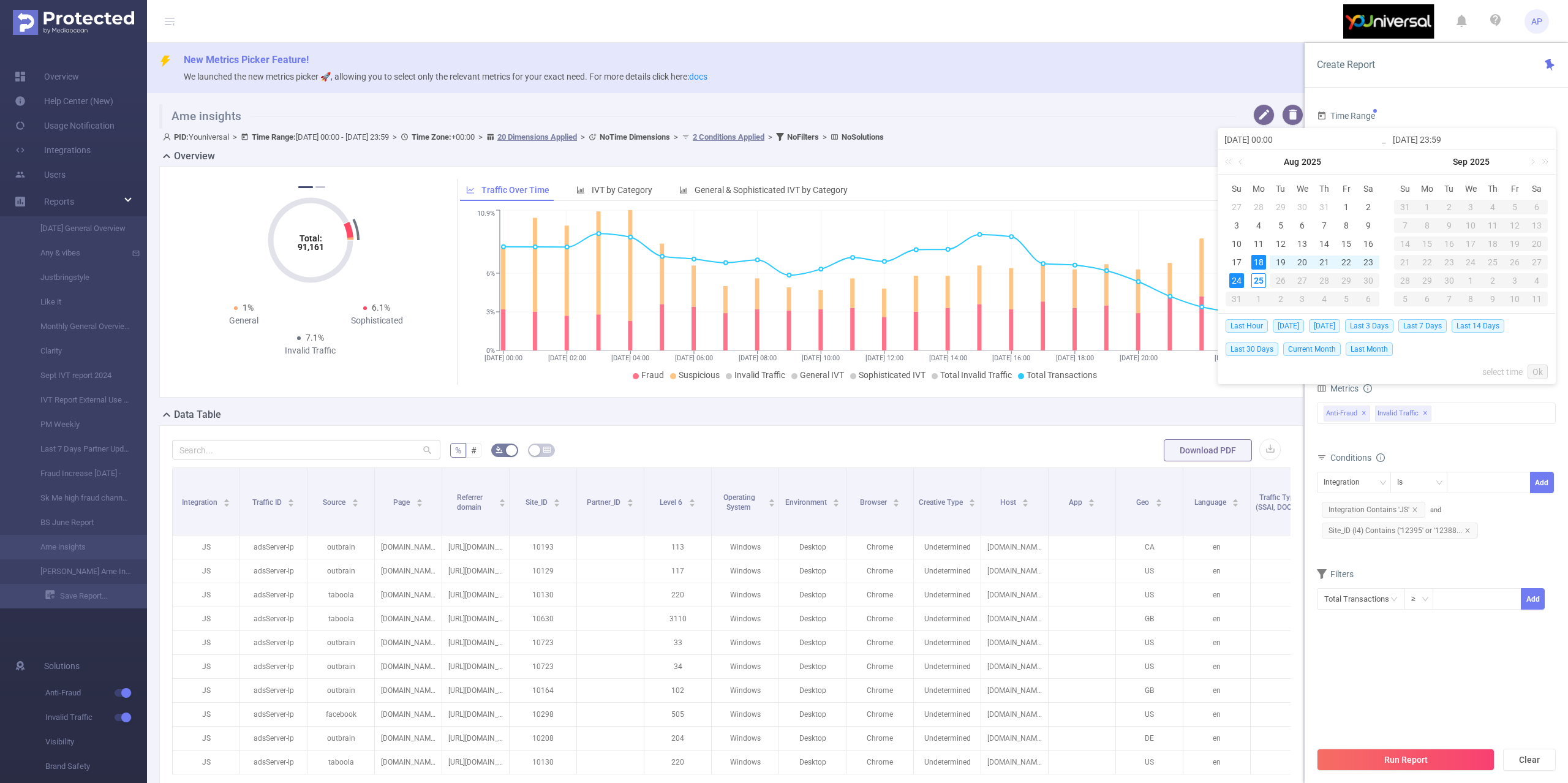
type input "[DATE] 00:00"
type input "[DATE] 23:59"
click at [1537, 372] on link "Ok" at bounding box center [1538, 371] width 21 height 15
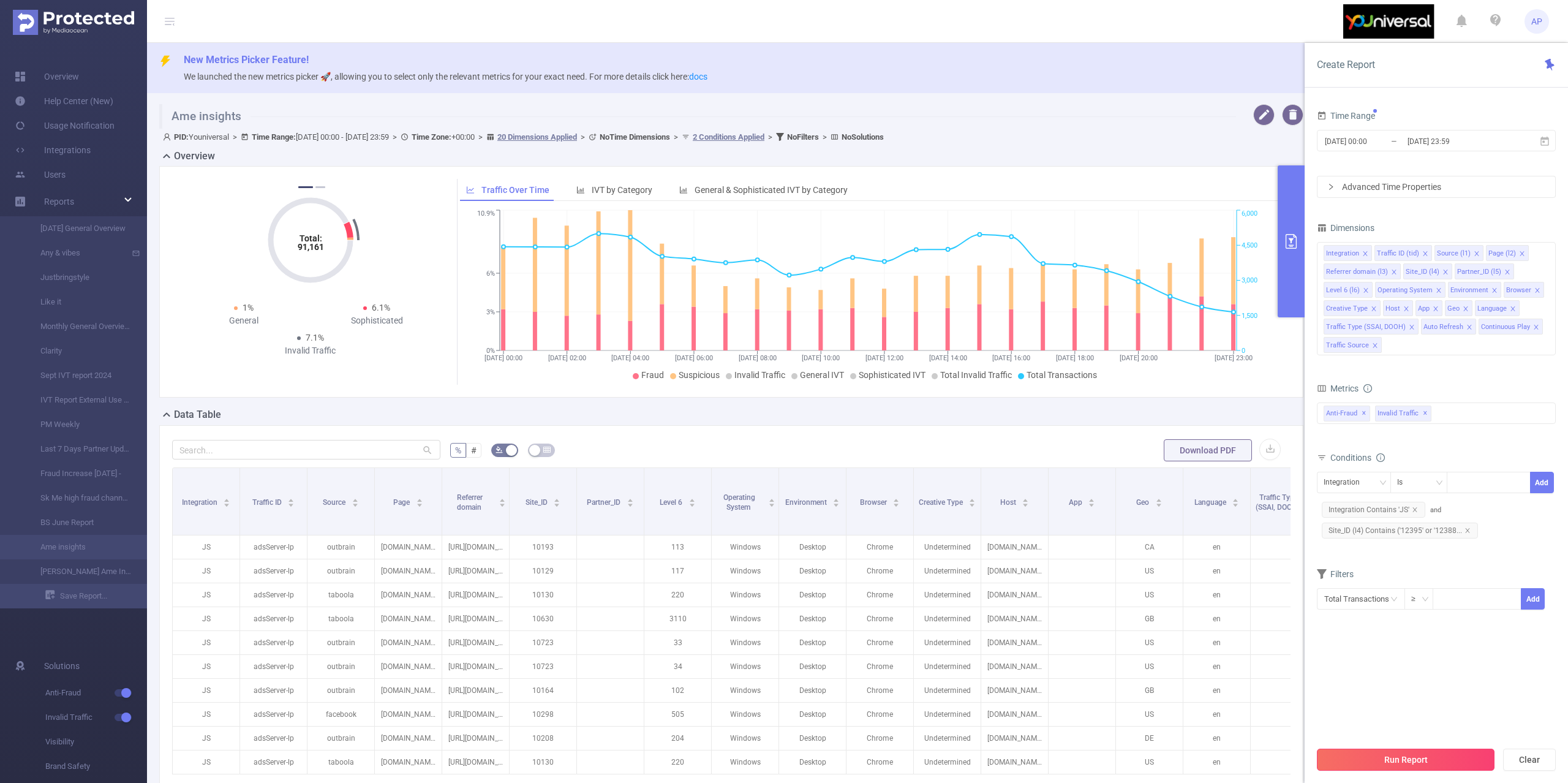
click at [1407, 761] on button "Run Report" at bounding box center [1405, 759] width 178 height 22
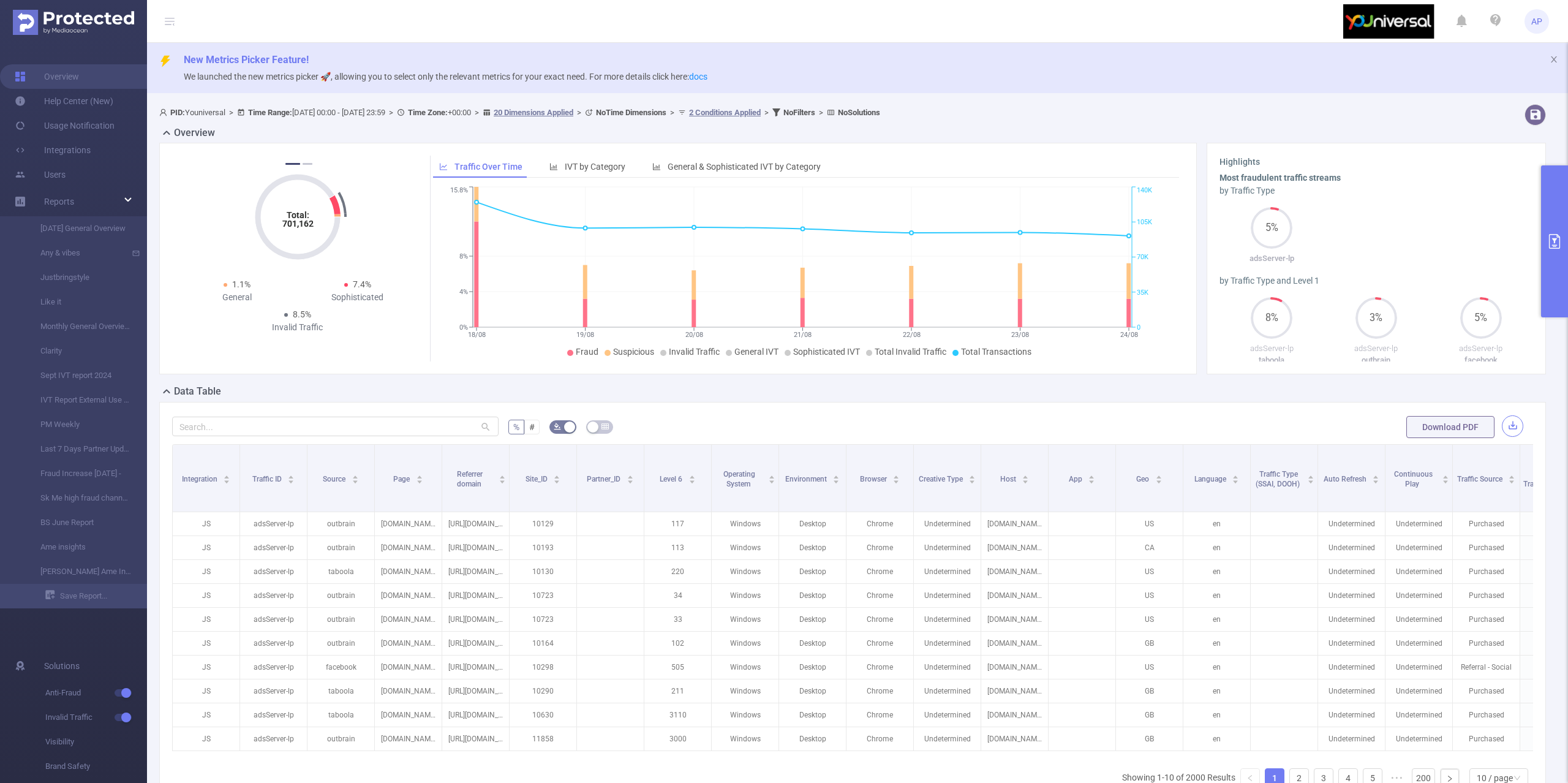
click at [1505, 422] on button "button" at bounding box center [1513, 426] width 22 height 22
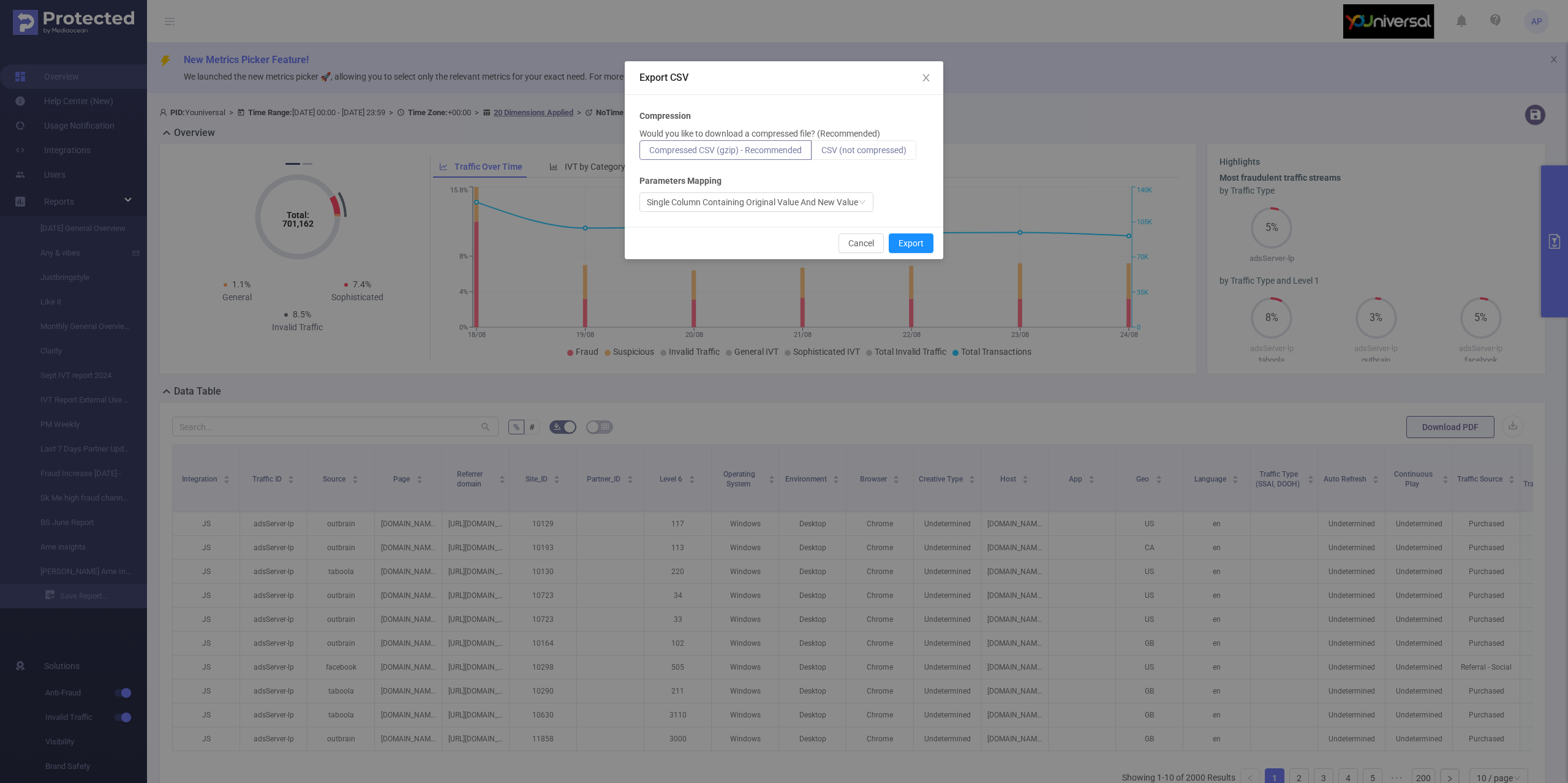
click at [843, 148] on span "CSV (not compressed)" at bounding box center [864, 150] width 85 height 10
click at [822, 153] on input "CSV (not compressed)" at bounding box center [822, 153] width 0 height 0
click at [912, 247] on button "Export" at bounding box center [911, 244] width 45 height 20
